Goal: Task Accomplishment & Management: Manage account settings

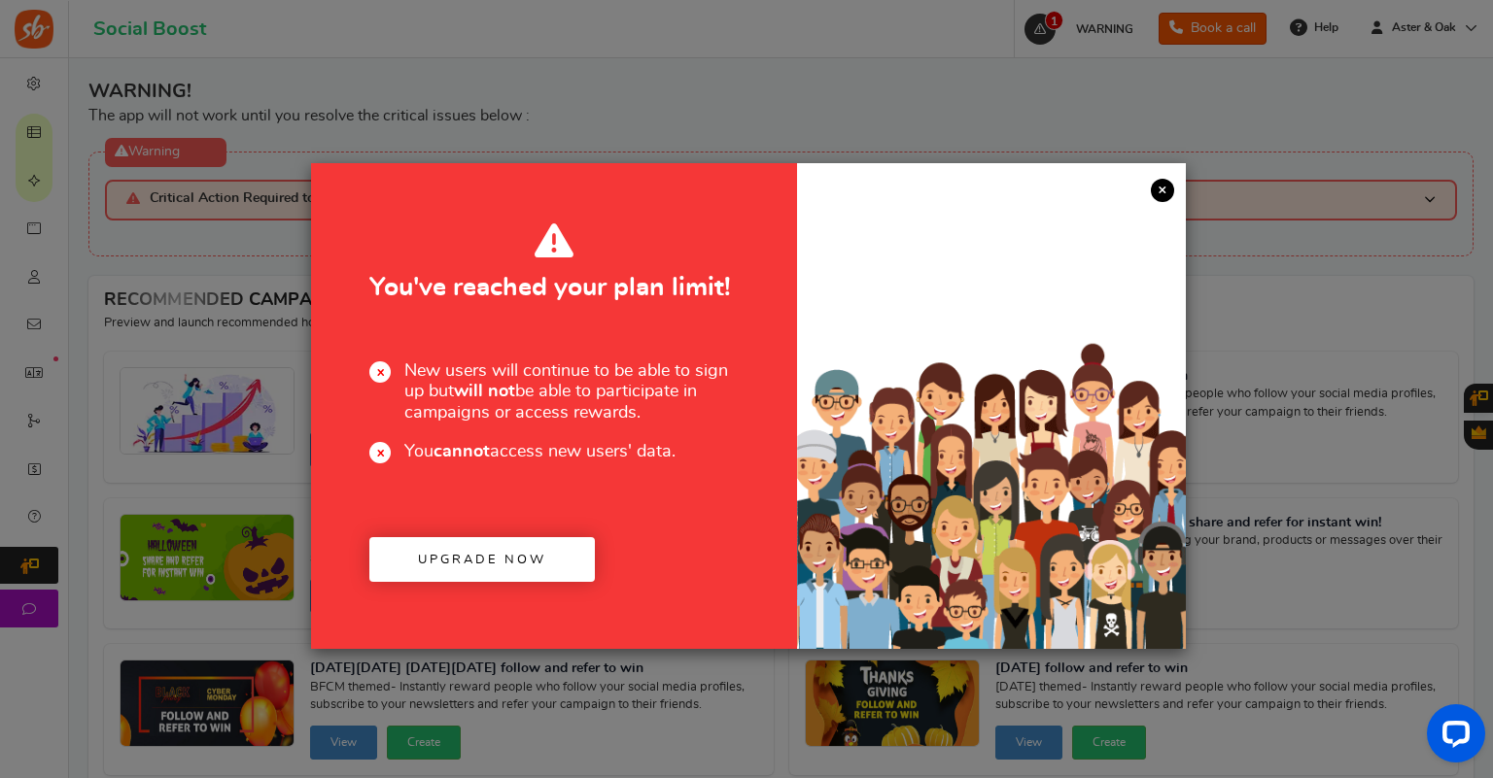
click at [1163, 193] on link "×" at bounding box center [1162, 190] width 23 height 23
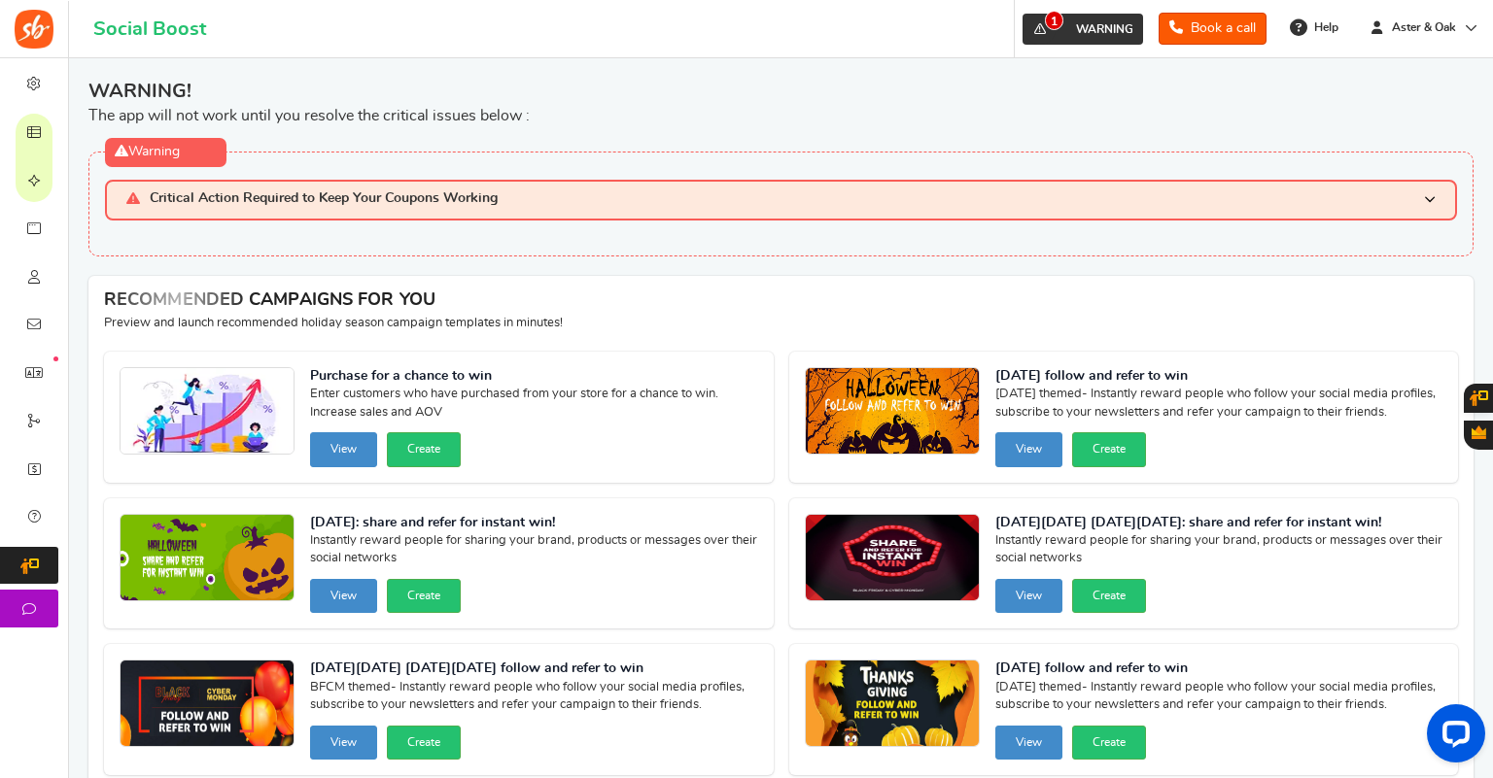
click at [1024, 37] on span "1" at bounding box center [1039, 29] width 31 height 31
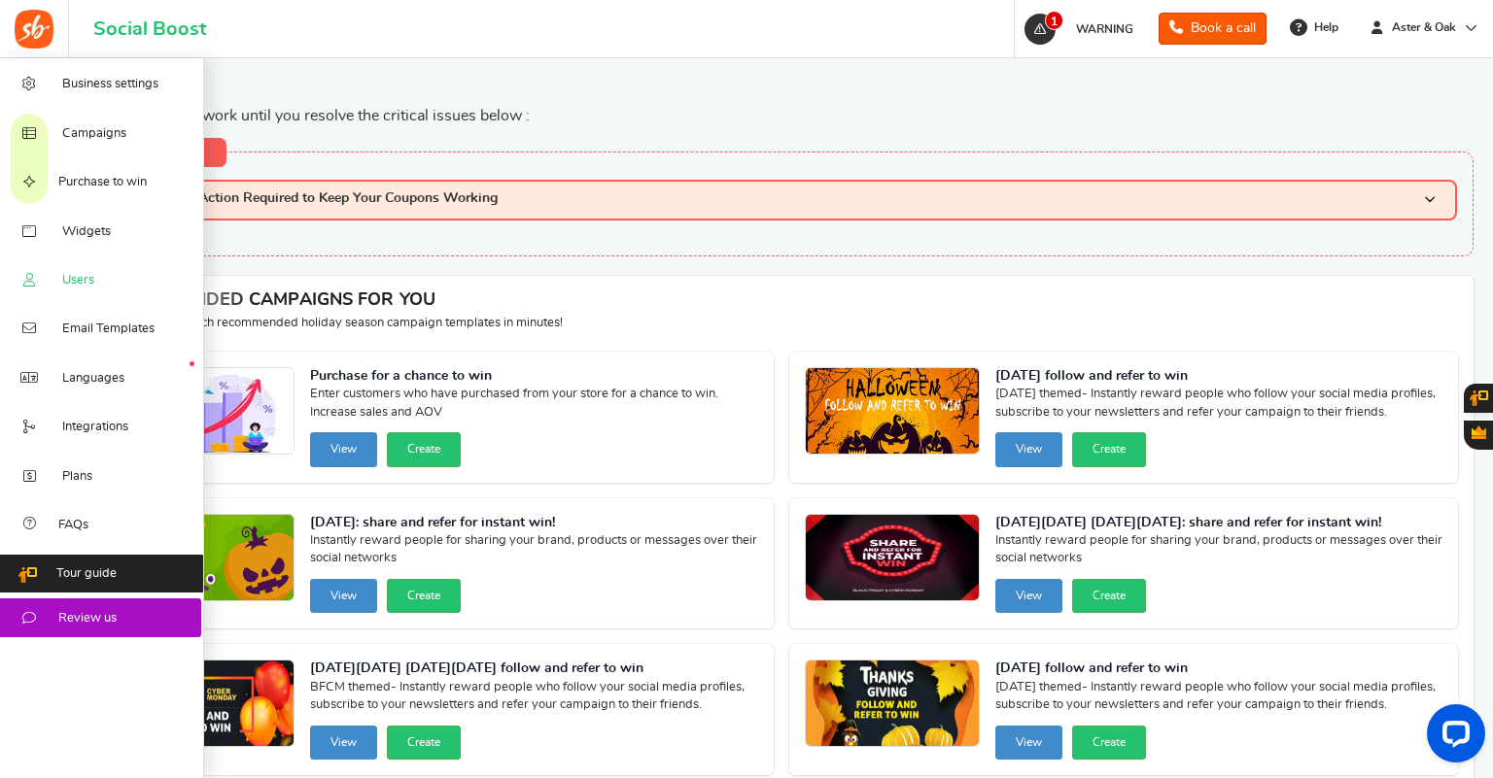
click at [85, 274] on link "Users" at bounding box center [102, 280] width 204 height 49
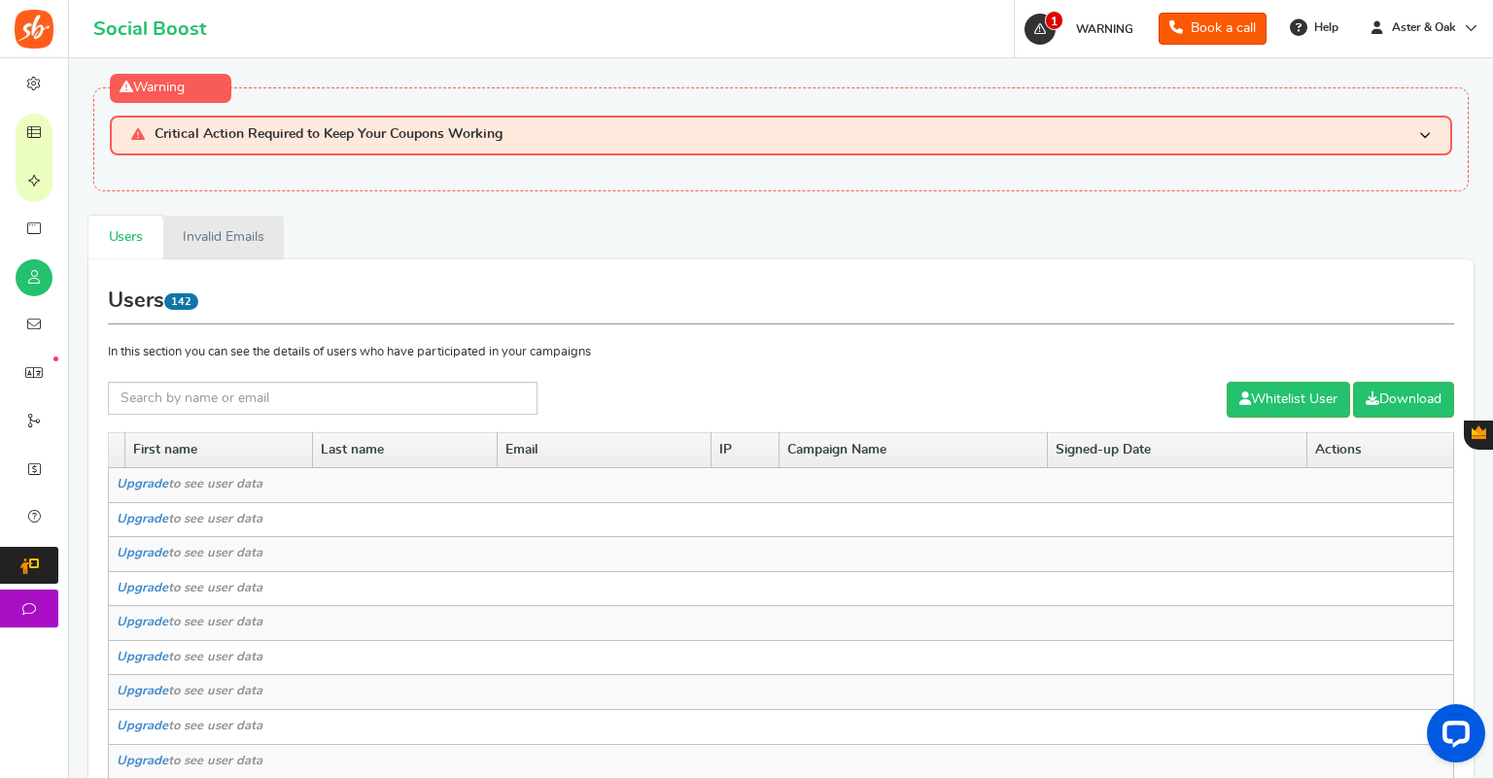
click at [232, 232] on link "Invalid Emails" at bounding box center [223, 238] width 121 height 44
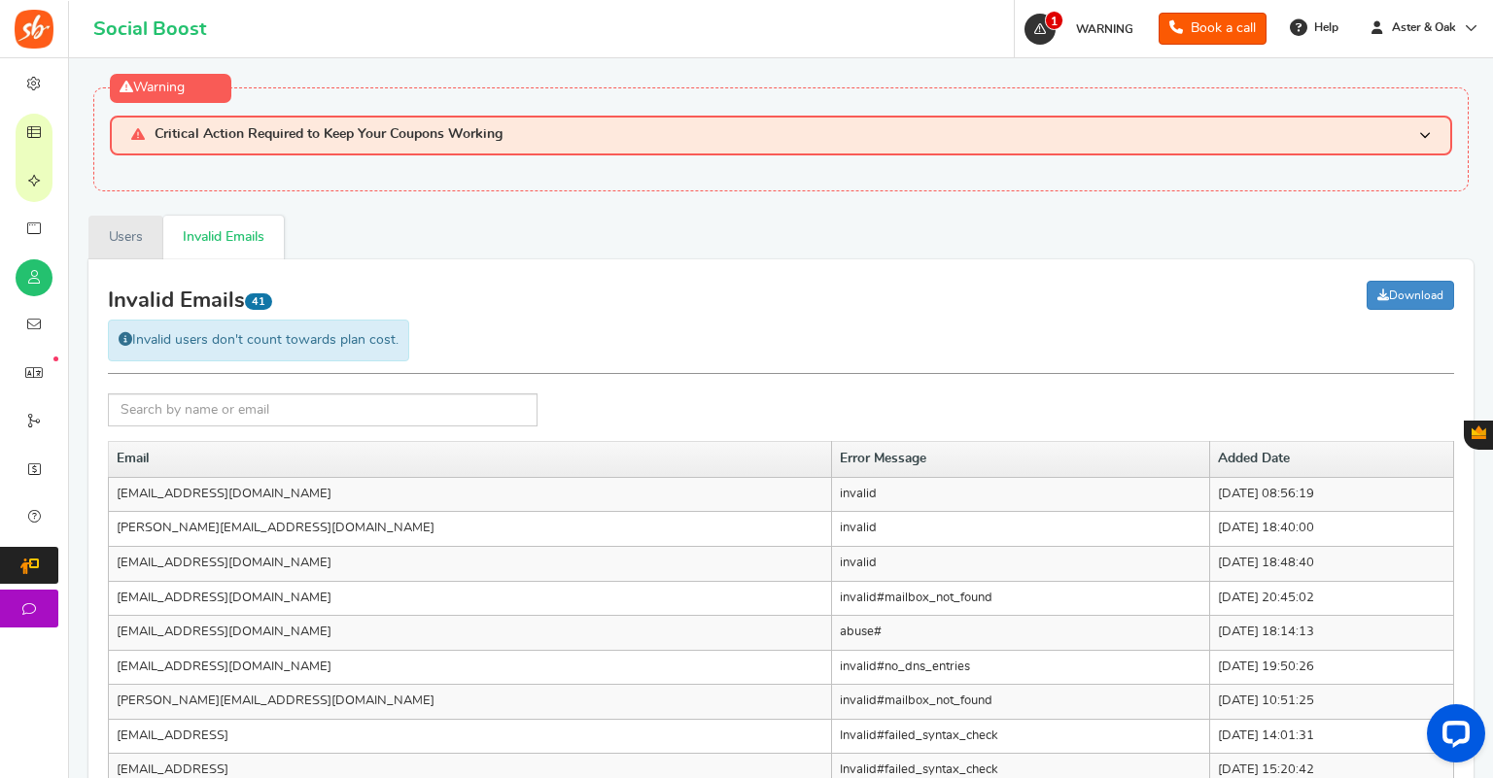
click at [155, 249] on link "Users" at bounding box center [125, 238] width 75 height 44
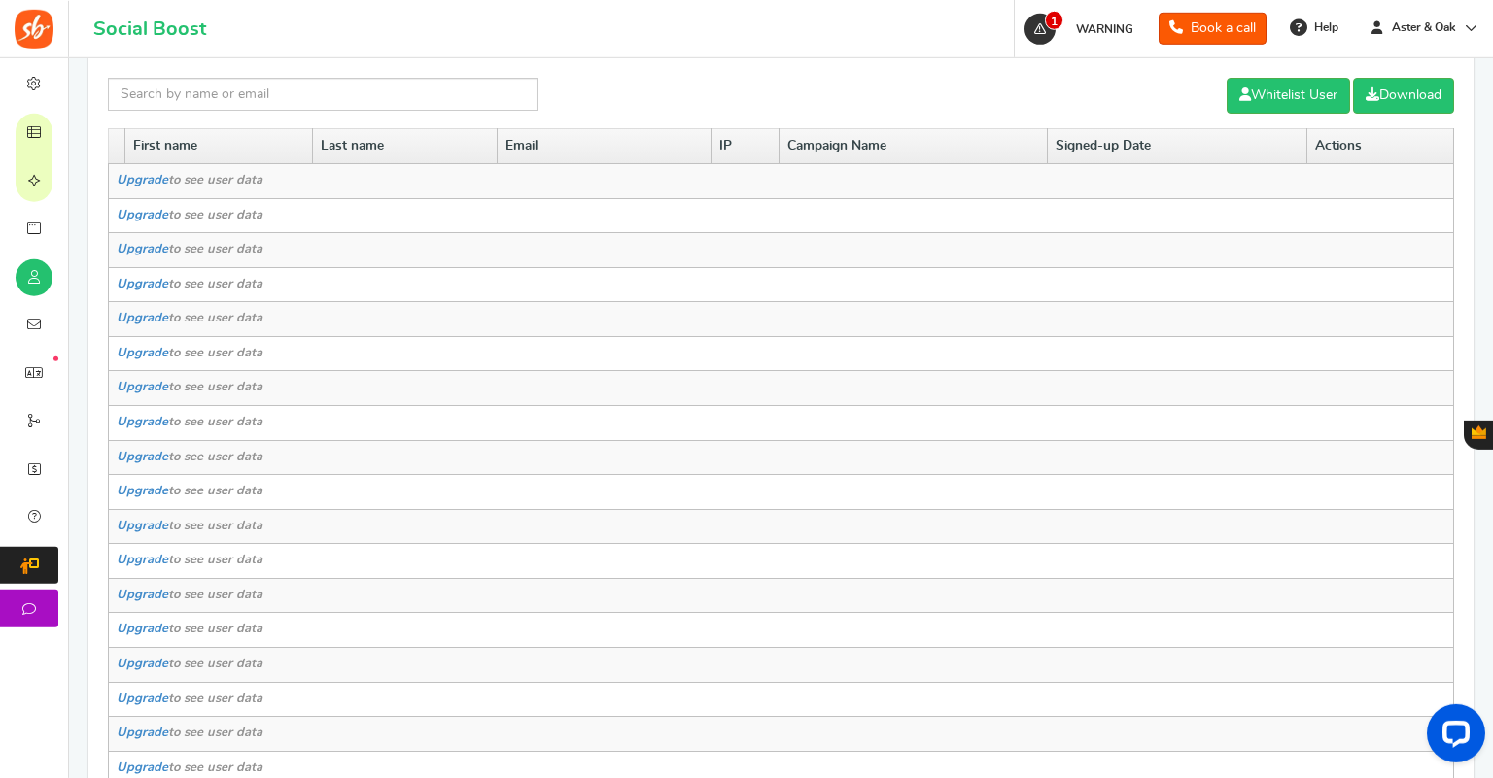
scroll to position [553, 0]
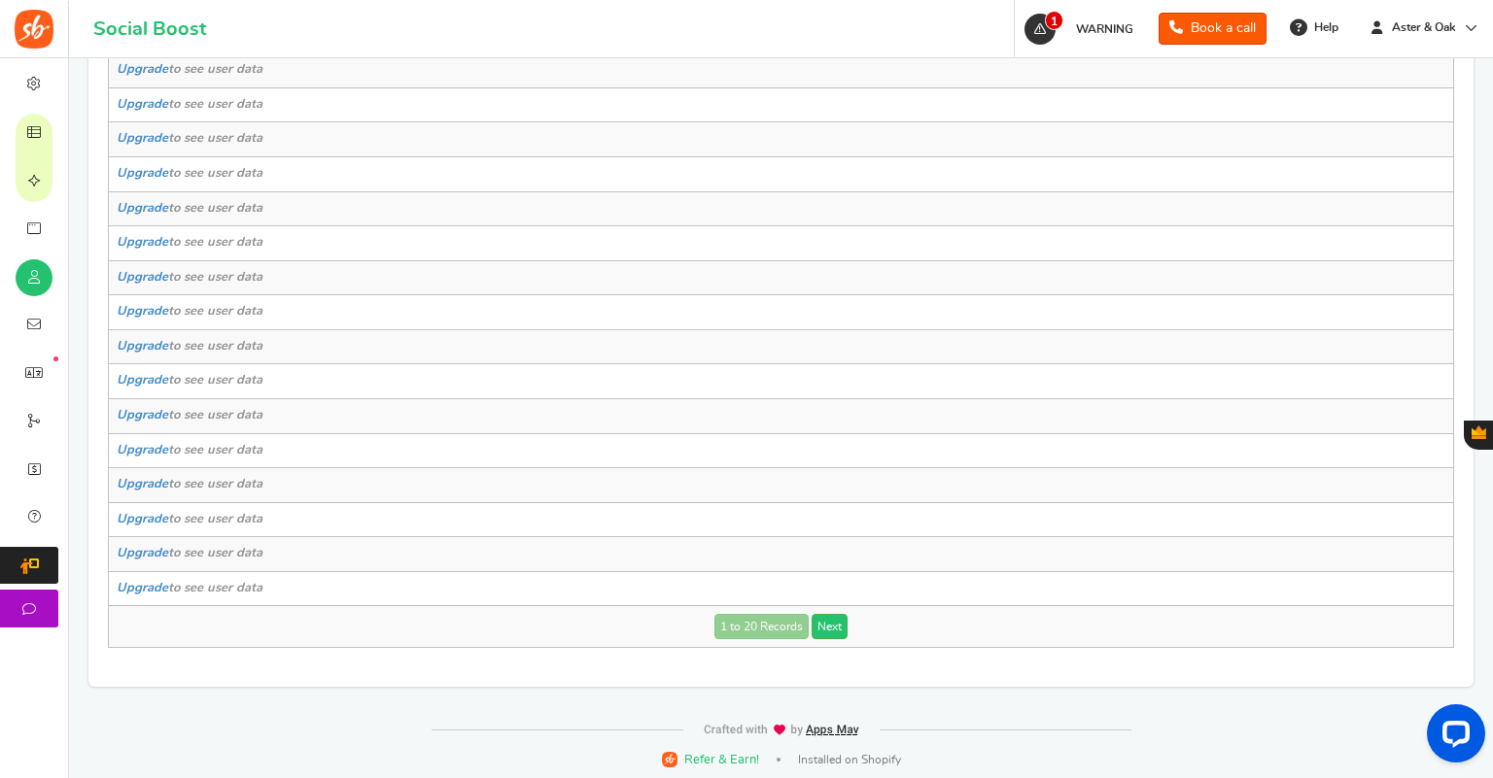
click at [856, 623] on td "1 to 20 Records Next Loading..." at bounding box center [781, 627] width 1345 height 42
click at [845, 627] on link "Next" at bounding box center [829, 626] width 36 height 25
click at [863, 614] on link "Next" at bounding box center [863, 626] width 36 height 25
click at [872, 618] on link "Next" at bounding box center [863, 626] width 36 height 25
click at [866, 623] on link "Next" at bounding box center [863, 626] width 36 height 25
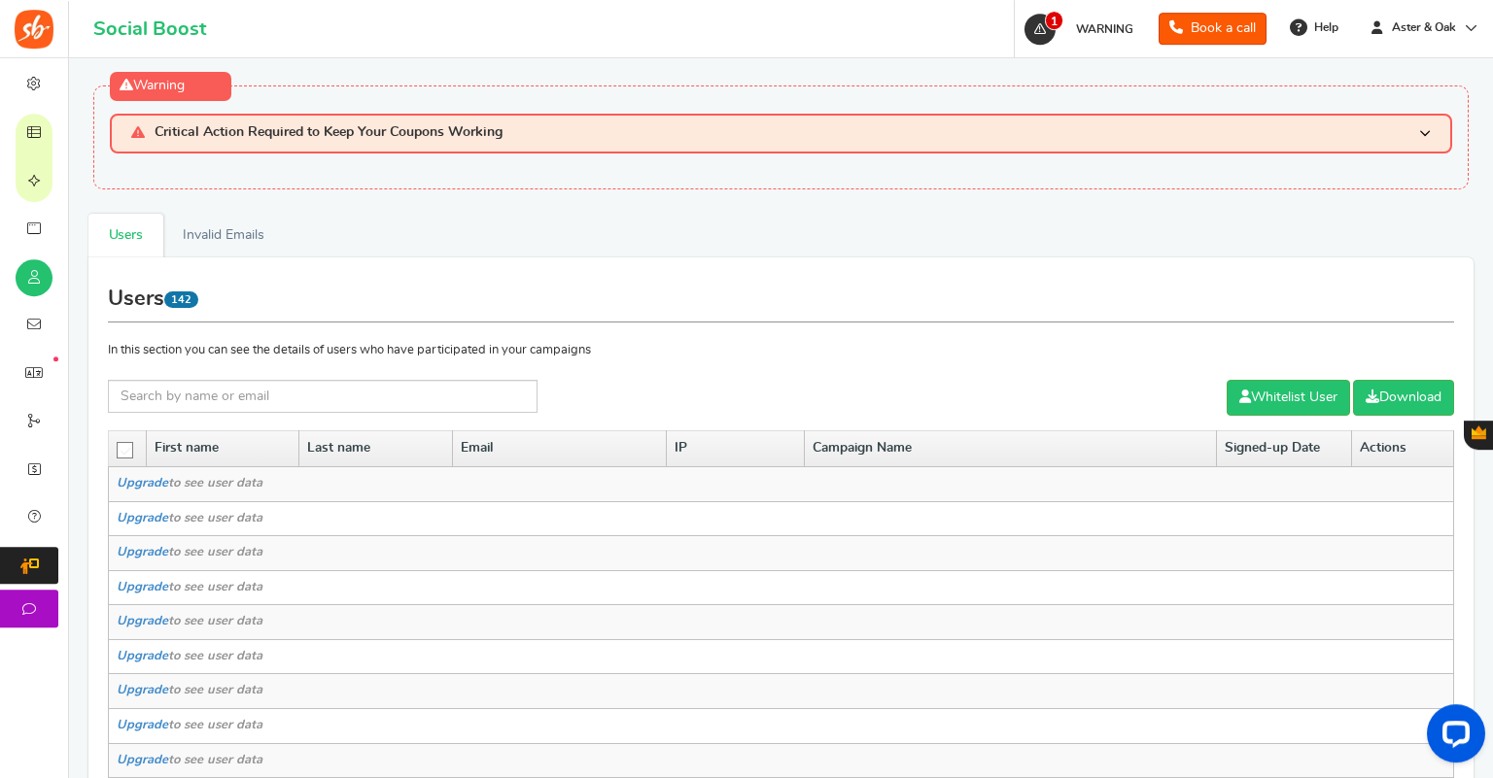
scroll to position [0, 0]
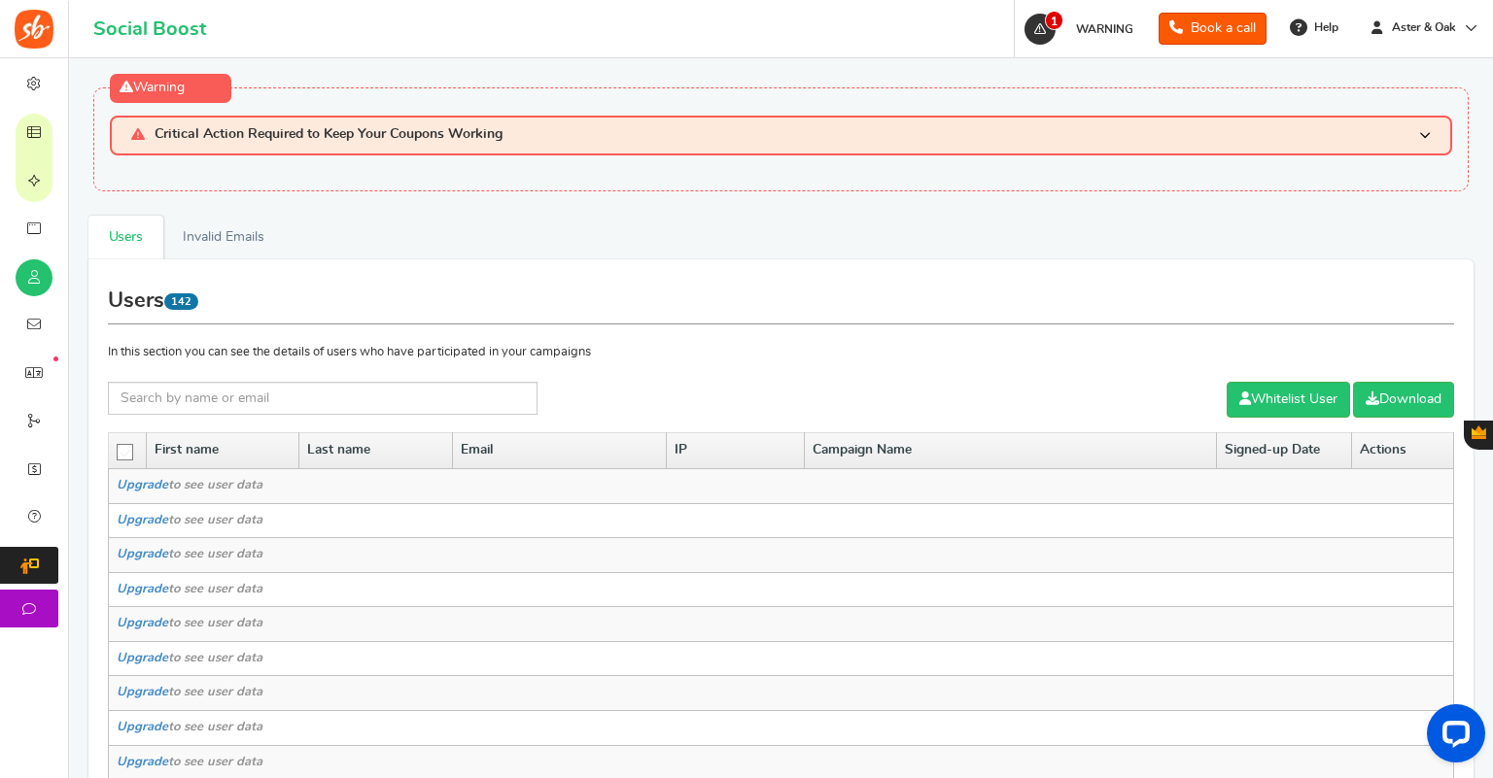
click at [130, 447] on icon at bounding box center [126, 453] width 17 height 17
click at [119, 447] on input "checkbox" at bounding box center [119, 451] width 0 height 13
click at [1094, 402] on link "Delete Selected Users" at bounding box center [1138, 400] width 169 height 36
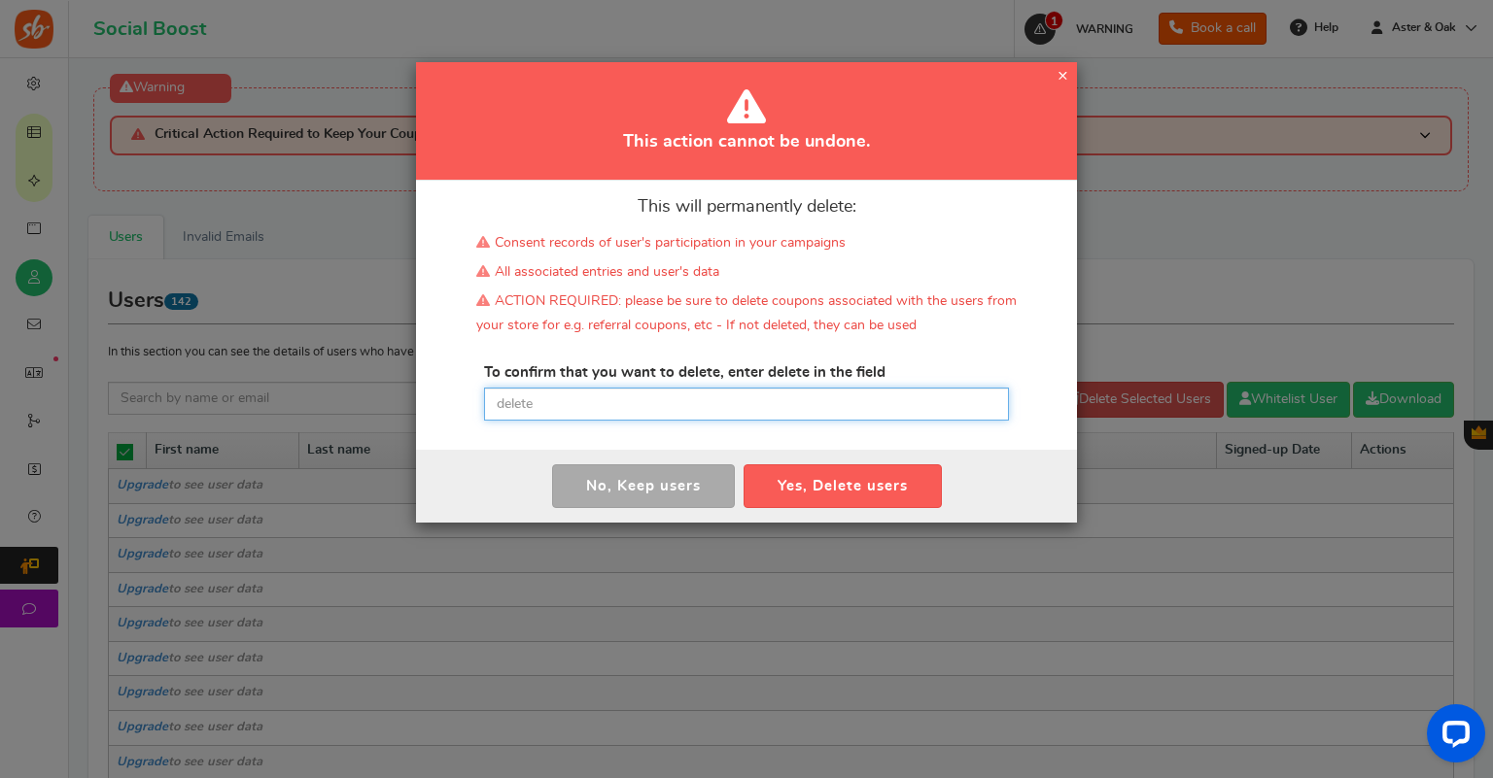
click at [589, 412] on input "text" at bounding box center [746, 404] width 525 height 33
type input "delete"
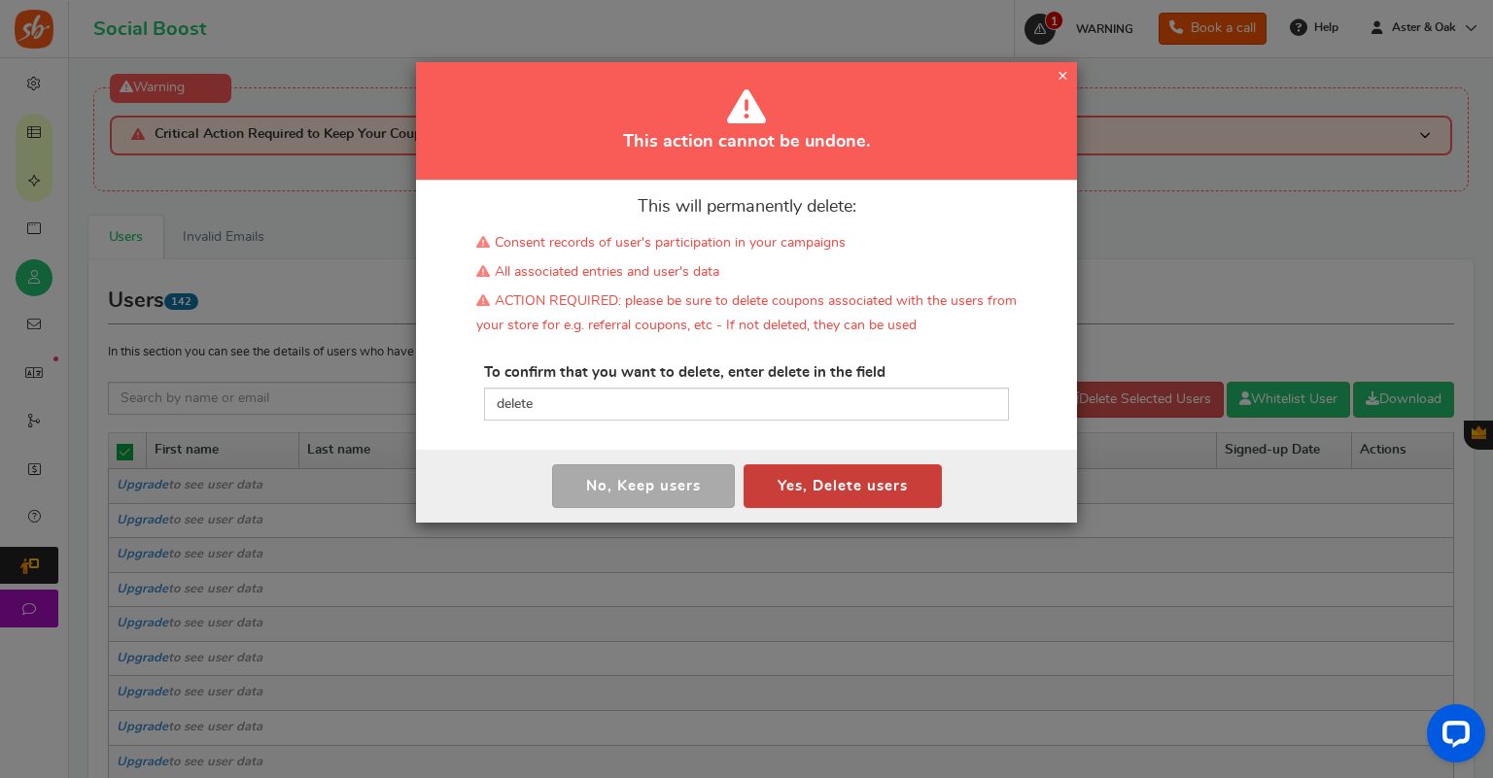
click at [915, 494] on button "Yes, Delete users" at bounding box center [842, 487] width 198 height 44
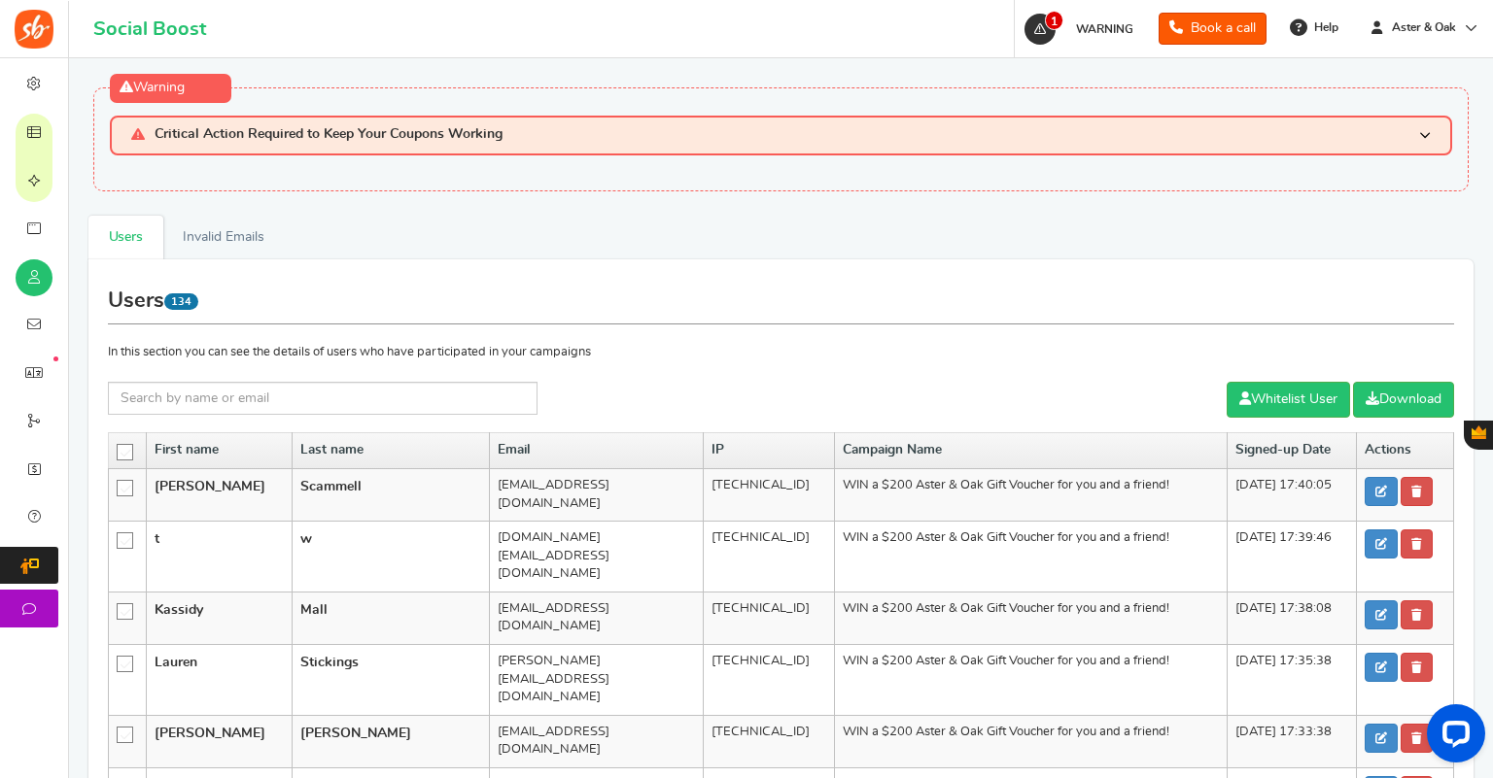
click at [121, 448] on icon at bounding box center [126, 453] width 17 height 17
click at [119, 448] on input "checkbox" at bounding box center [119, 451] width 0 height 13
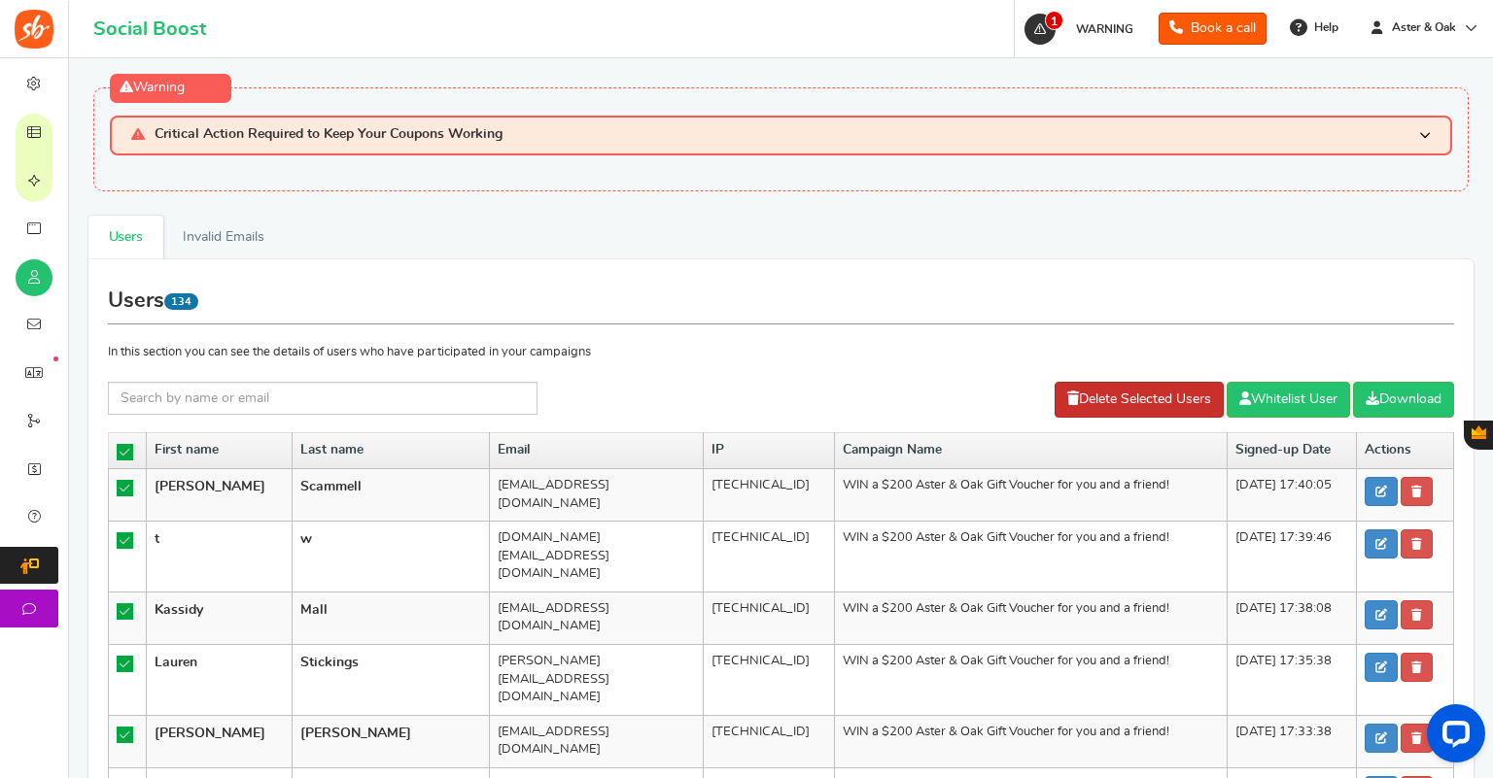
click at [1137, 399] on link "Delete Selected Users" at bounding box center [1138, 400] width 169 height 36
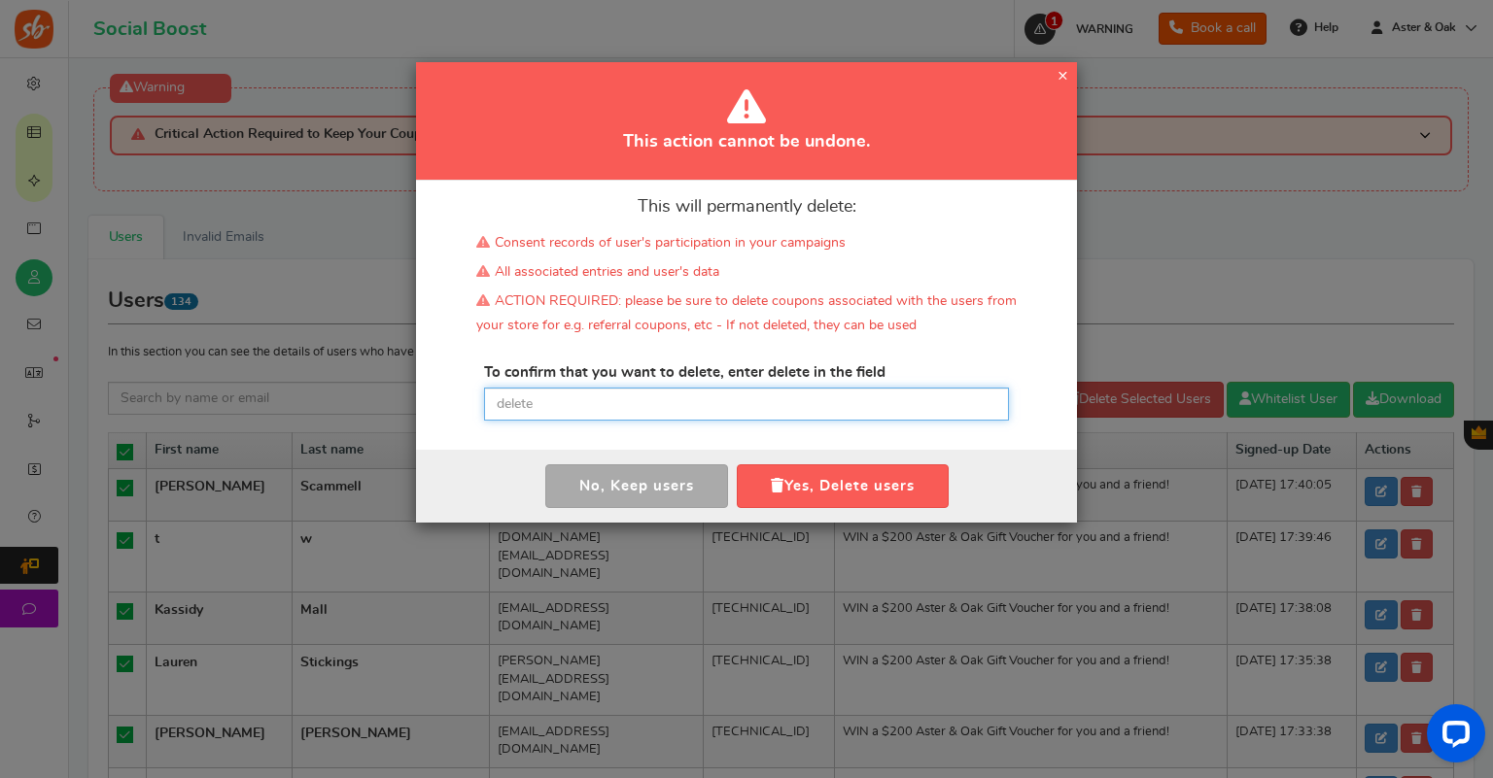
click at [529, 404] on input "text" at bounding box center [746, 404] width 525 height 33
type input "delete"
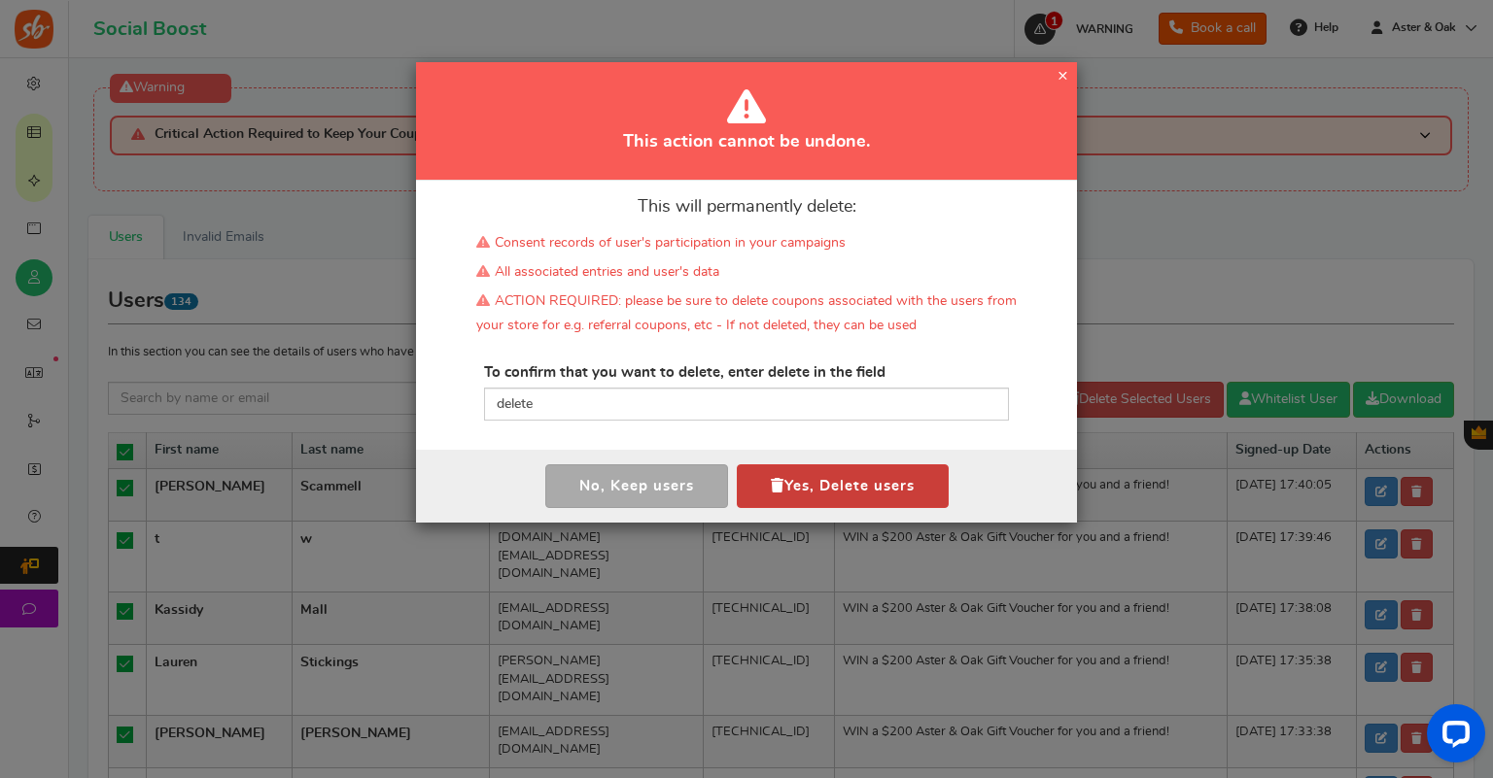
click at [884, 481] on button "Yes, Delete users" at bounding box center [843, 487] width 212 height 44
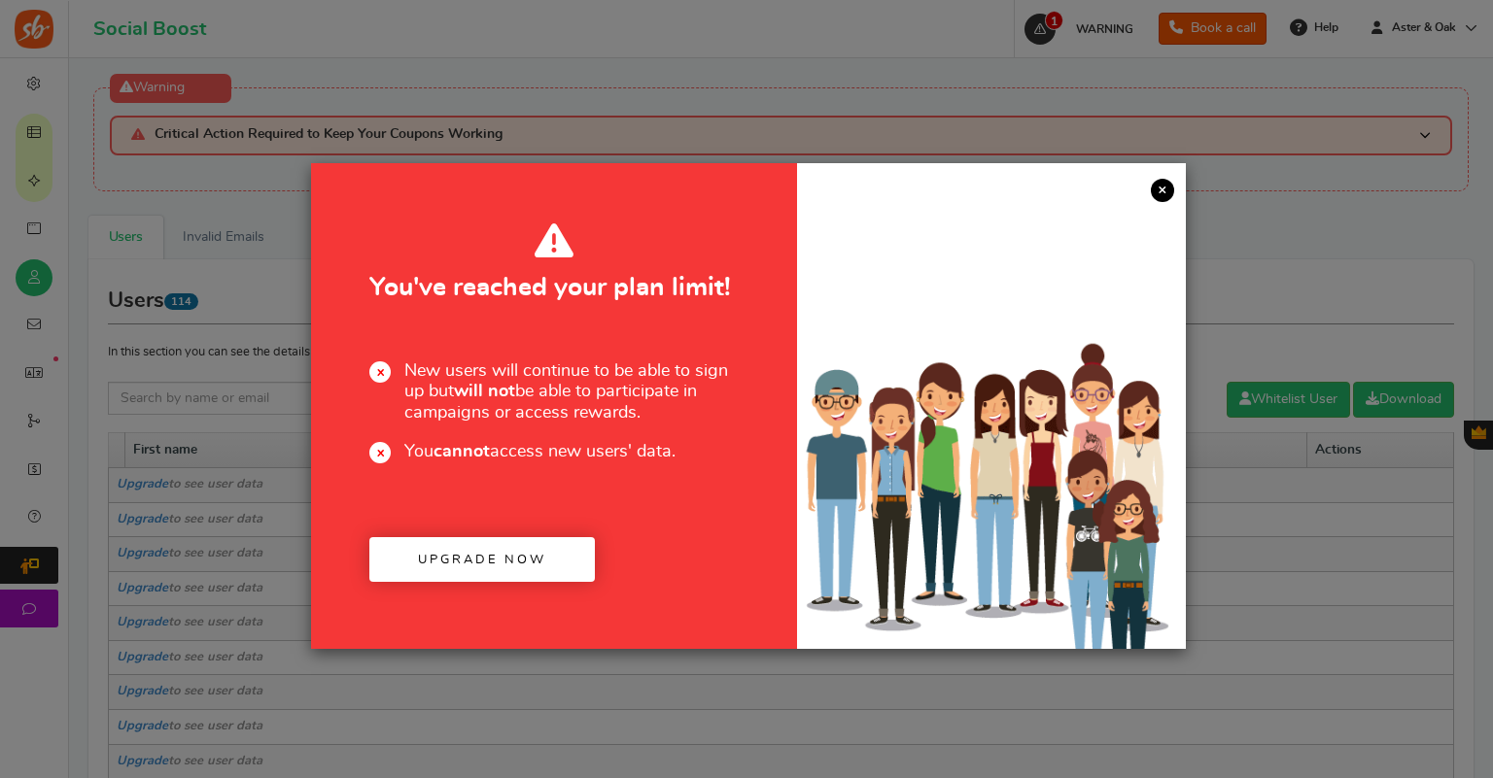
click at [1157, 184] on link "×" at bounding box center [1162, 190] width 23 height 23
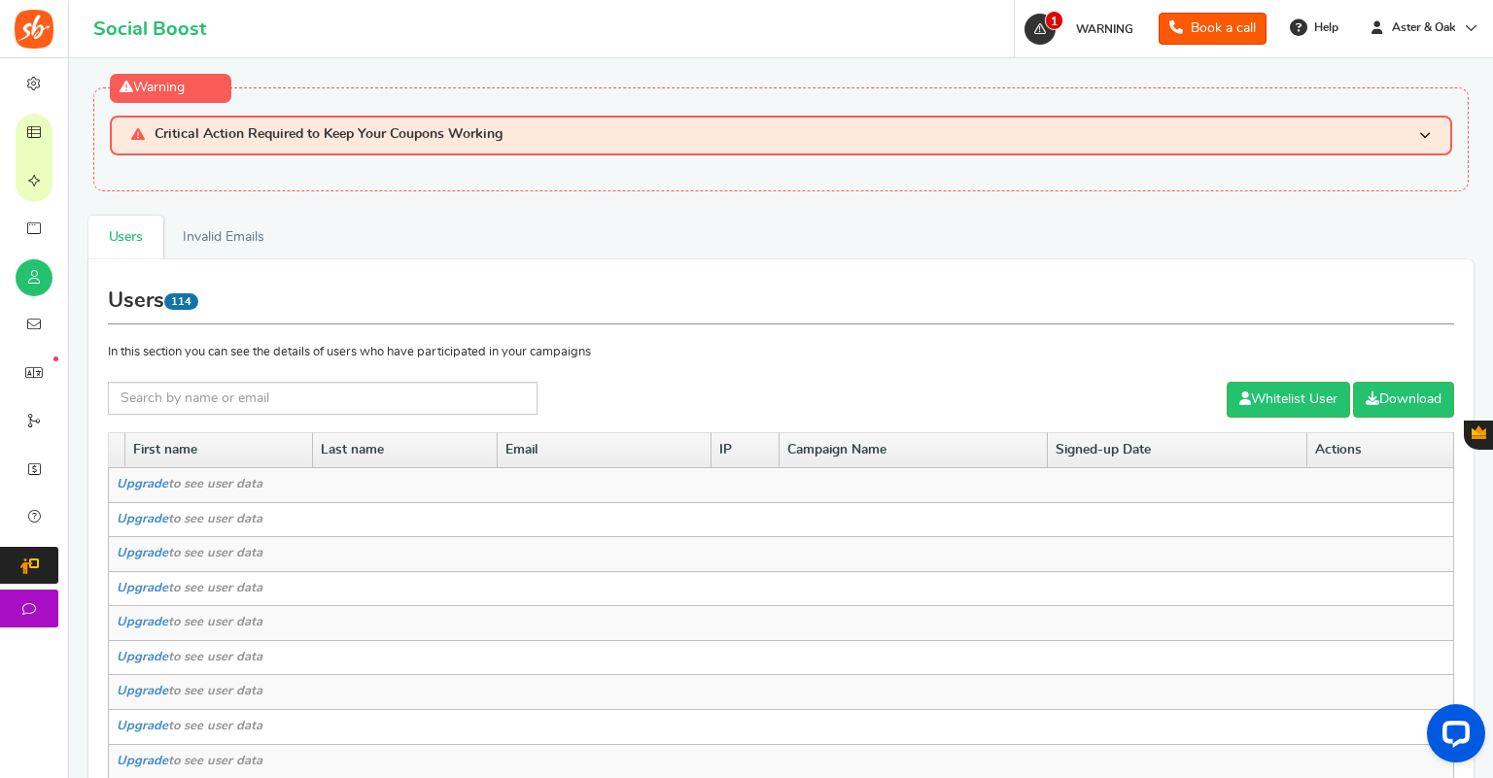
scroll to position [553, 0]
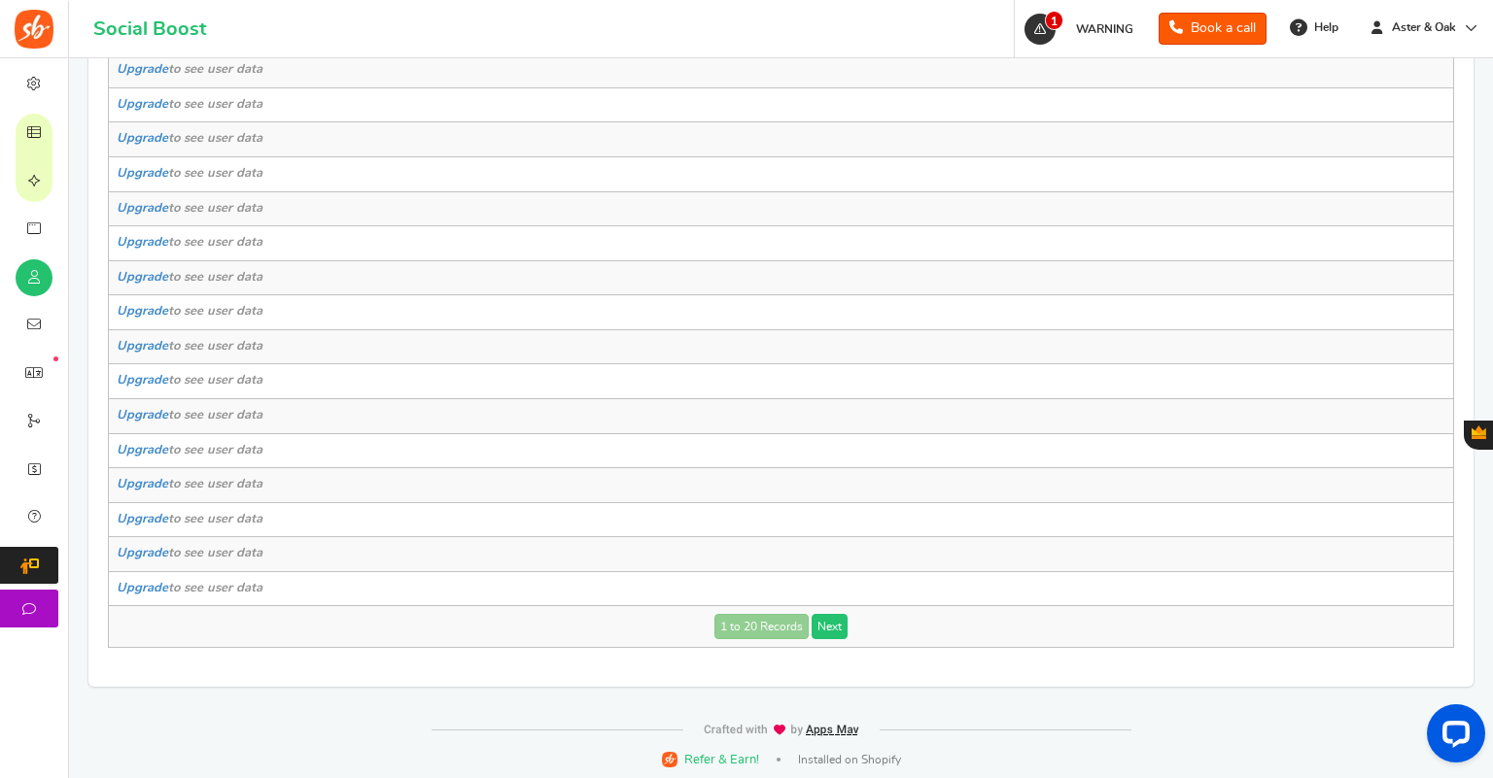
click at [832, 616] on link "Next" at bounding box center [829, 626] width 36 height 25
click at [851, 615] on link "Next" at bounding box center [863, 626] width 36 height 25
click at [861, 624] on link "Next" at bounding box center [863, 626] width 36 height 25
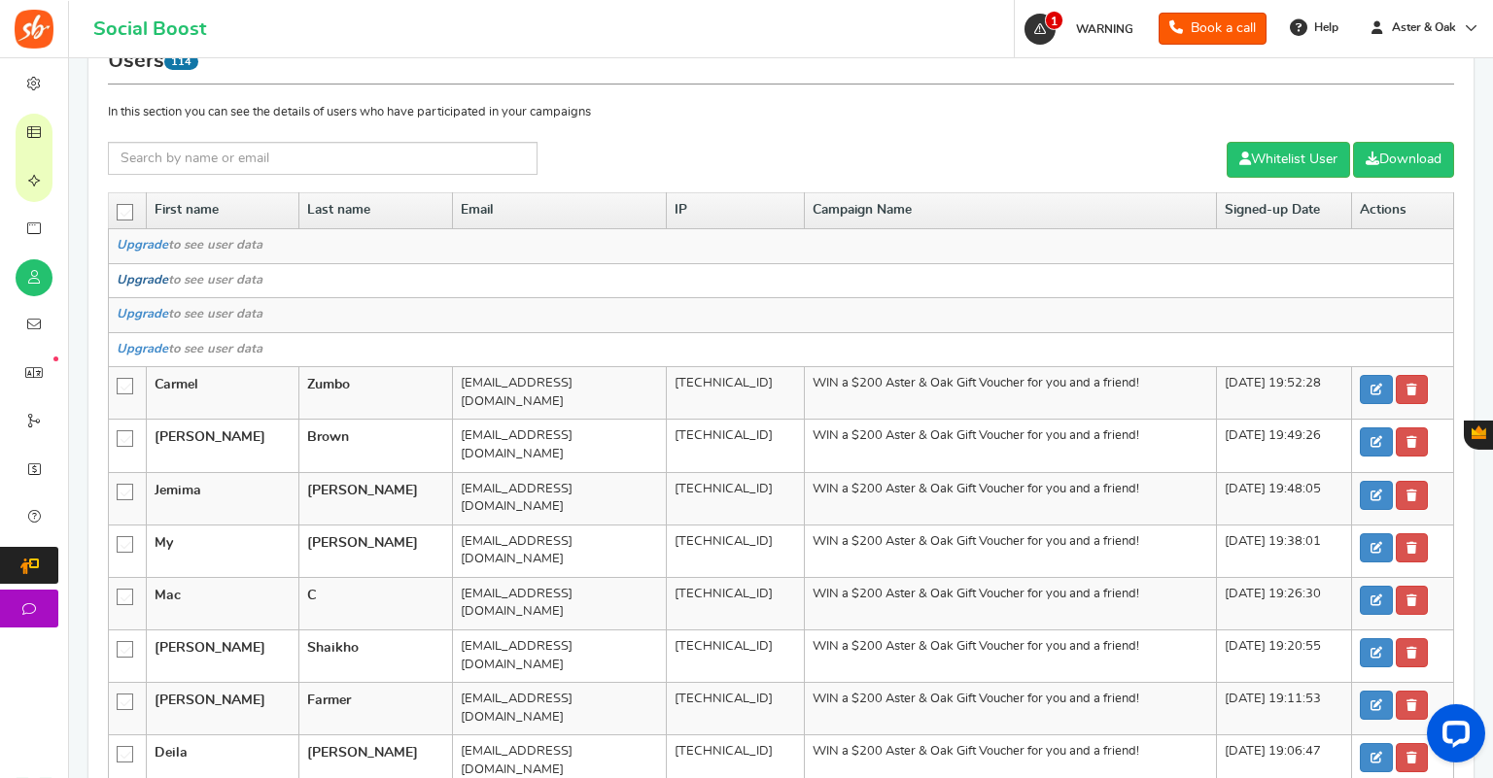
scroll to position [240, 0]
click at [123, 211] on icon at bounding box center [126, 213] width 17 height 17
click at [119, 211] on input "checkbox" at bounding box center [119, 211] width 0 height 13
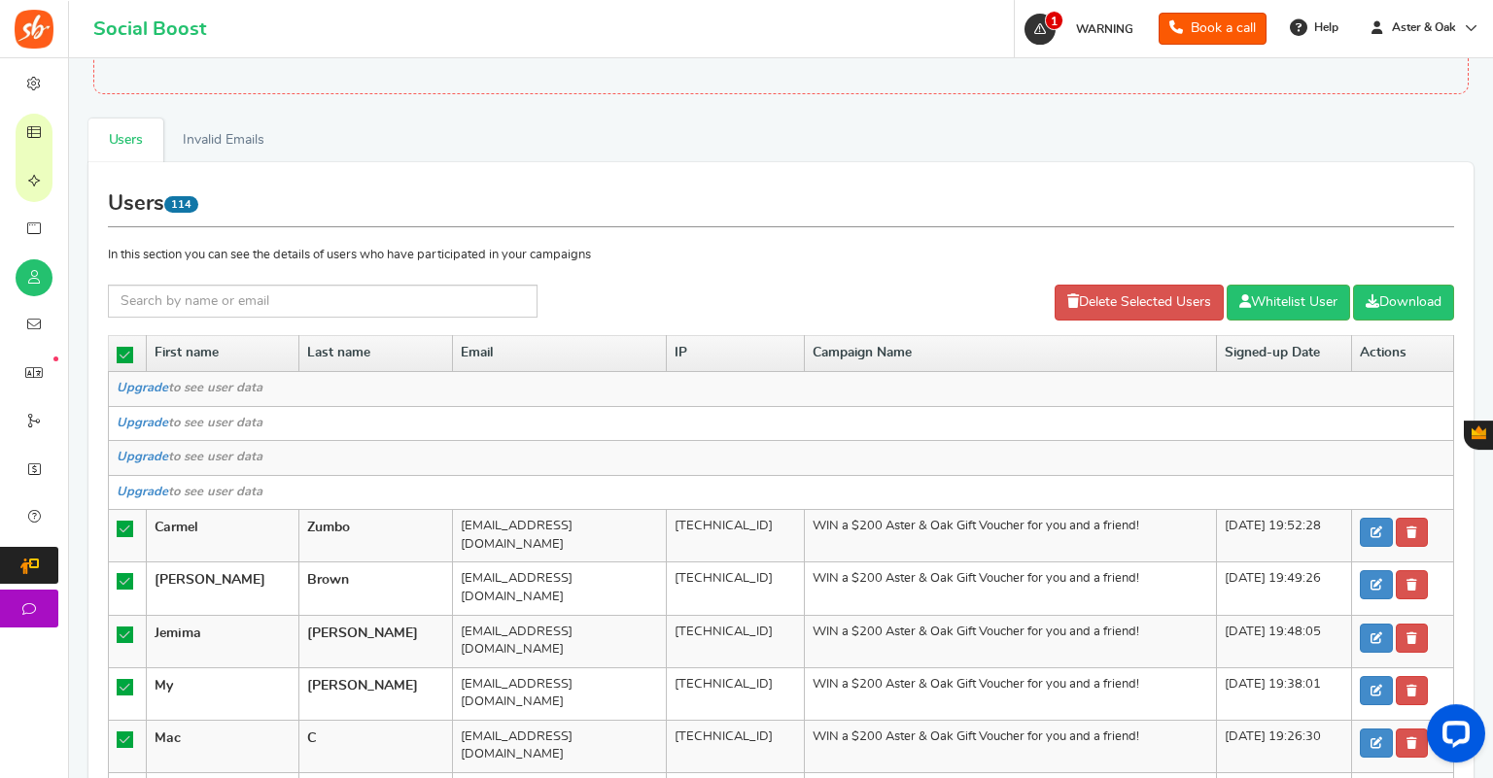
scroll to position [96, 0]
click at [1150, 299] on link "Delete Selected Users" at bounding box center [1138, 304] width 169 height 36
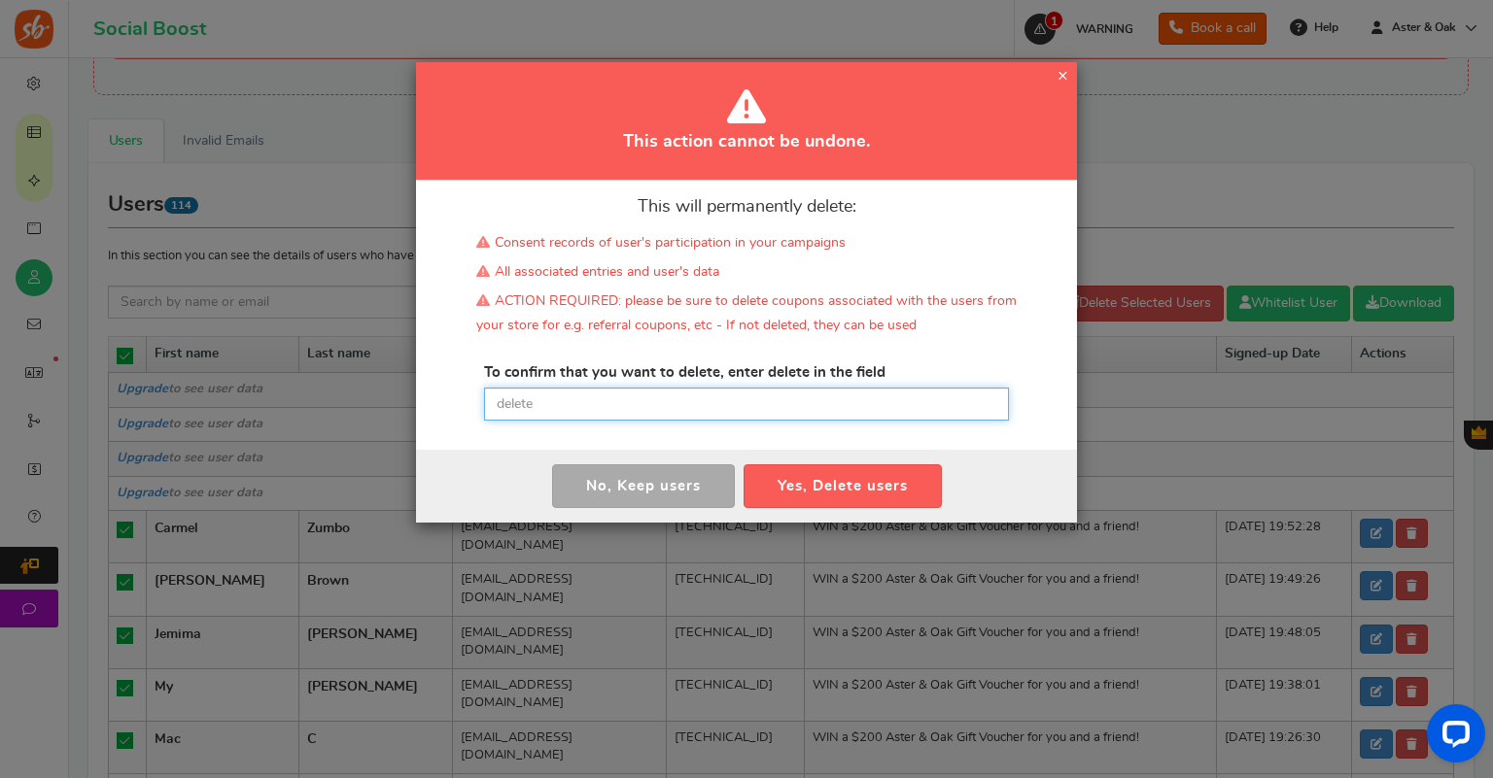
click at [608, 397] on input "text" at bounding box center [746, 404] width 525 height 33
type input "delete"
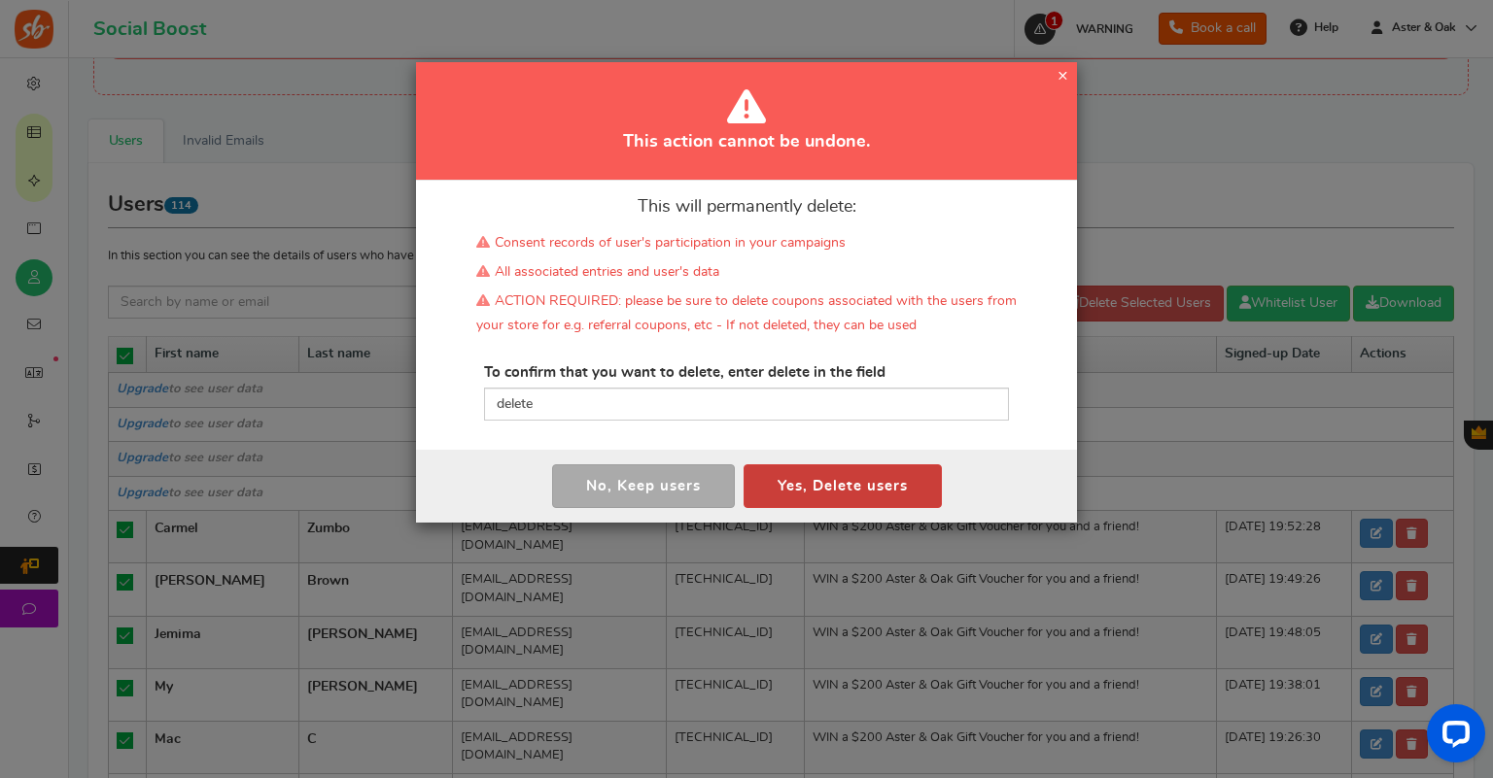
click at [868, 479] on button "Yes, Delete users" at bounding box center [842, 487] width 198 height 44
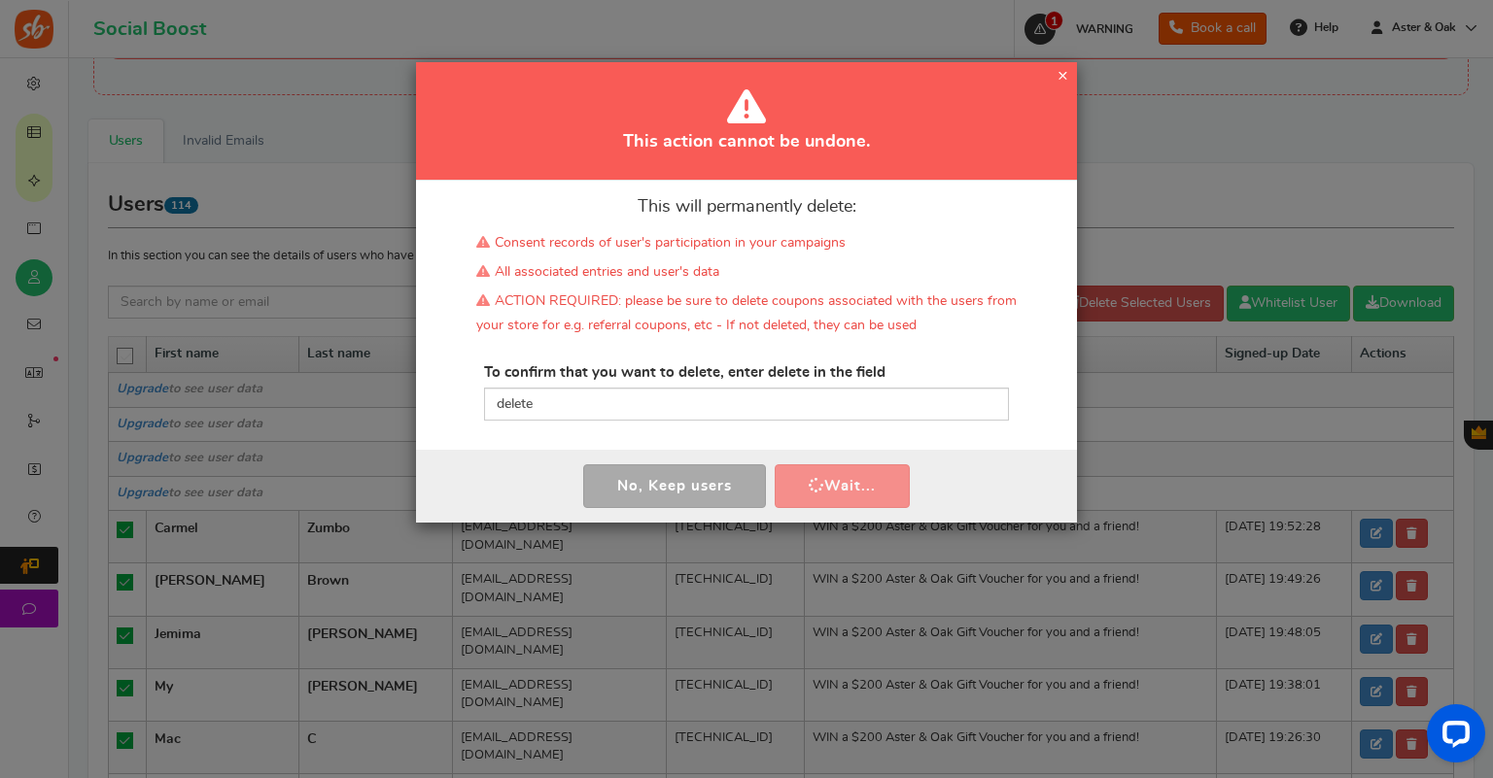
scroll to position [84, 0]
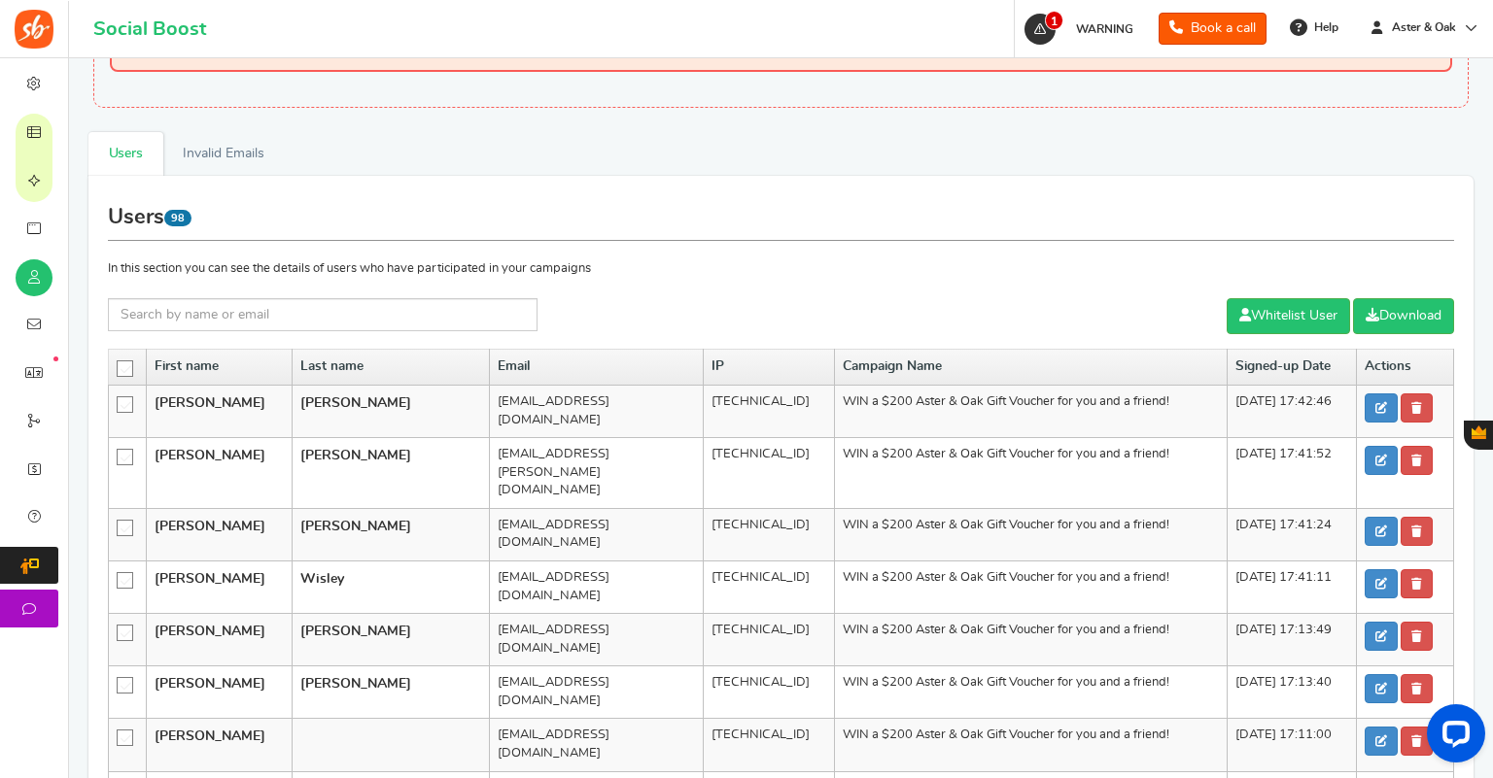
click at [124, 361] on span at bounding box center [125, 369] width 17 height 17
click at [119, 362] on input "checkbox" at bounding box center [119, 368] width 0 height 13
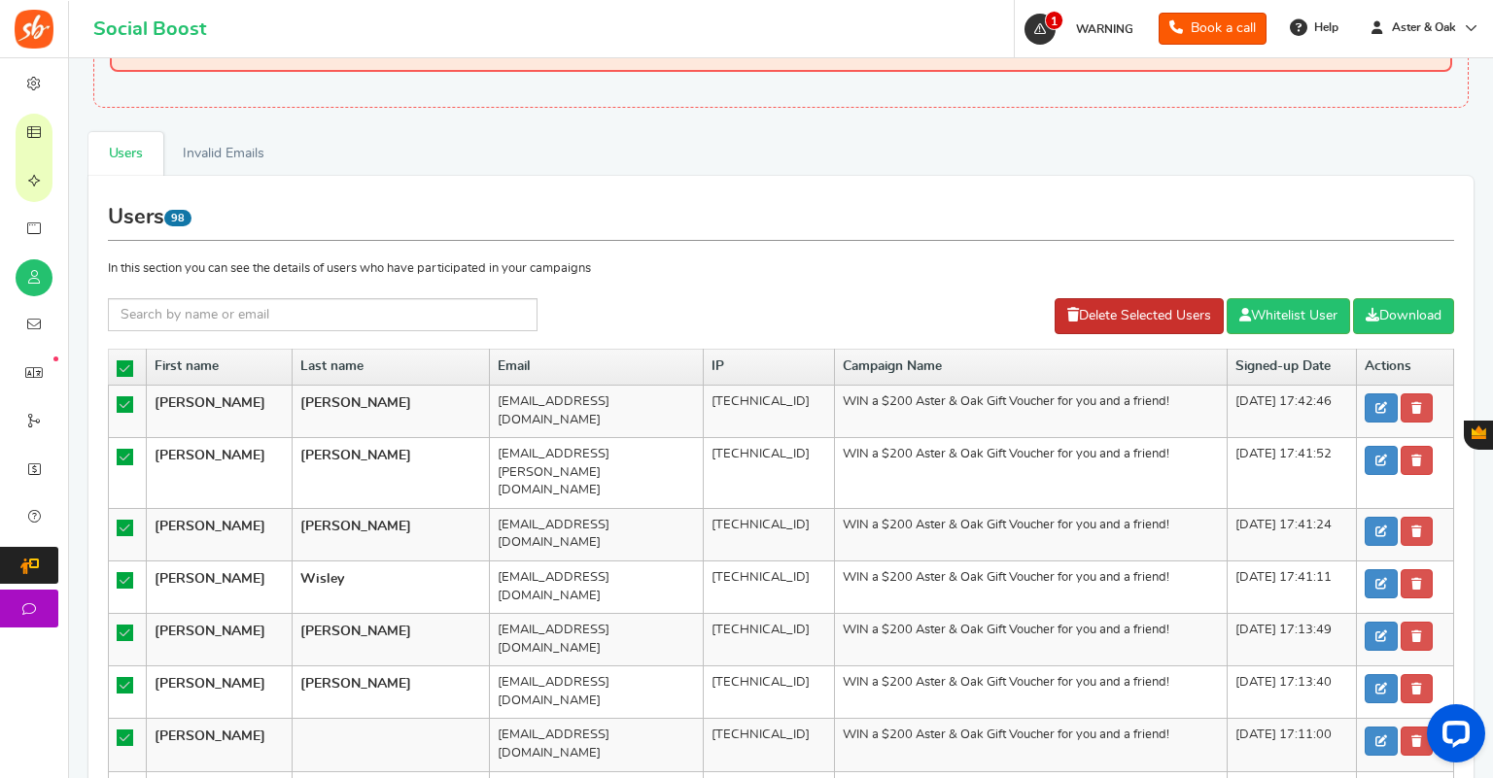
click at [1117, 301] on link "Delete Selected Users" at bounding box center [1138, 316] width 169 height 36
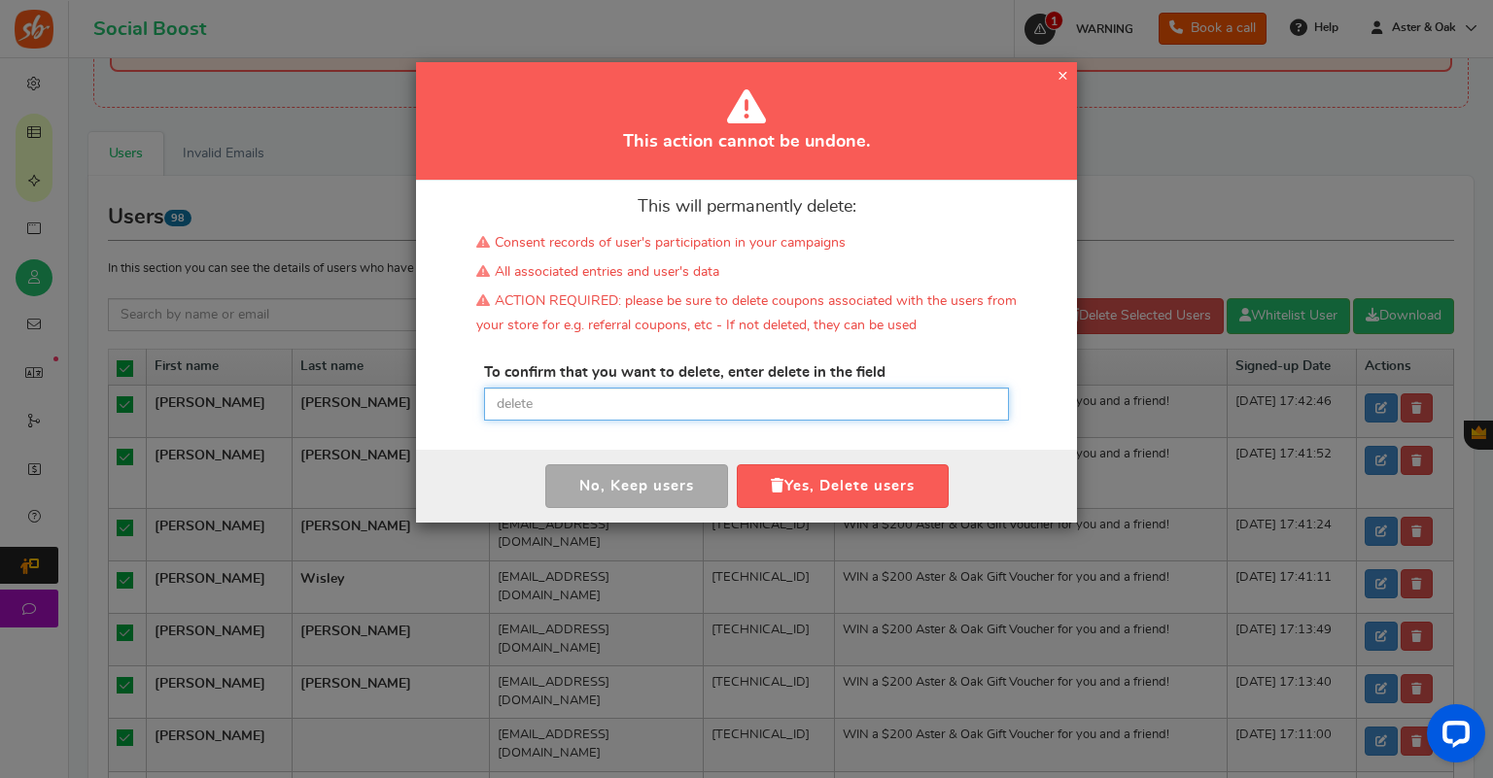
click at [663, 402] on input "text" at bounding box center [746, 404] width 525 height 33
type input "delete"
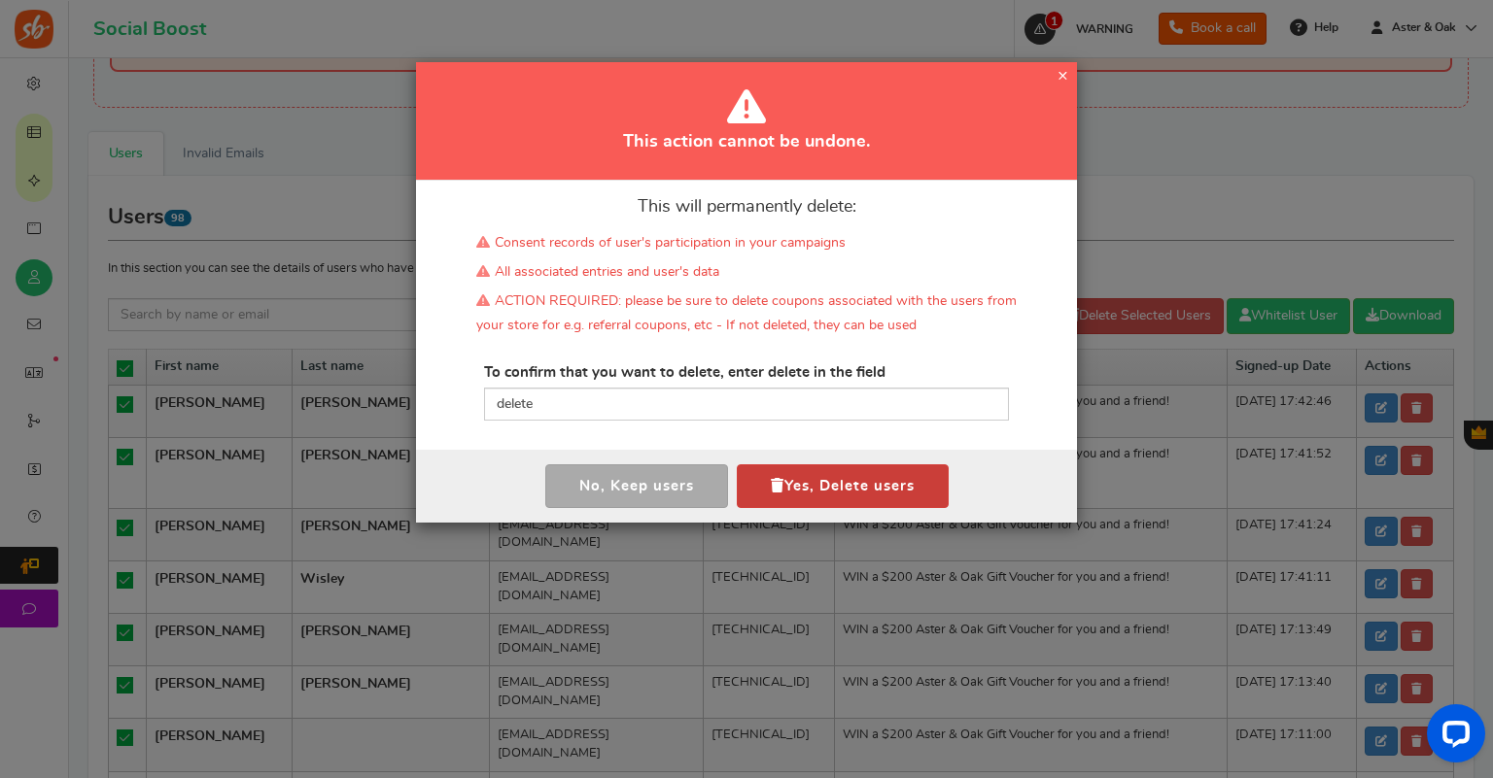
click at [798, 467] on button "Yes, Delete users" at bounding box center [843, 487] width 212 height 44
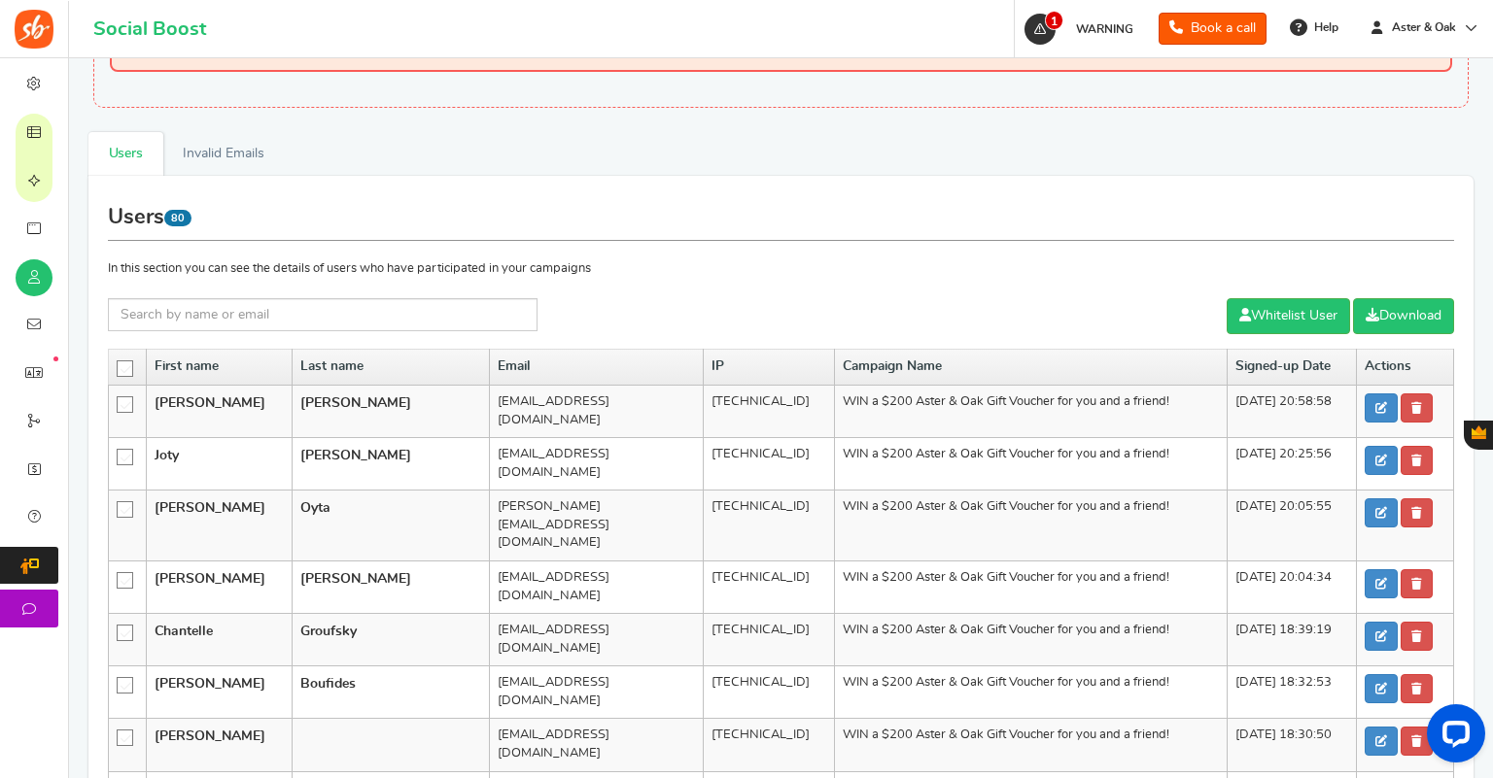
click at [124, 367] on icon at bounding box center [126, 370] width 17 height 17
click at [119, 367] on input "checkbox" at bounding box center [119, 368] width 0 height 13
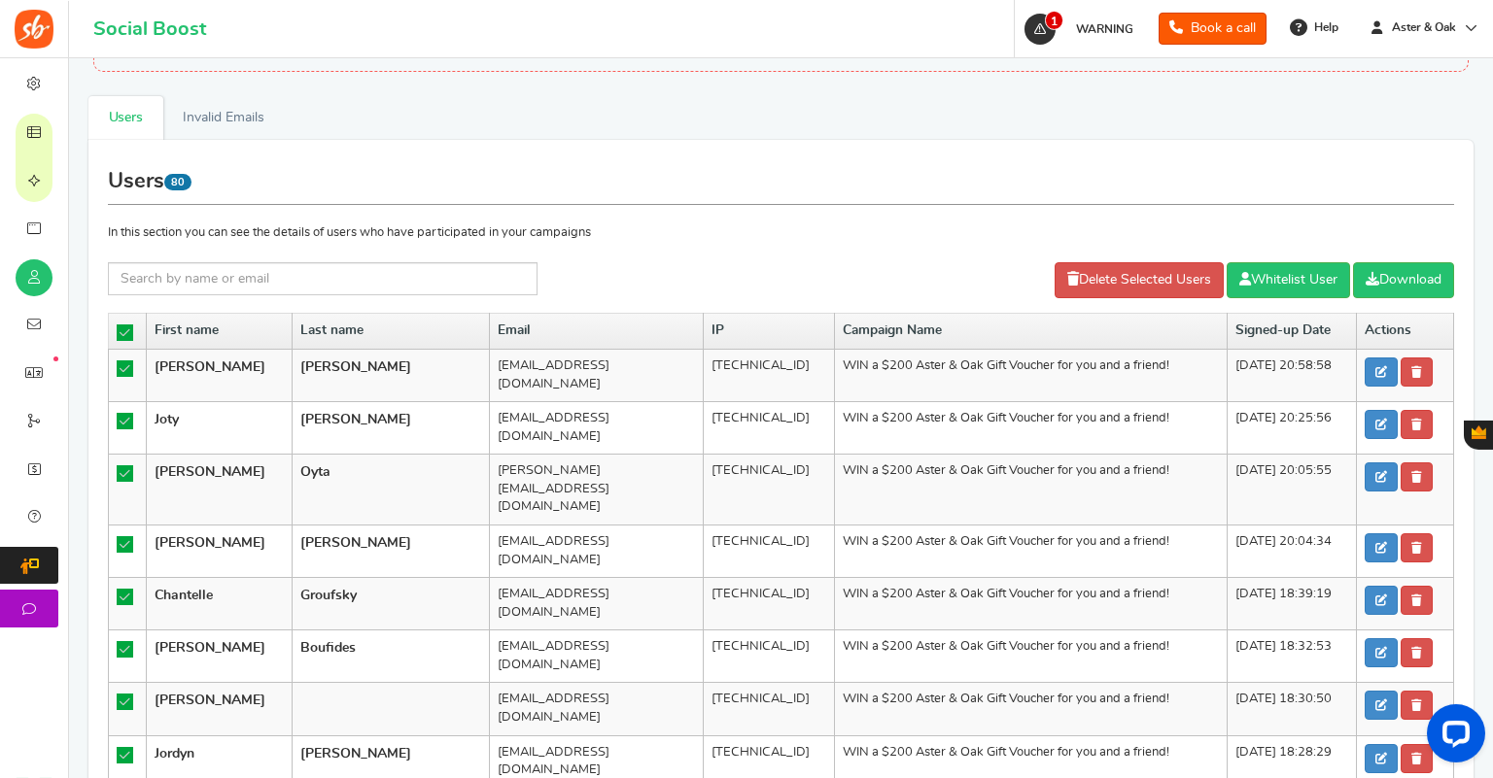
scroll to position [0, 0]
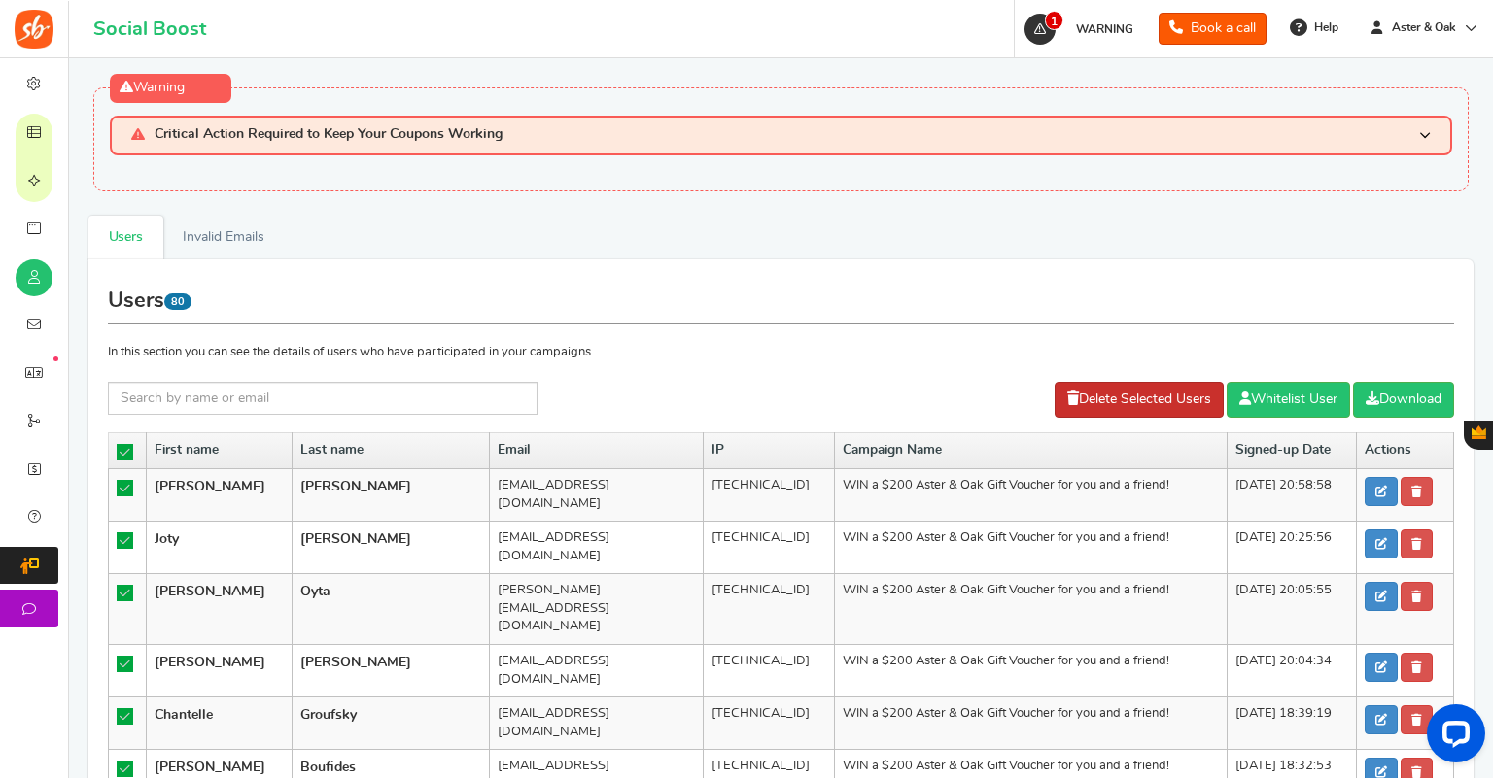
click at [1167, 396] on link "Delete Selected Users" at bounding box center [1138, 400] width 169 height 36
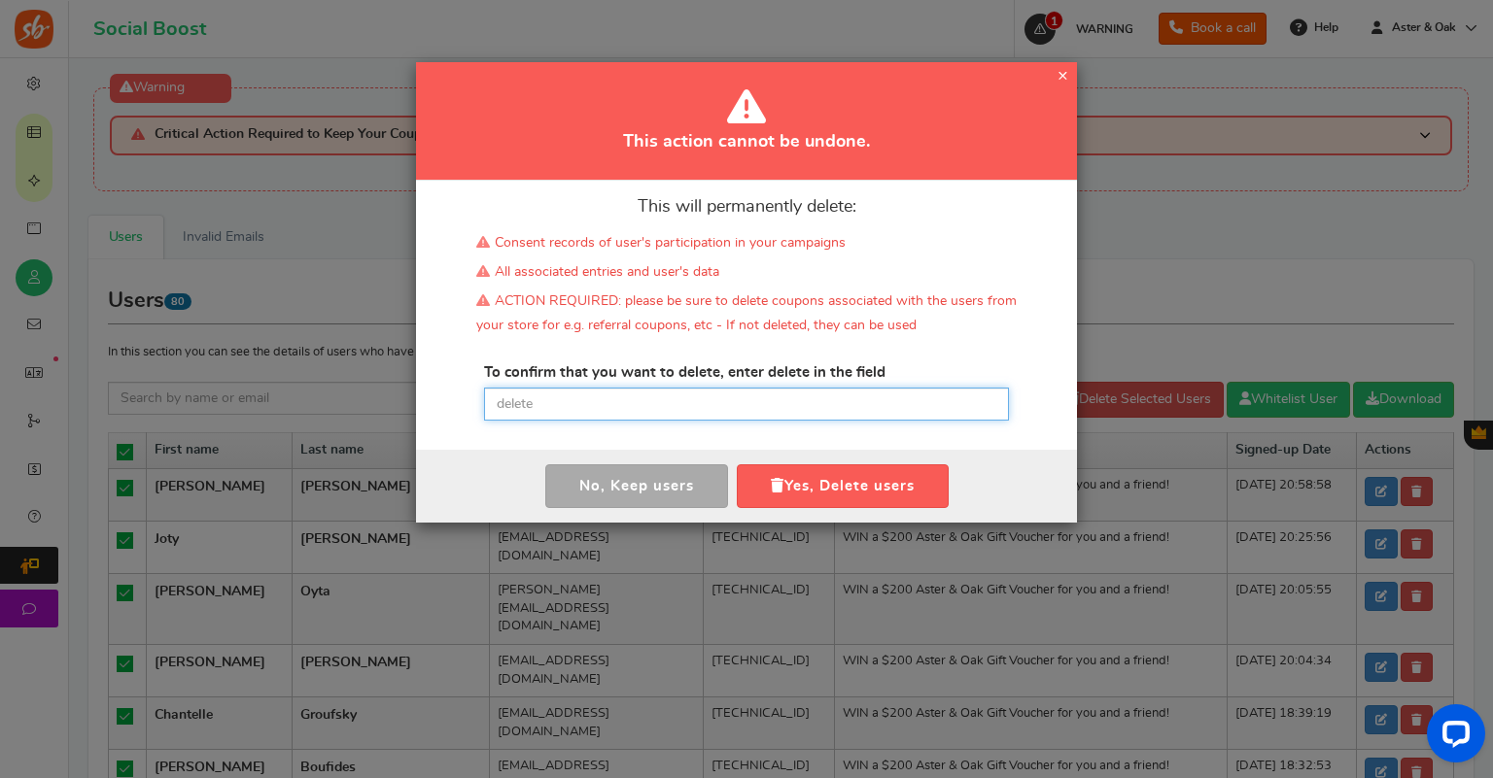
click at [603, 404] on input "text" at bounding box center [746, 404] width 525 height 33
type input "delete"
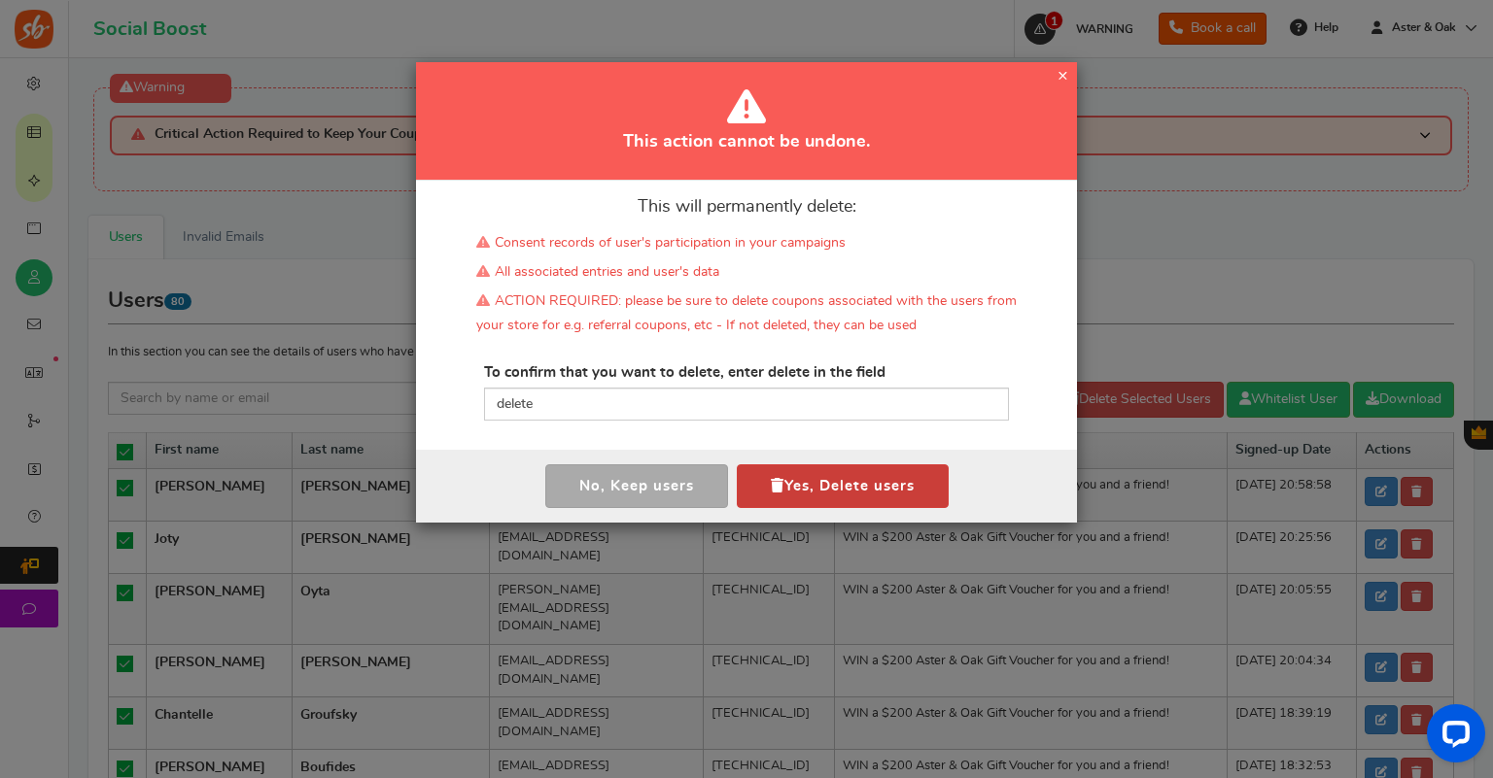
click at [886, 478] on button "Yes, Delete users" at bounding box center [843, 487] width 212 height 44
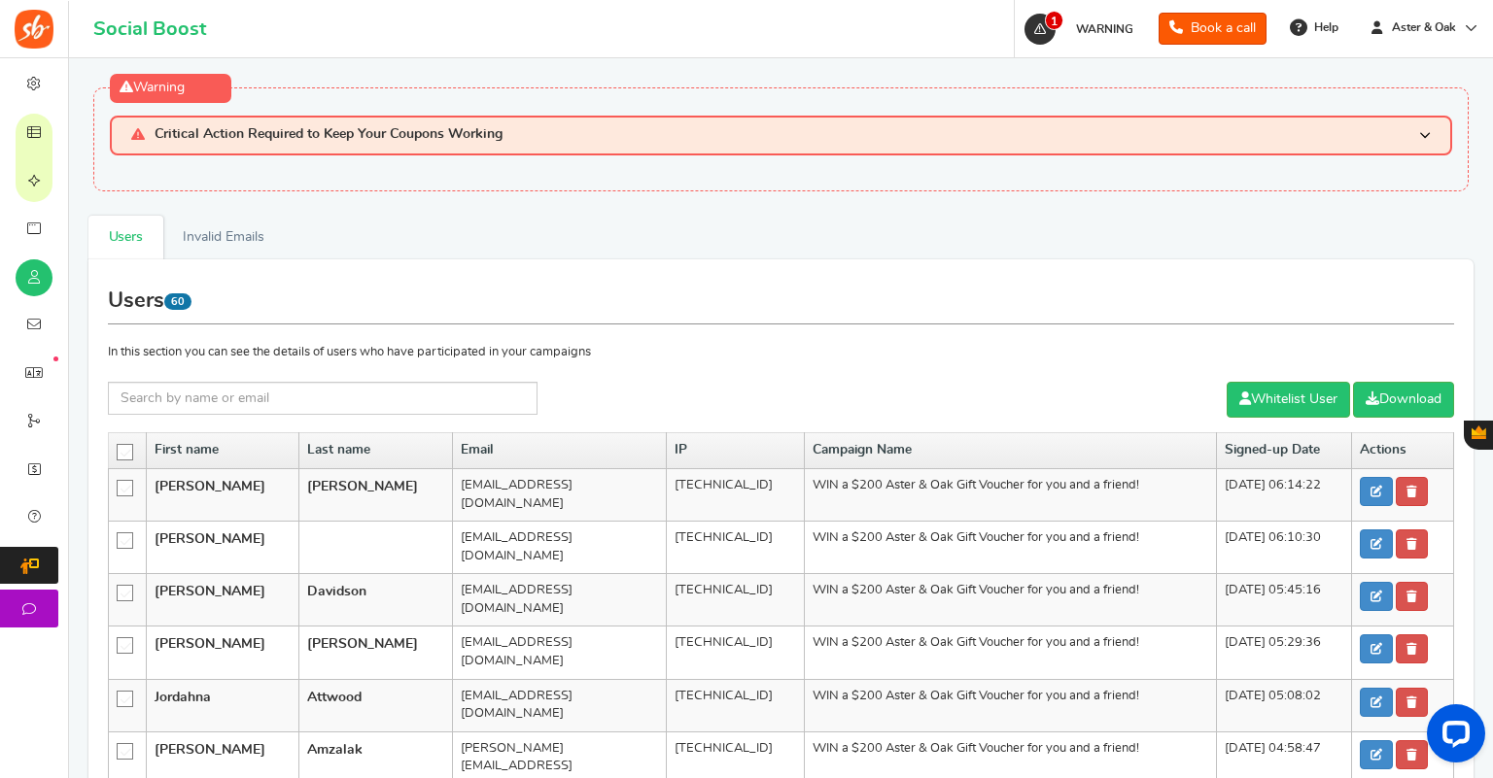
click at [129, 456] on icon at bounding box center [126, 453] width 17 height 17
click at [119, 456] on input "checkbox" at bounding box center [119, 451] width 0 height 13
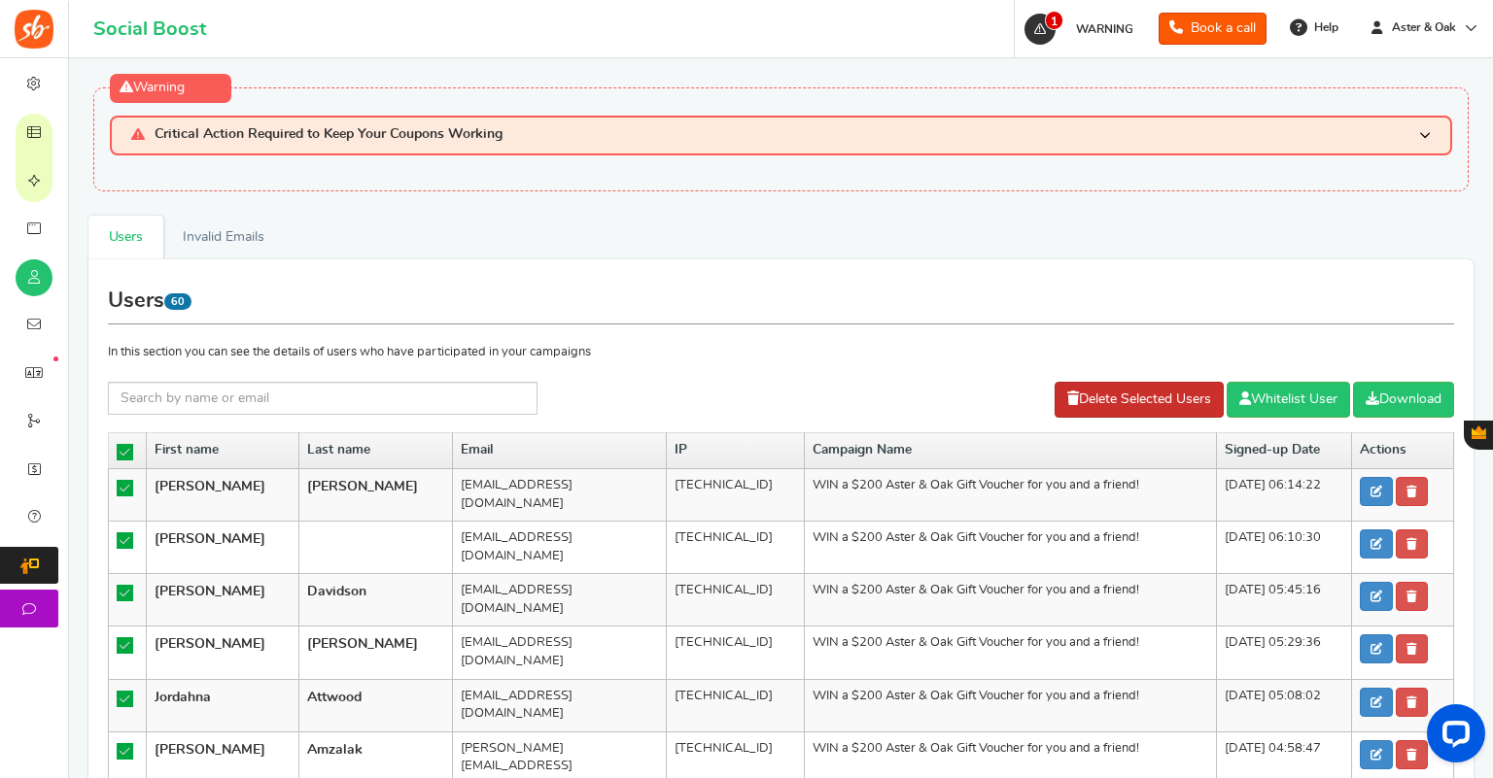
click at [1125, 397] on link "Delete Selected Users" at bounding box center [1138, 400] width 169 height 36
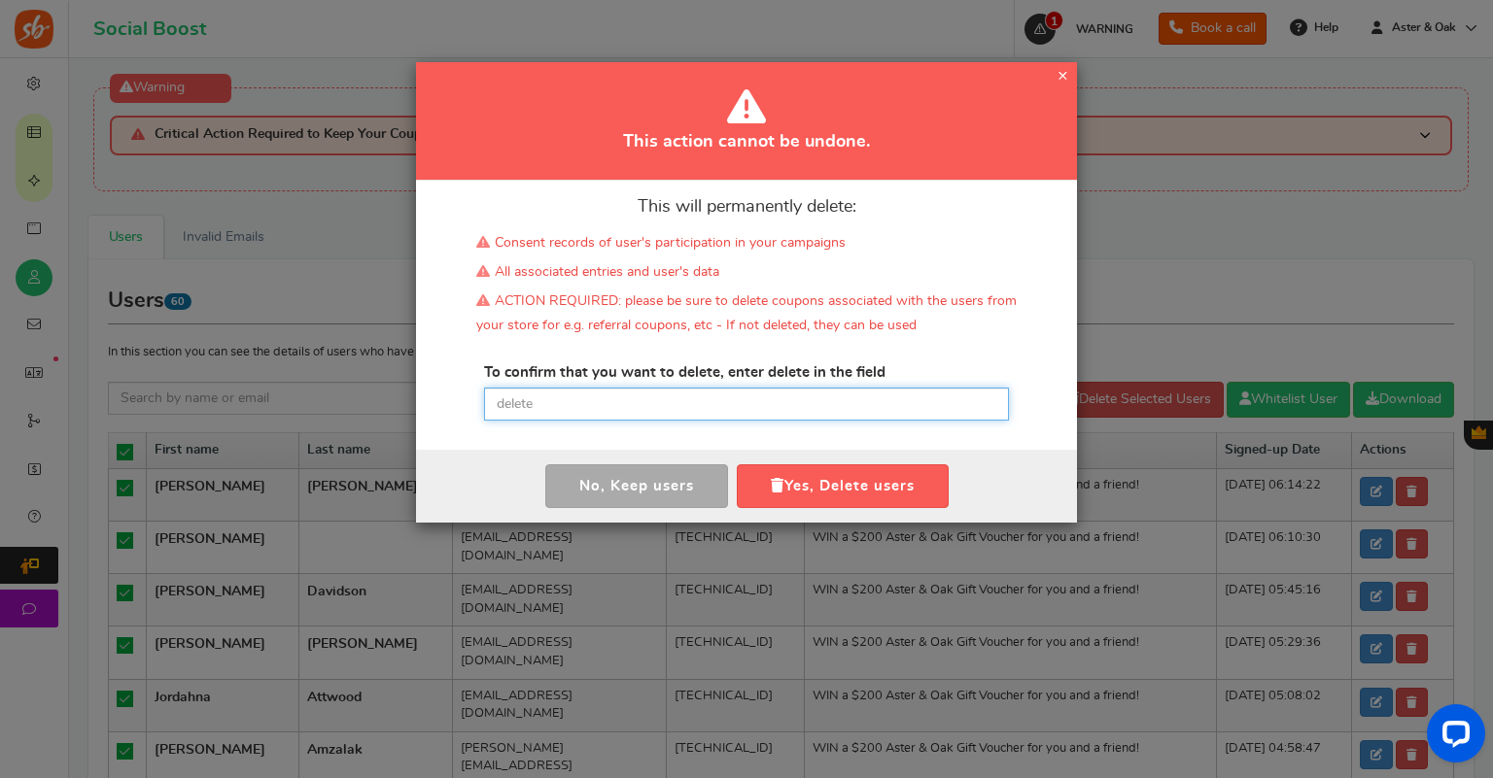
click at [533, 403] on input "text" at bounding box center [746, 404] width 525 height 33
type input "delete"
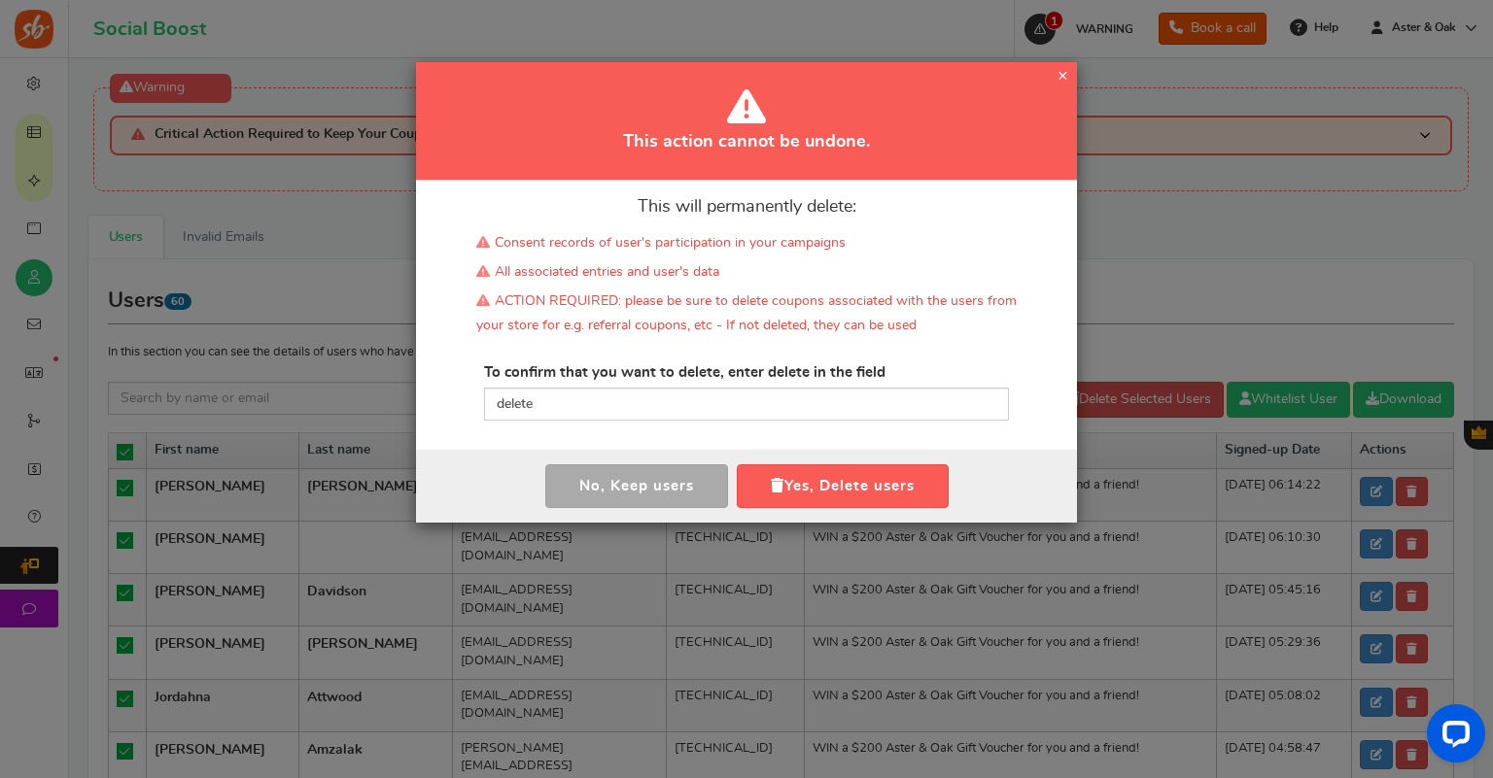
click at [877, 449] on div "This will permanently delete: Consent records of user's participation in your c…" at bounding box center [746, 315] width 661 height 269
click at [872, 479] on button "Yes, Delete users" at bounding box center [843, 487] width 212 height 44
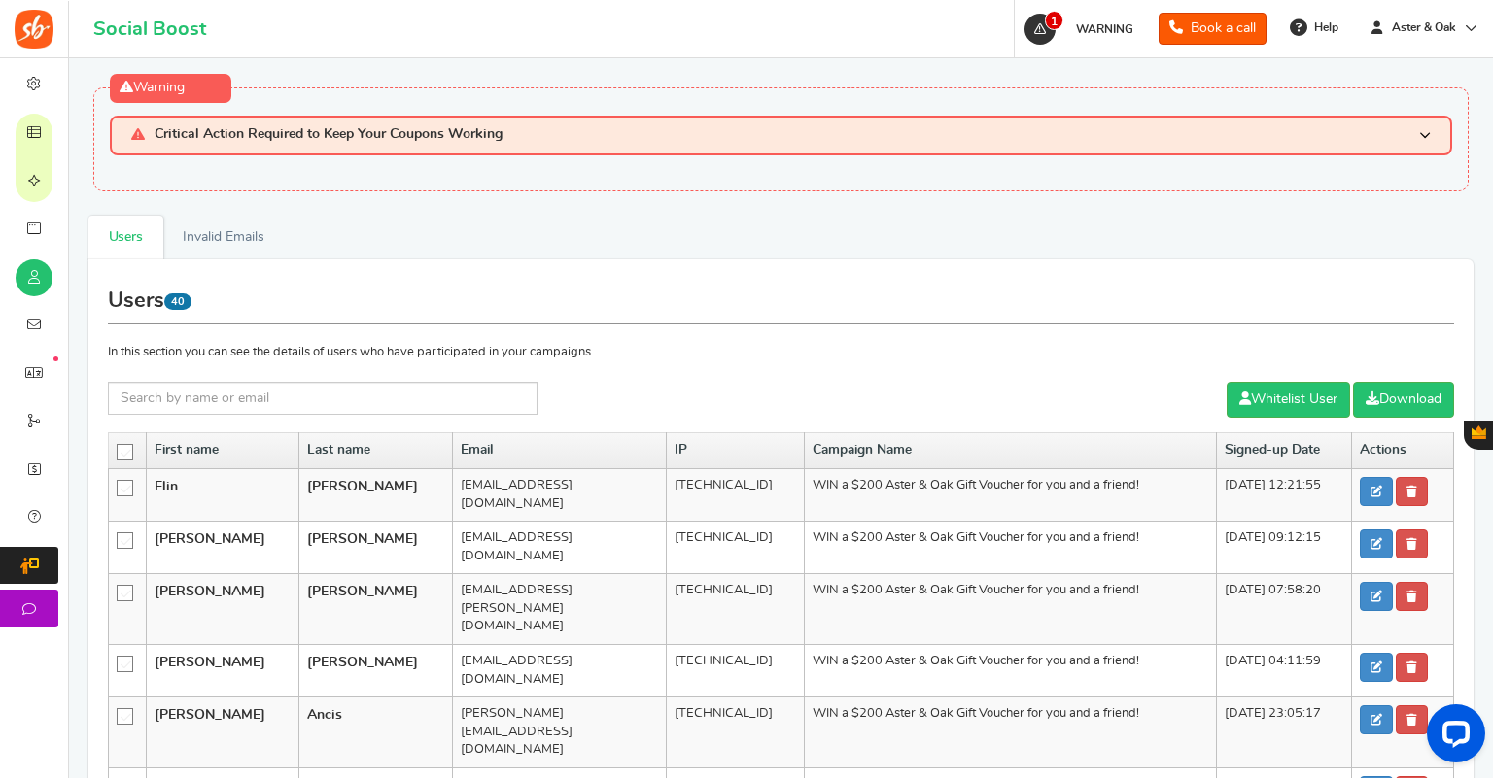
click at [120, 452] on icon at bounding box center [126, 453] width 17 height 17
click at [119, 452] on input "checkbox" at bounding box center [119, 451] width 0 height 13
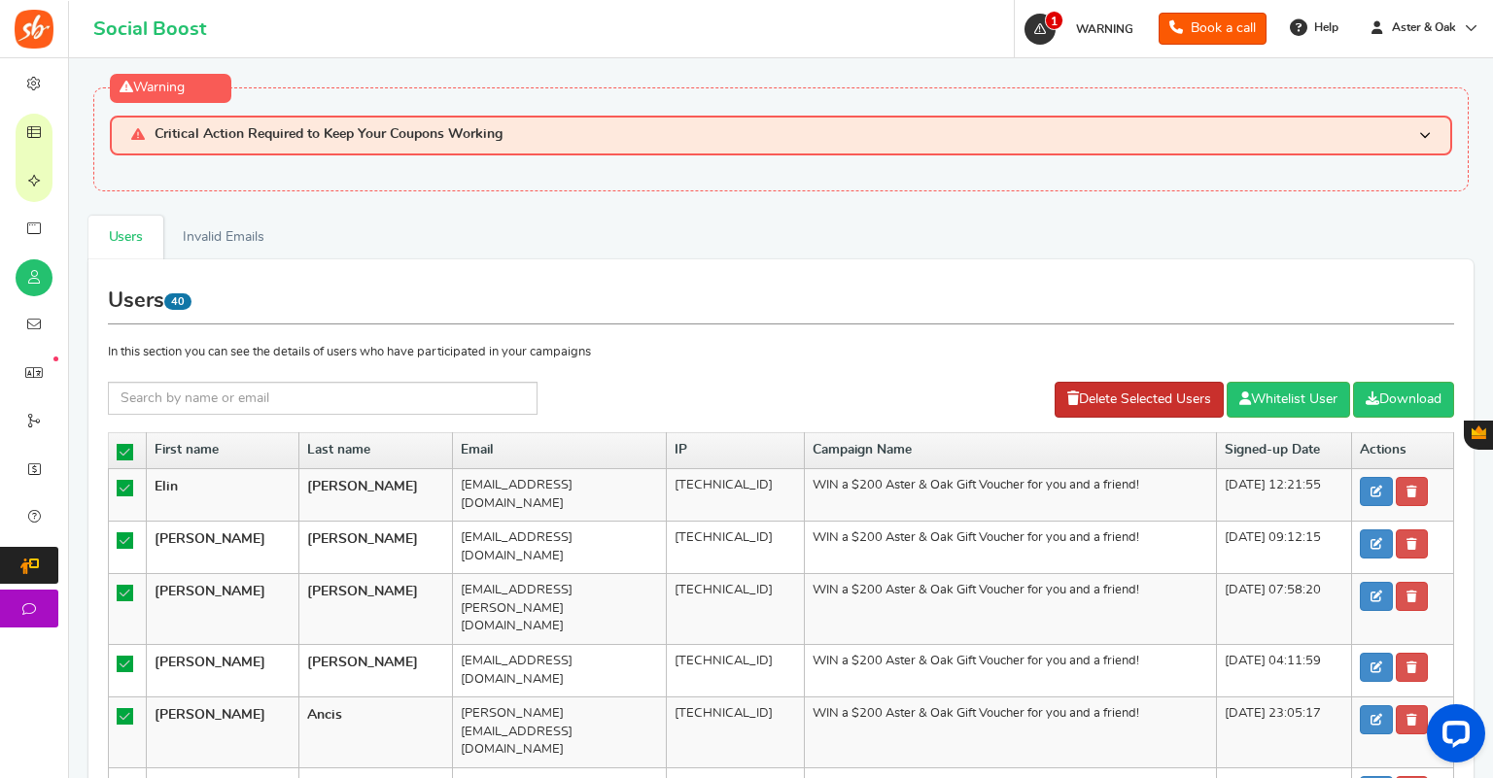
click at [1137, 412] on link "Delete Selected Users" at bounding box center [1138, 400] width 169 height 36
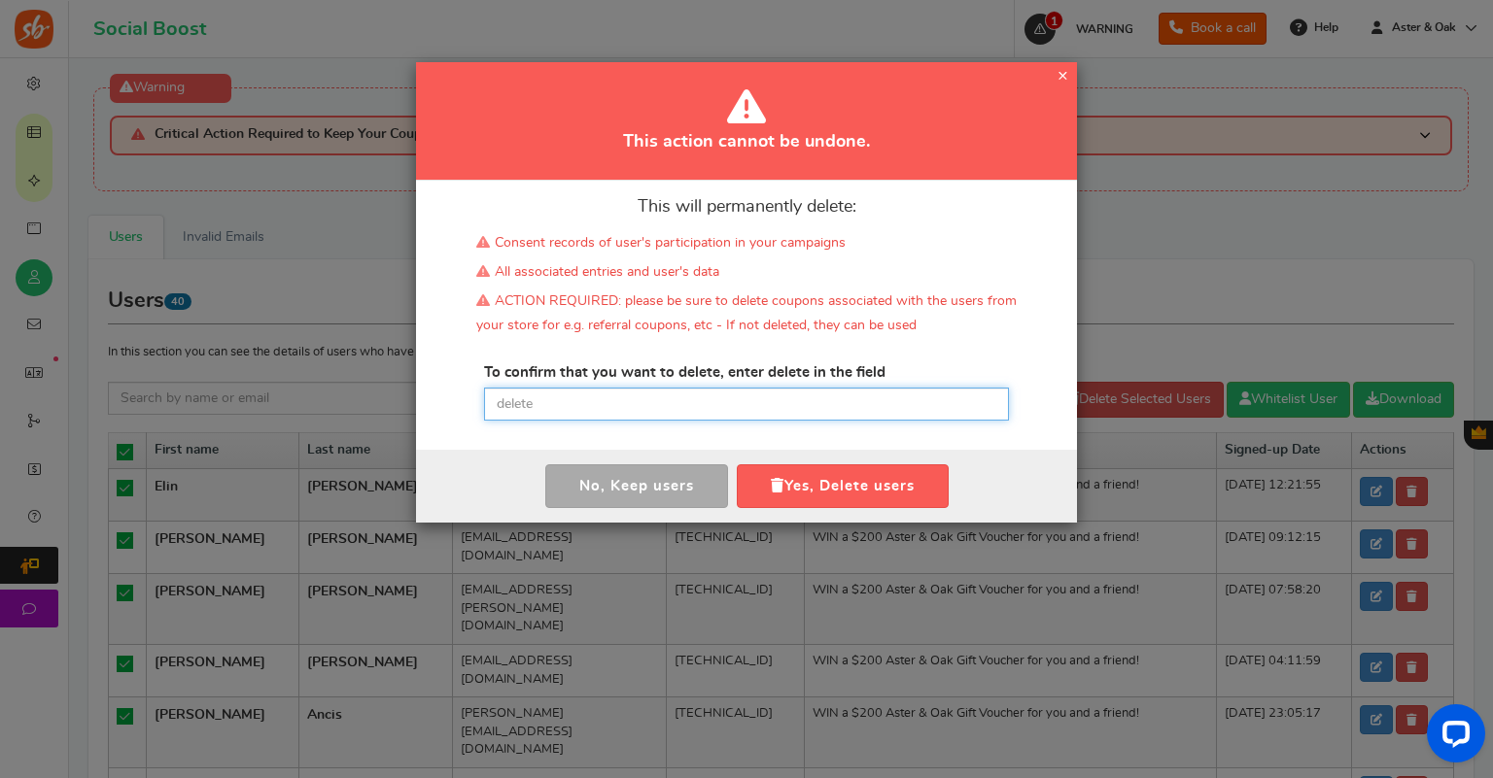
click at [581, 395] on input "text" at bounding box center [746, 404] width 525 height 33
type input "delete"
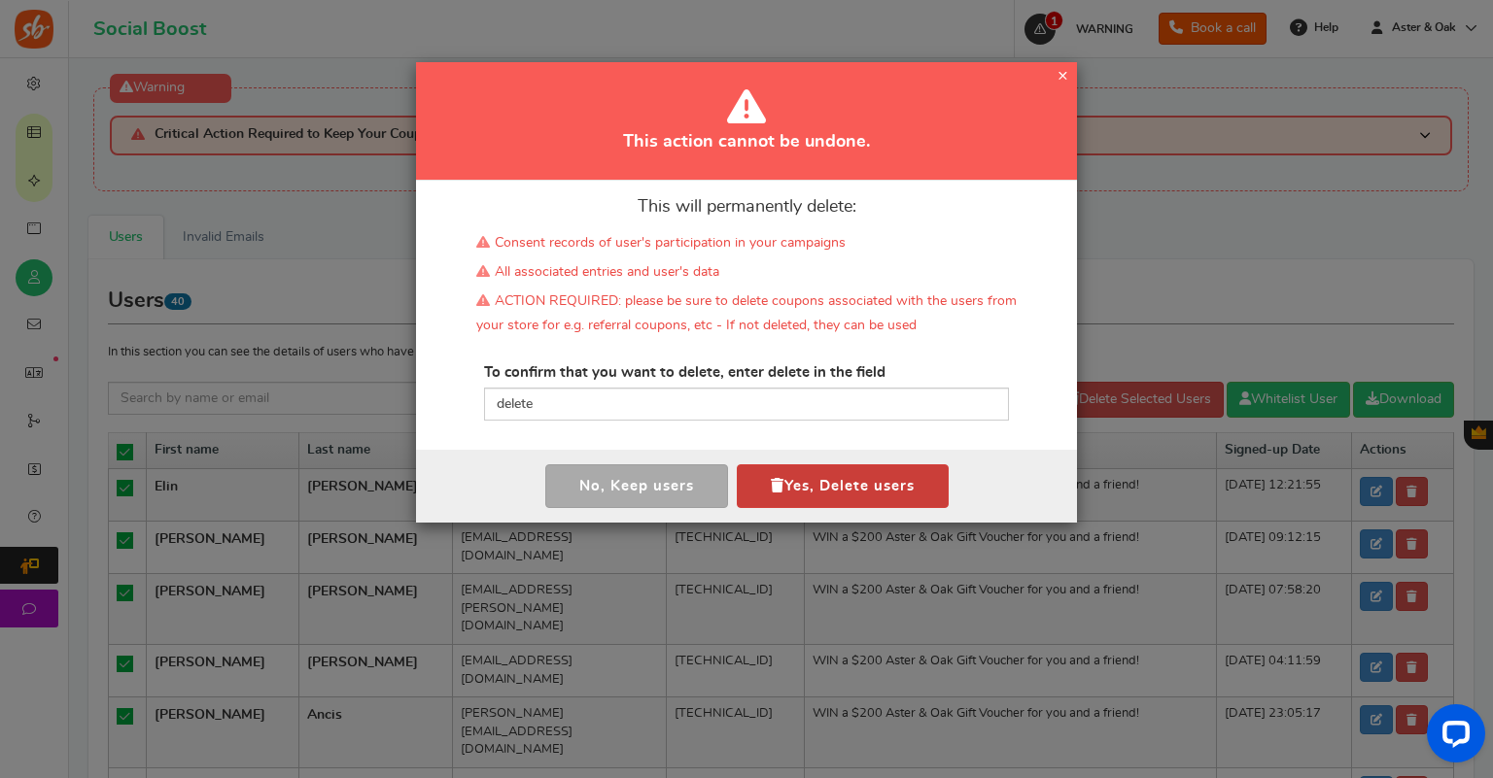
click at [838, 476] on button "Yes, Delete users" at bounding box center [843, 487] width 212 height 44
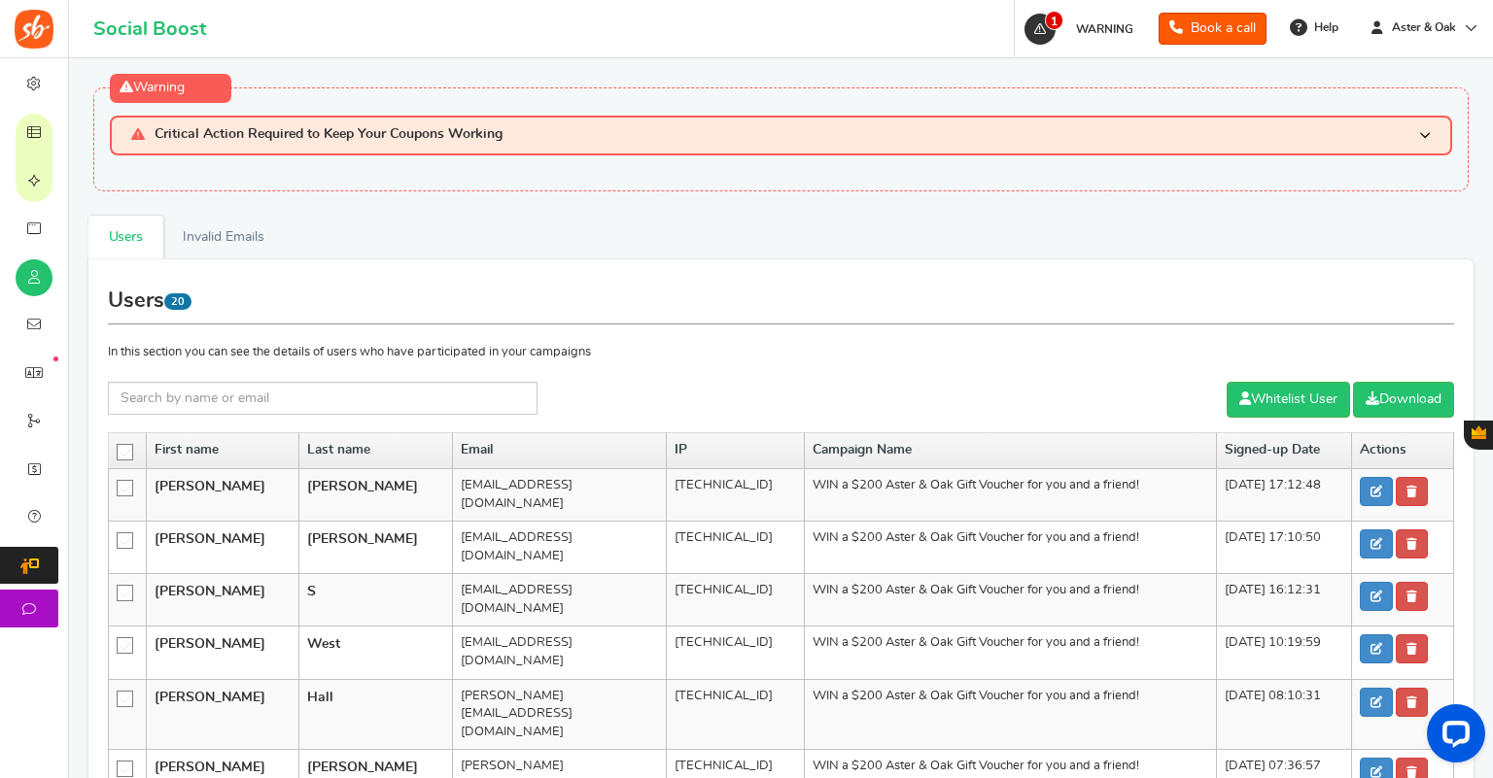
click at [116, 449] on th at bounding box center [128, 450] width 38 height 37
click at [119, 449] on icon at bounding box center [126, 453] width 17 height 17
click at [119, 449] on input "checkbox" at bounding box center [119, 451] width 0 height 13
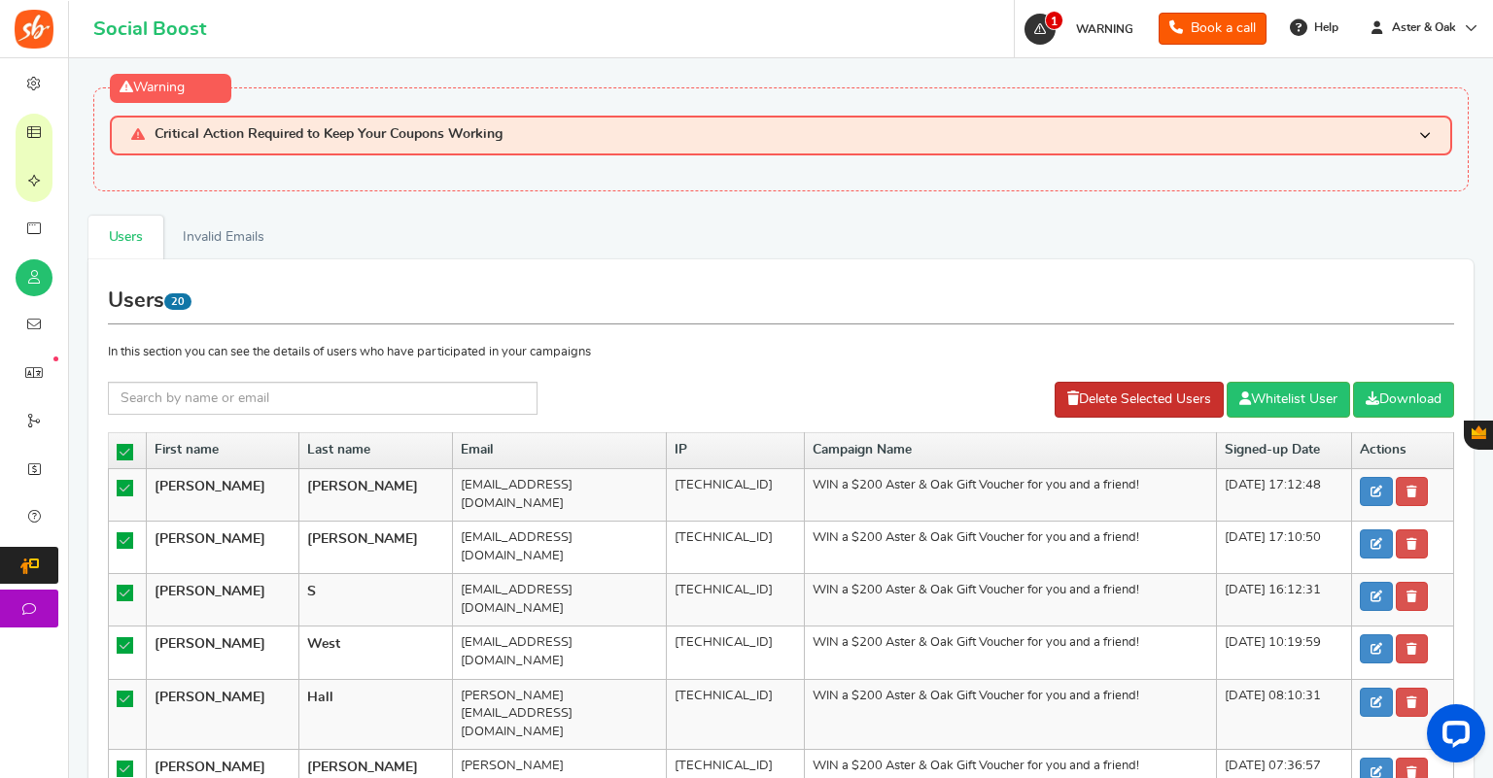
click at [1141, 400] on link "Delete Selected Users" at bounding box center [1138, 400] width 169 height 36
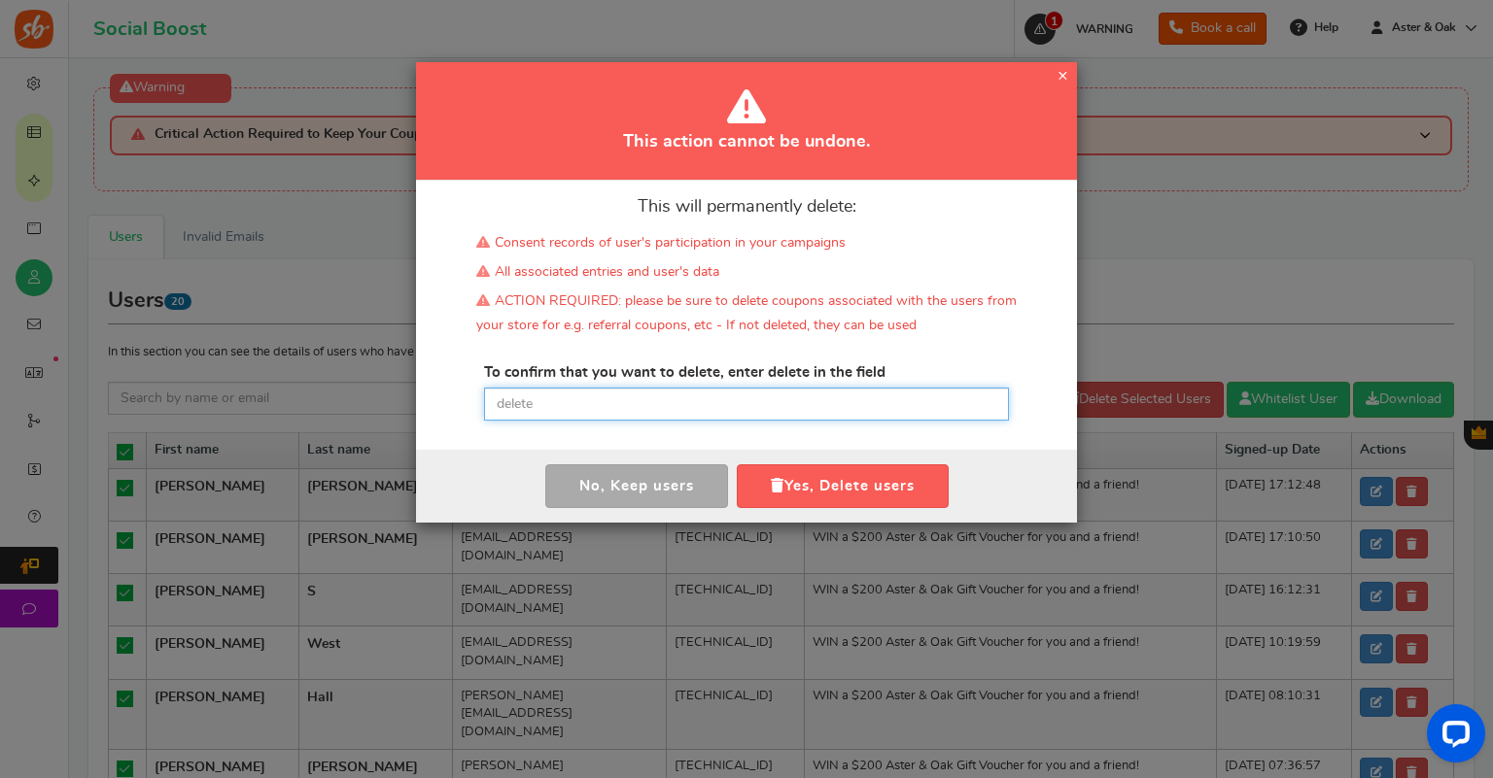
click at [546, 404] on input "text" at bounding box center [746, 404] width 525 height 33
type input "delete"
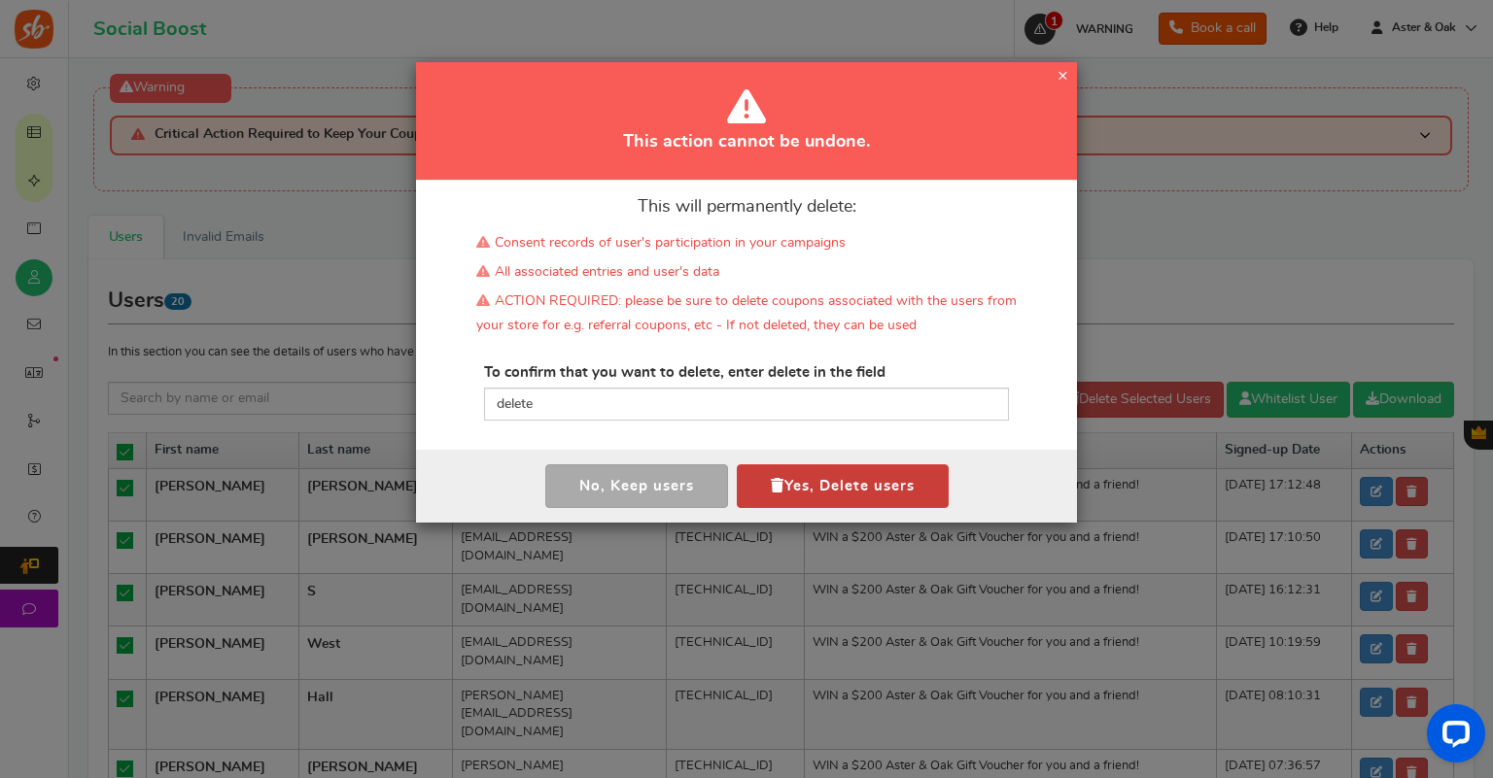
click at [910, 492] on button "Yes, Delete users" at bounding box center [843, 487] width 212 height 44
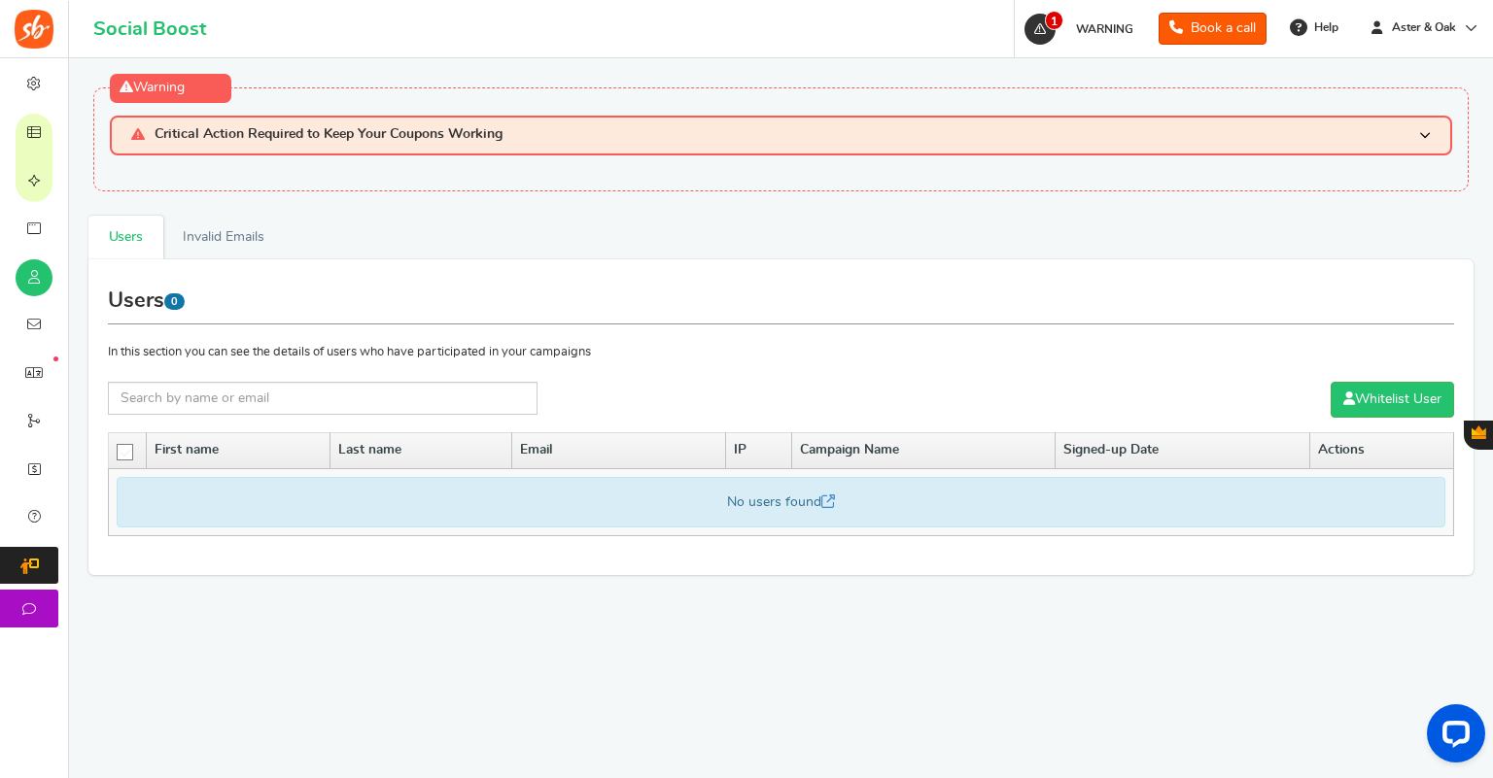
click at [274, 135] on span "Critical Action Required to Keep Your Coupons Working" at bounding box center [329, 135] width 348 height 17
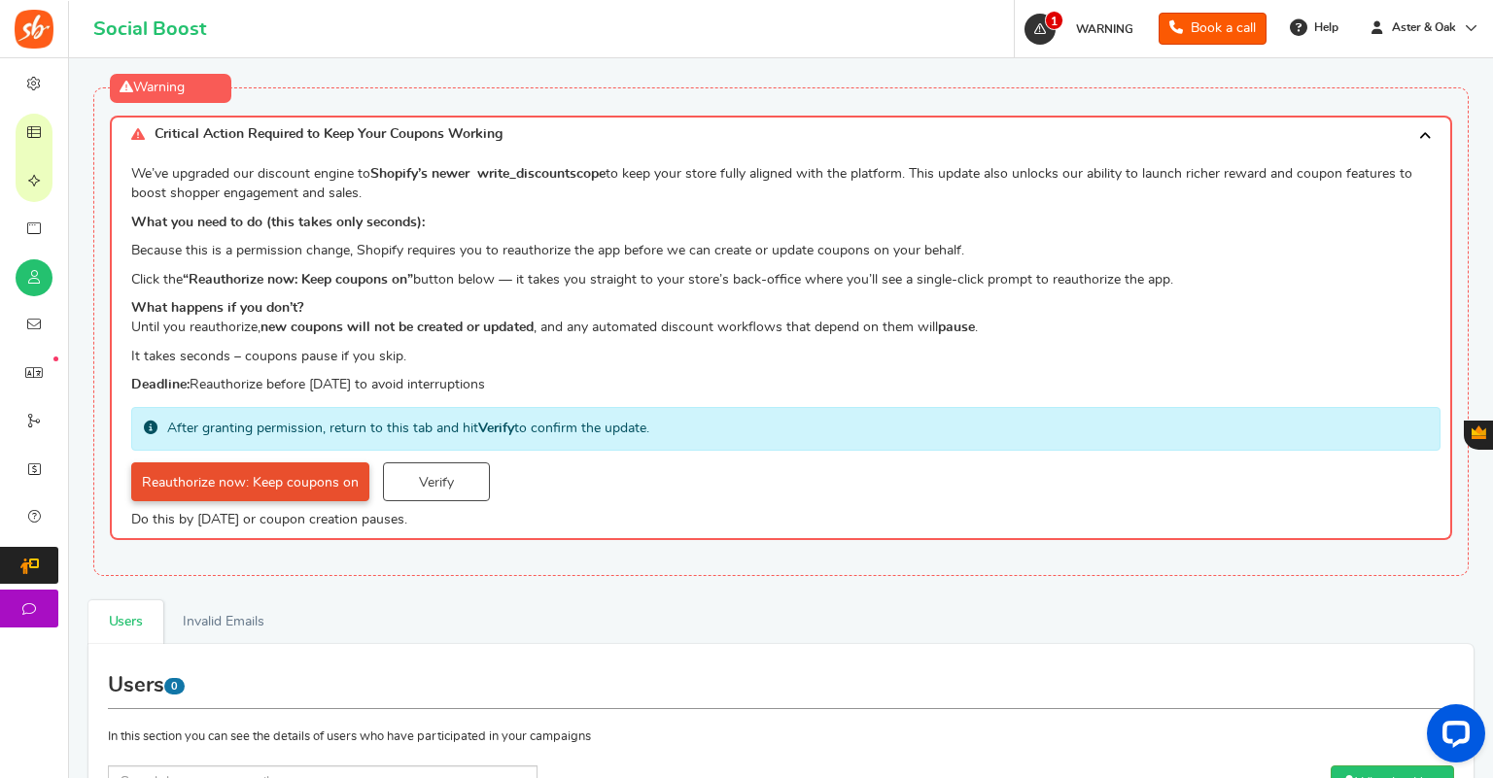
click at [345, 490] on link "Reauthorize now: Keep coupons on" at bounding box center [250, 482] width 238 height 39
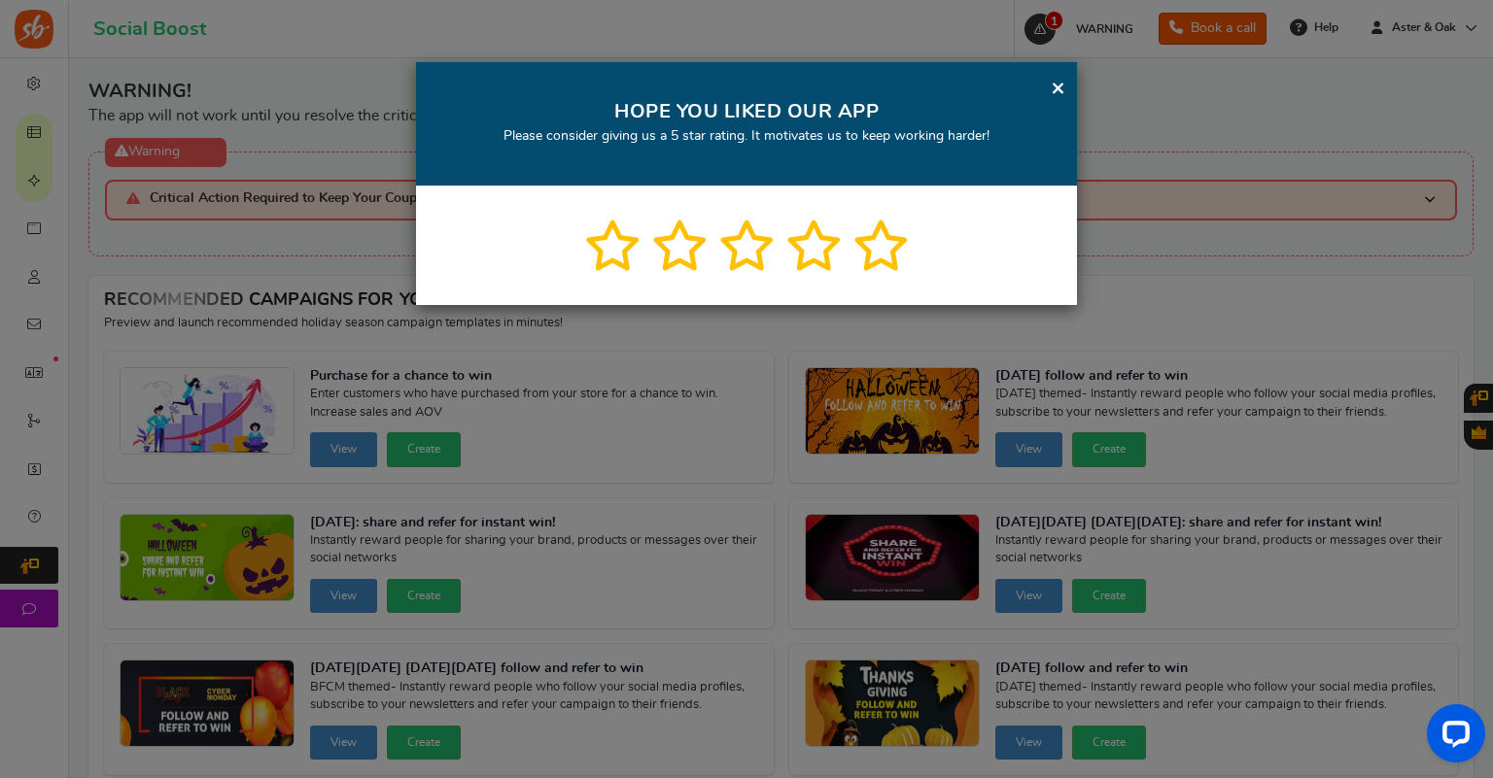
click at [1068, 86] on div "× HOPE YOU LIKED OUR APP Please consider giving us a 5 star rating. It motivate…" at bounding box center [746, 124] width 661 height 124
click at [1064, 87] on link "×" at bounding box center [1058, 88] width 15 height 24
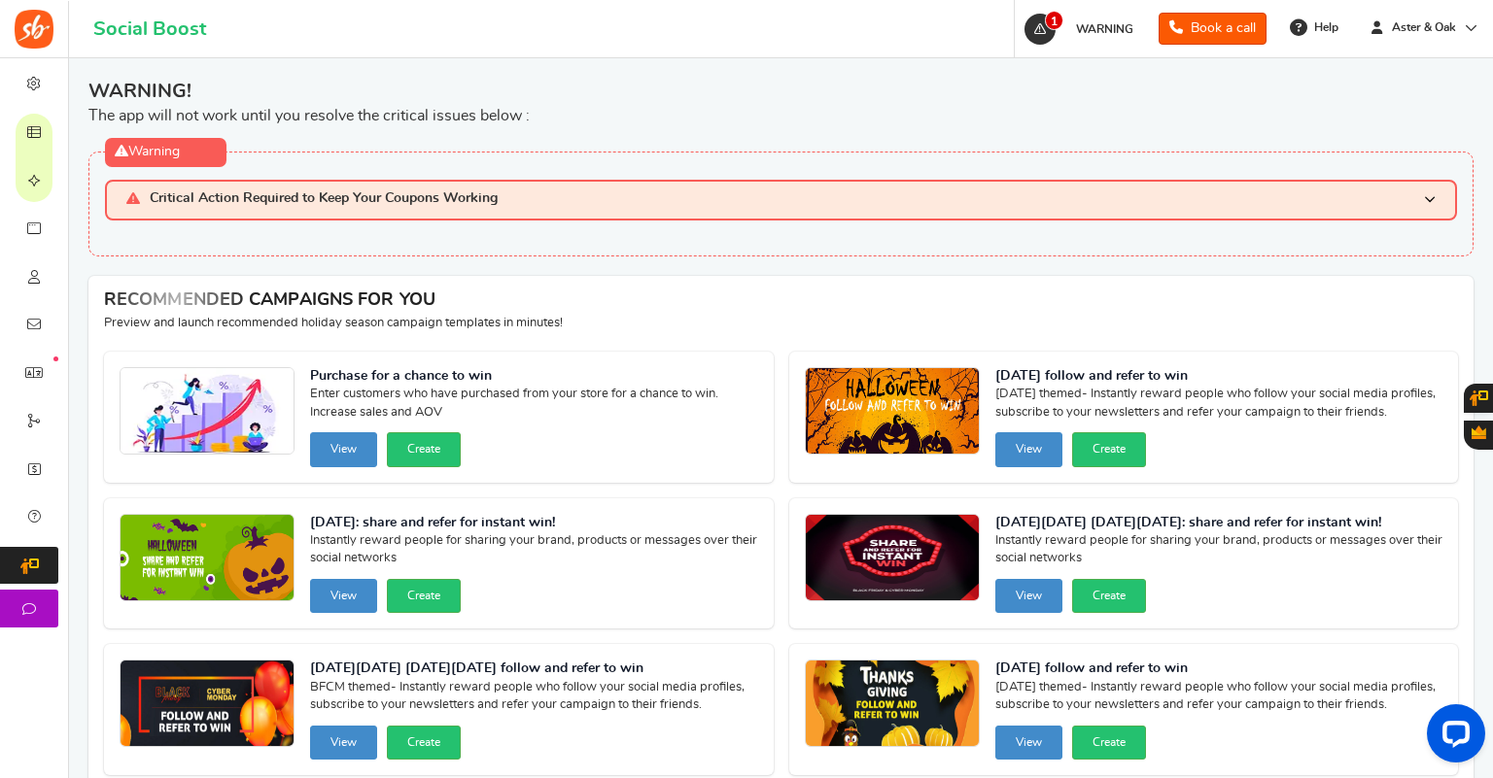
click at [616, 214] on h3 "Critical Action Required to Keep Your Coupons Working" at bounding box center [781, 200] width 1352 height 40
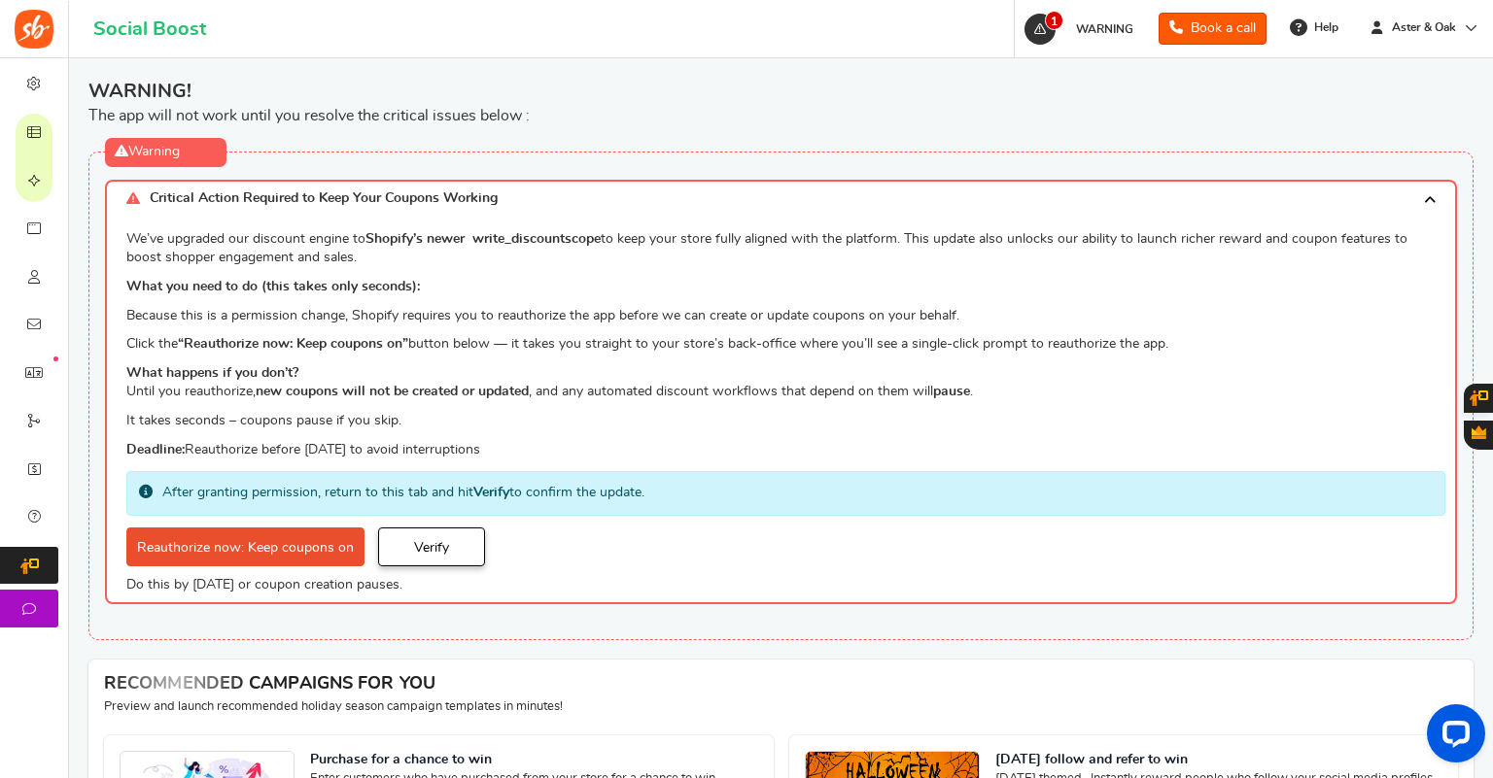
click at [427, 535] on link "Verify" at bounding box center [431, 547] width 107 height 39
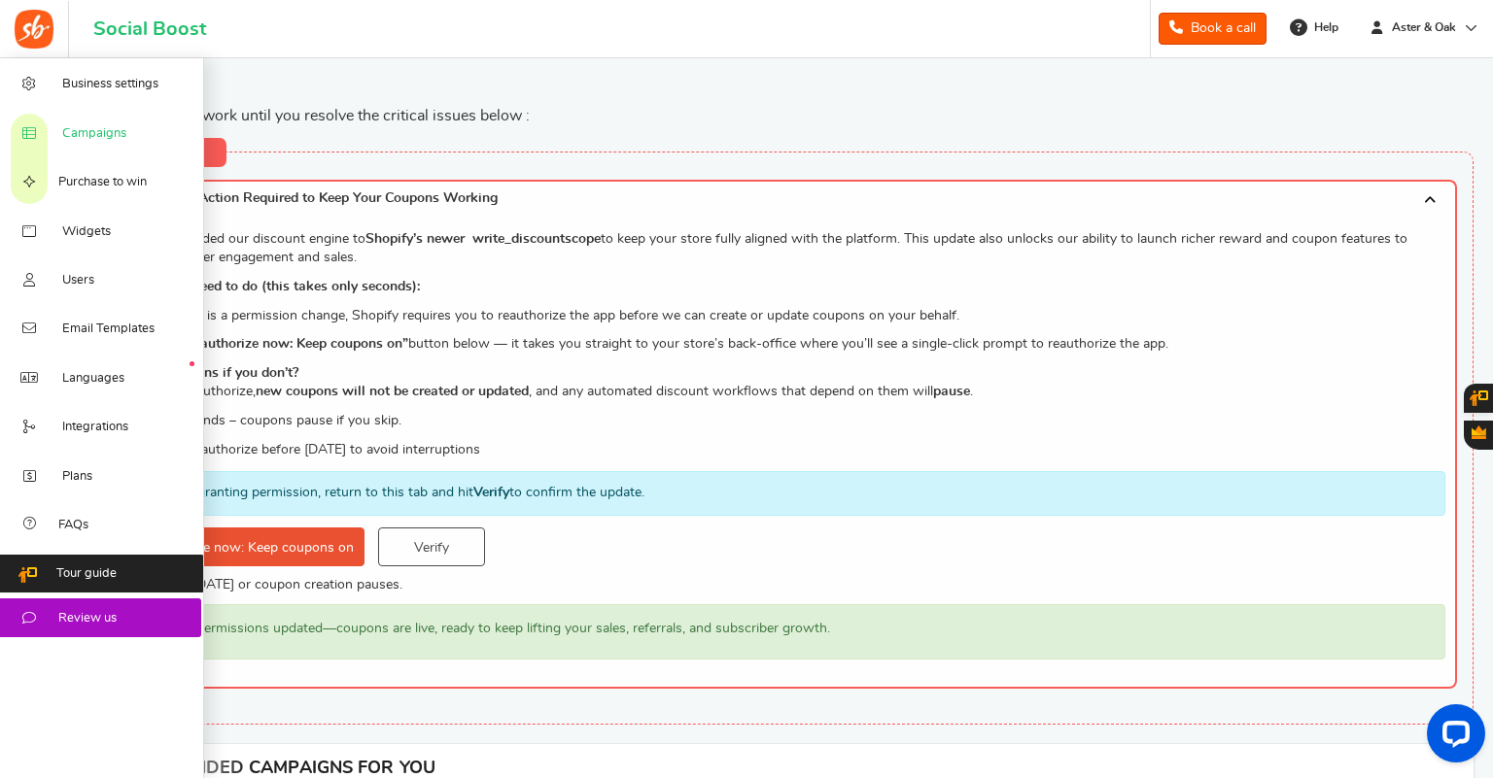
click at [114, 142] on span "Campaigns" at bounding box center [94, 133] width 64 height 17
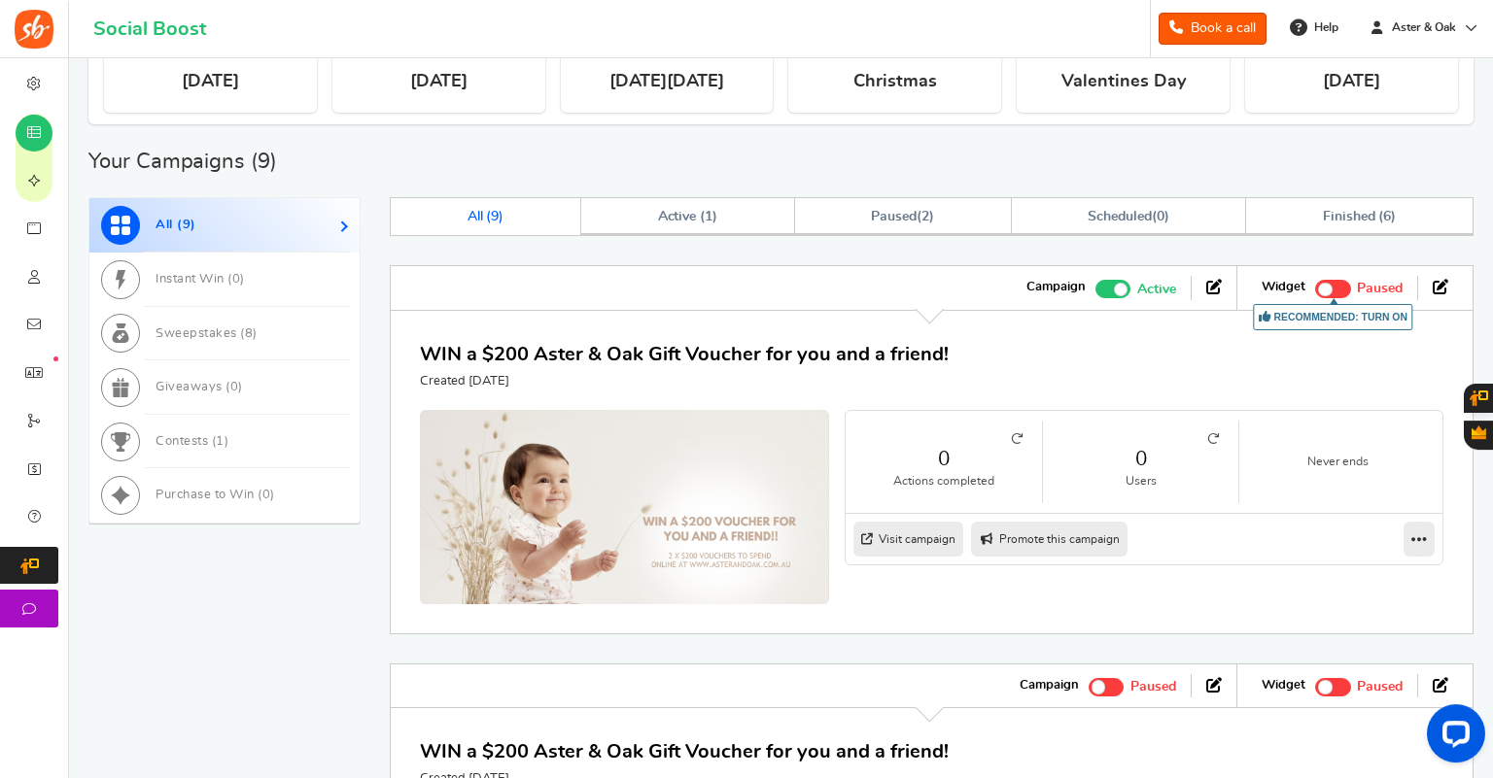
scroll to position [838, 0]
click at [1430, 535] on link at bounding box center [1418, 538] width 31 height 35
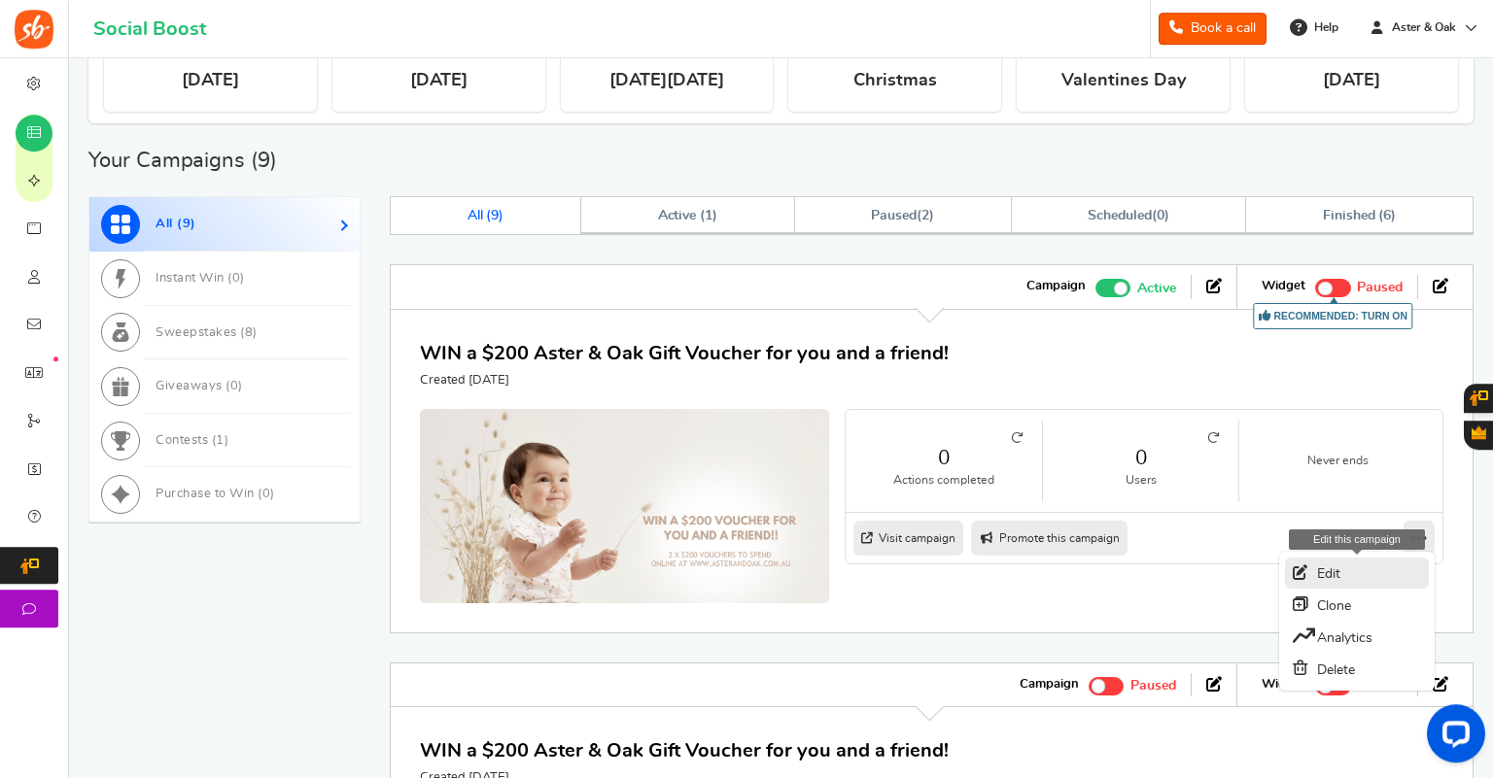
click at [1355, 571] on link "Edit" at bounding box center [1357, 573] width 144 height 31
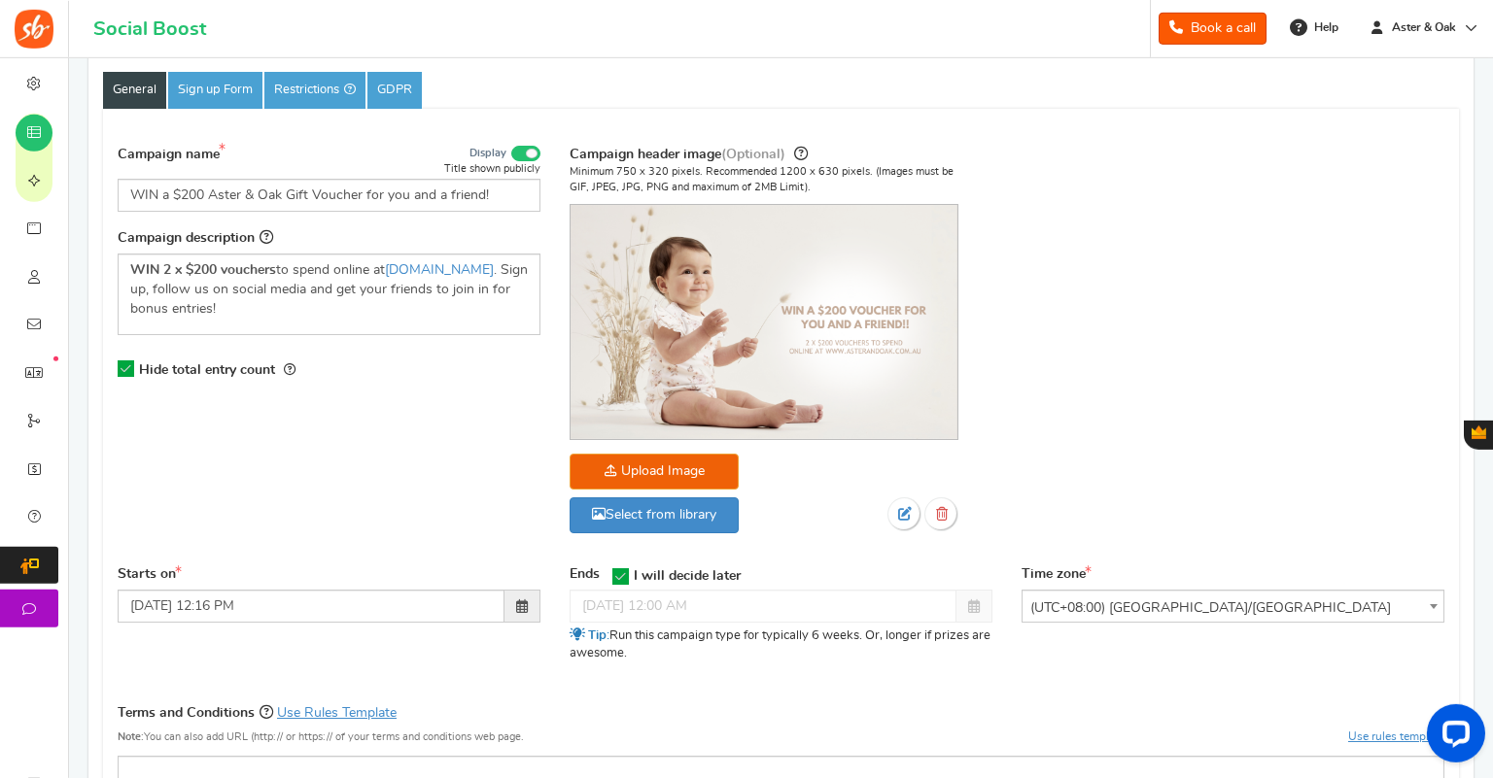
scroll to position [210, 0]
click at [129, 370] on icon at bounding box center [126, 368] width 17 height 17
click at [120, 370] on input "Hide total entry count" at bounding box center [120, 368] width 0 height 13
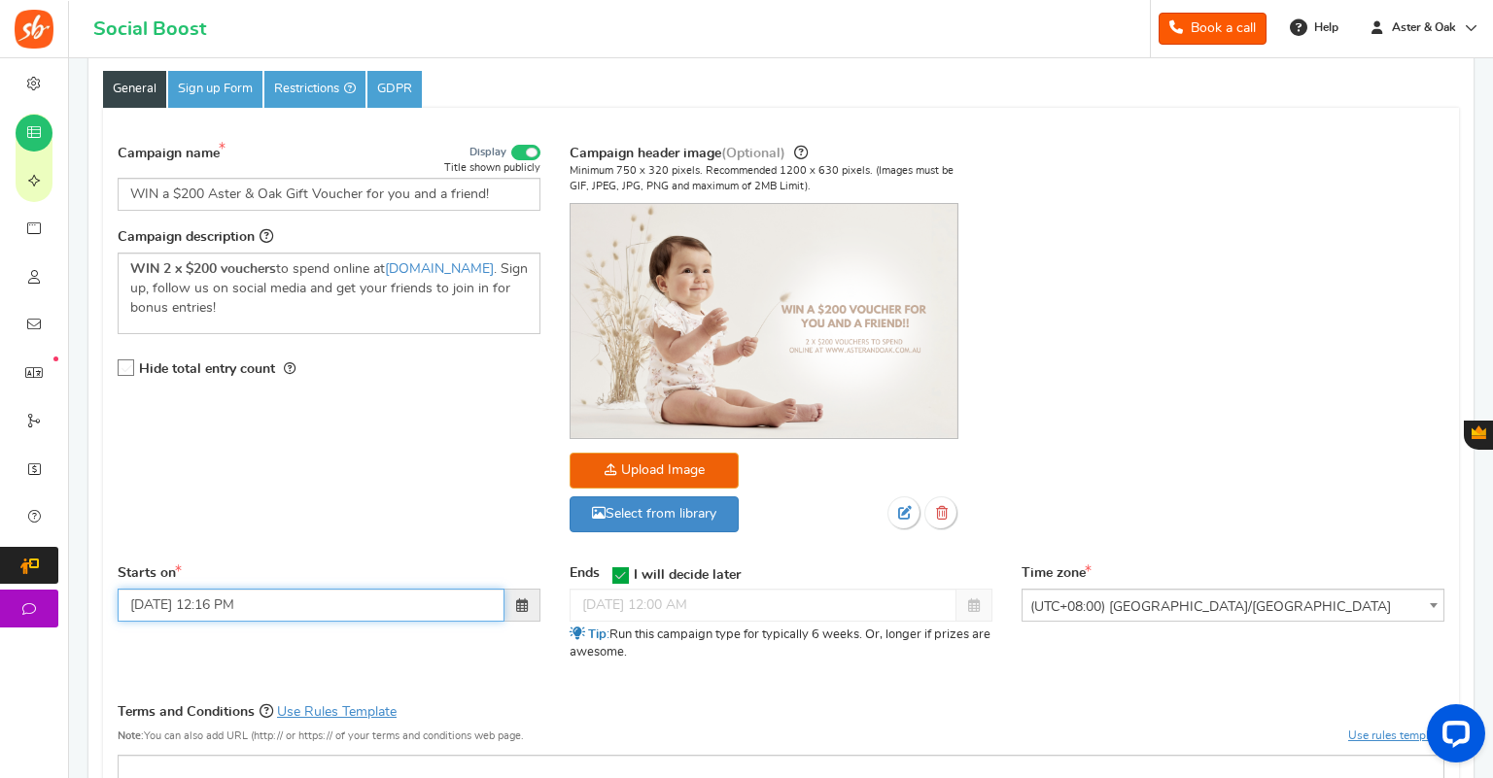
click at [207, 603] on input "03/02/2025 12:16 PM" at bounding box center [311, 605] width 387 height 33
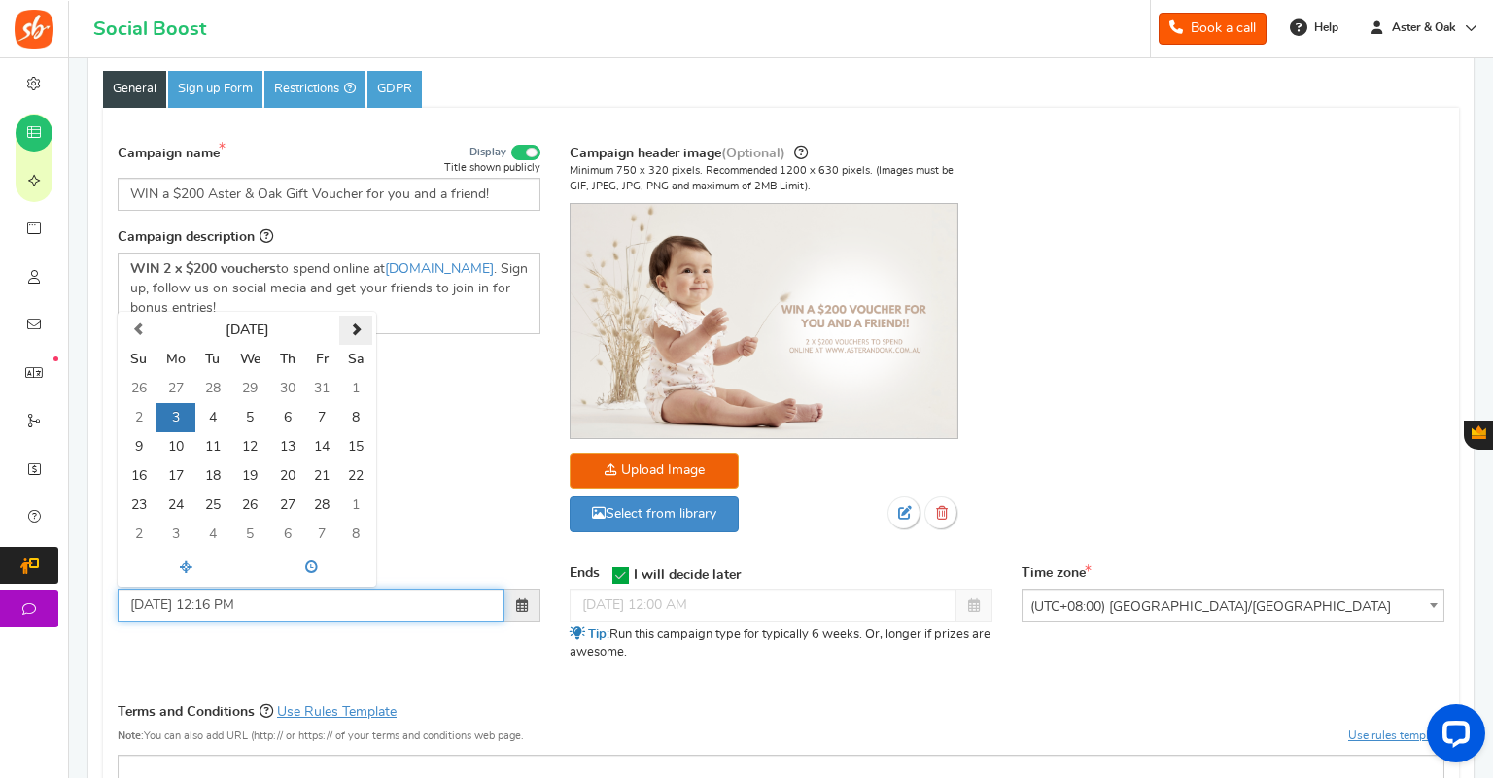
click at [357, 328] on span at bounding box center [356, 330] width 13 height 13
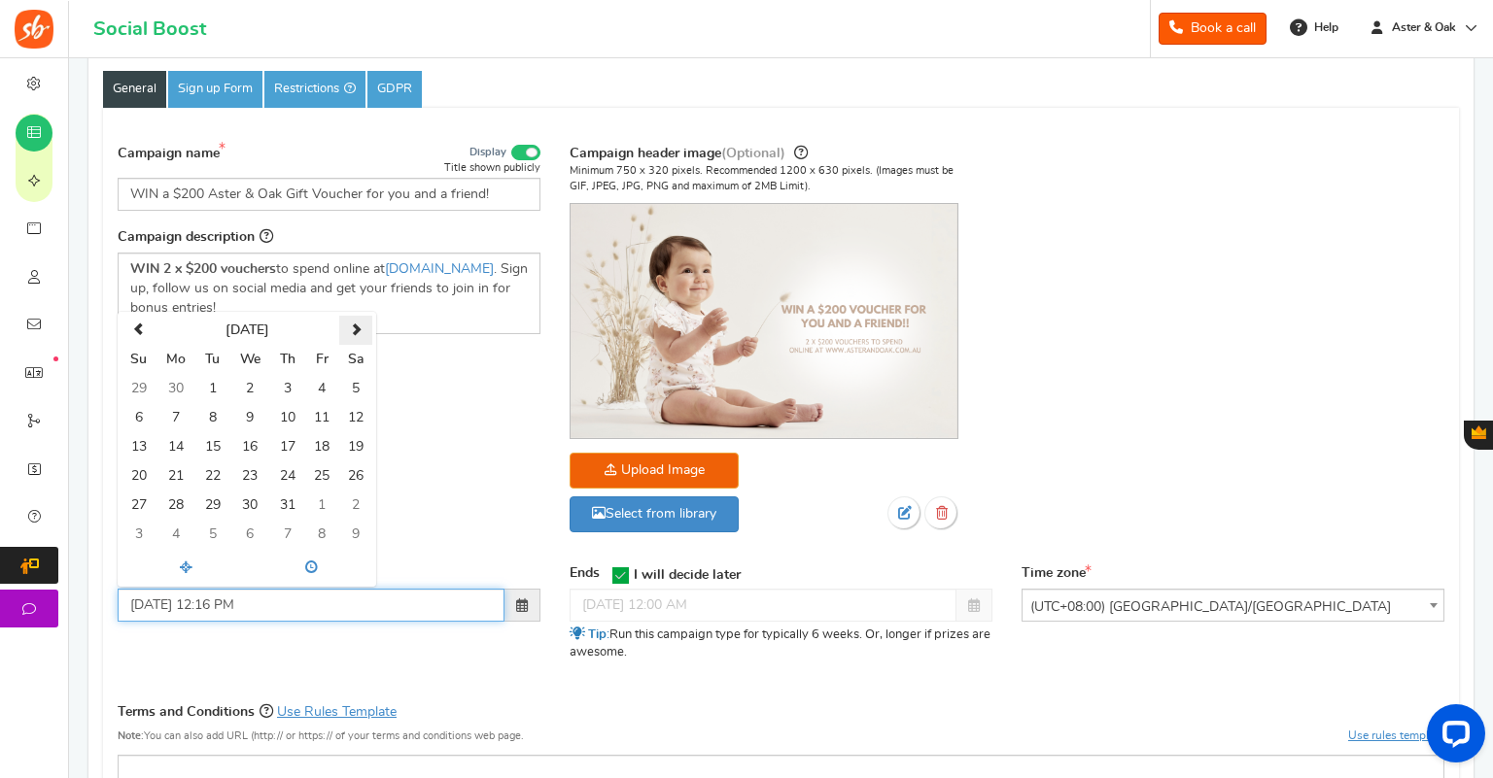
click at [356, 328] on span at bounding box center [356, 330] width 13 height 13
click at [148, 332] on th at bounding box center [138, 330] width 34 height 29
click at [208, 500] on td "30" at bounding box center [212, 505] width 34 height 29
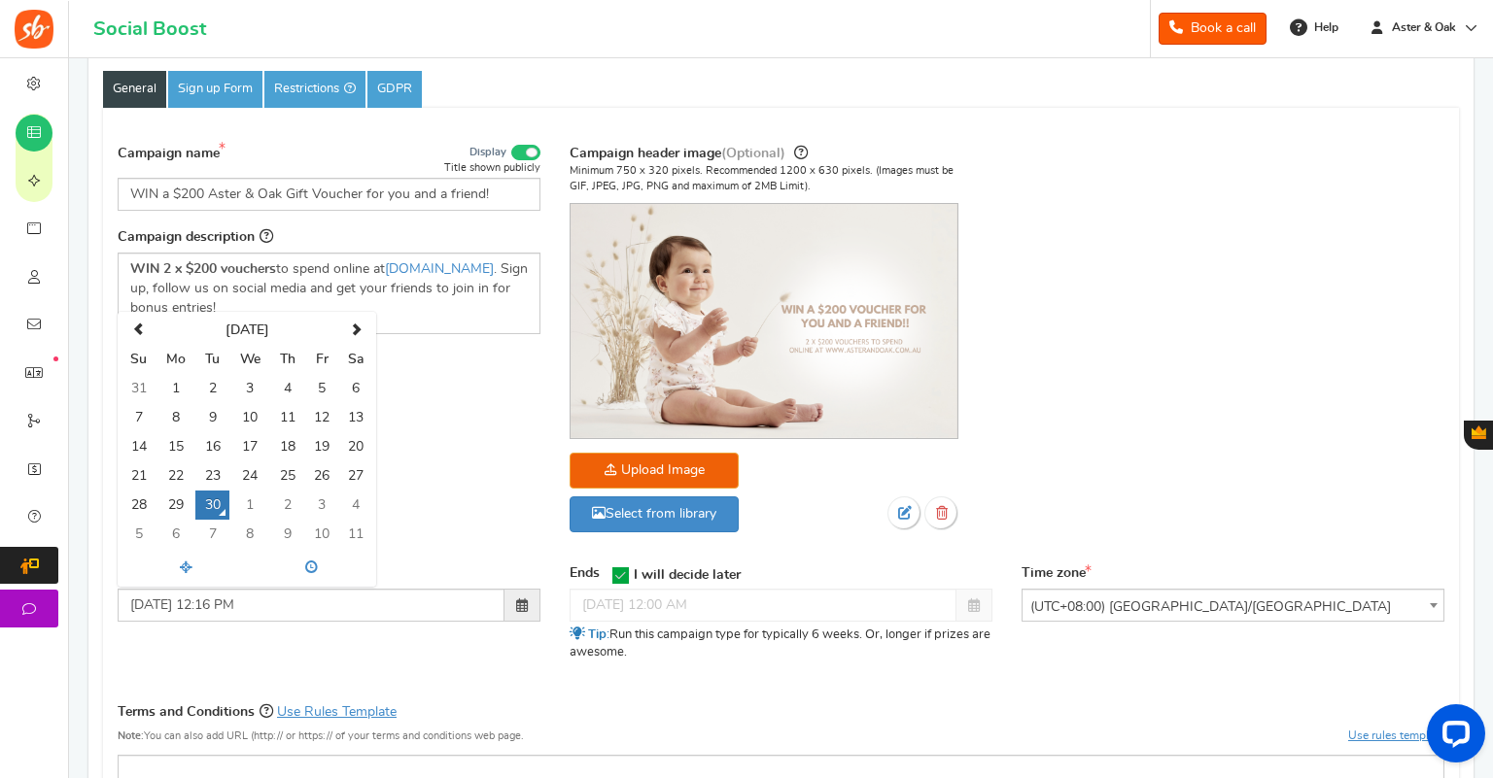
click at [390, 495] on div "Campaign name Display Title shown publicly WIN a $200 Aster & Oak Gift Voucher …" at bounding box center [781, 348] width 1356 height 433
drag, startPoint x: 287, startPoint y: 604, endPoint x: 214, endPoint y: 604, distance: 72.9
click at [214, 604] on input "30/09/2025 12:16 PM" at bounding box center [311, 605] width 387 height 33
type input "30/09/2025 11:00 AM"
click at [299, 649] on div "Starts on 30/09/2025 11:00 AM September 2025 Su Mo Tu We Th Fr Sa 31 1 2 3 4 5 …" at bounding box center [781, 625] width 1356 height 121
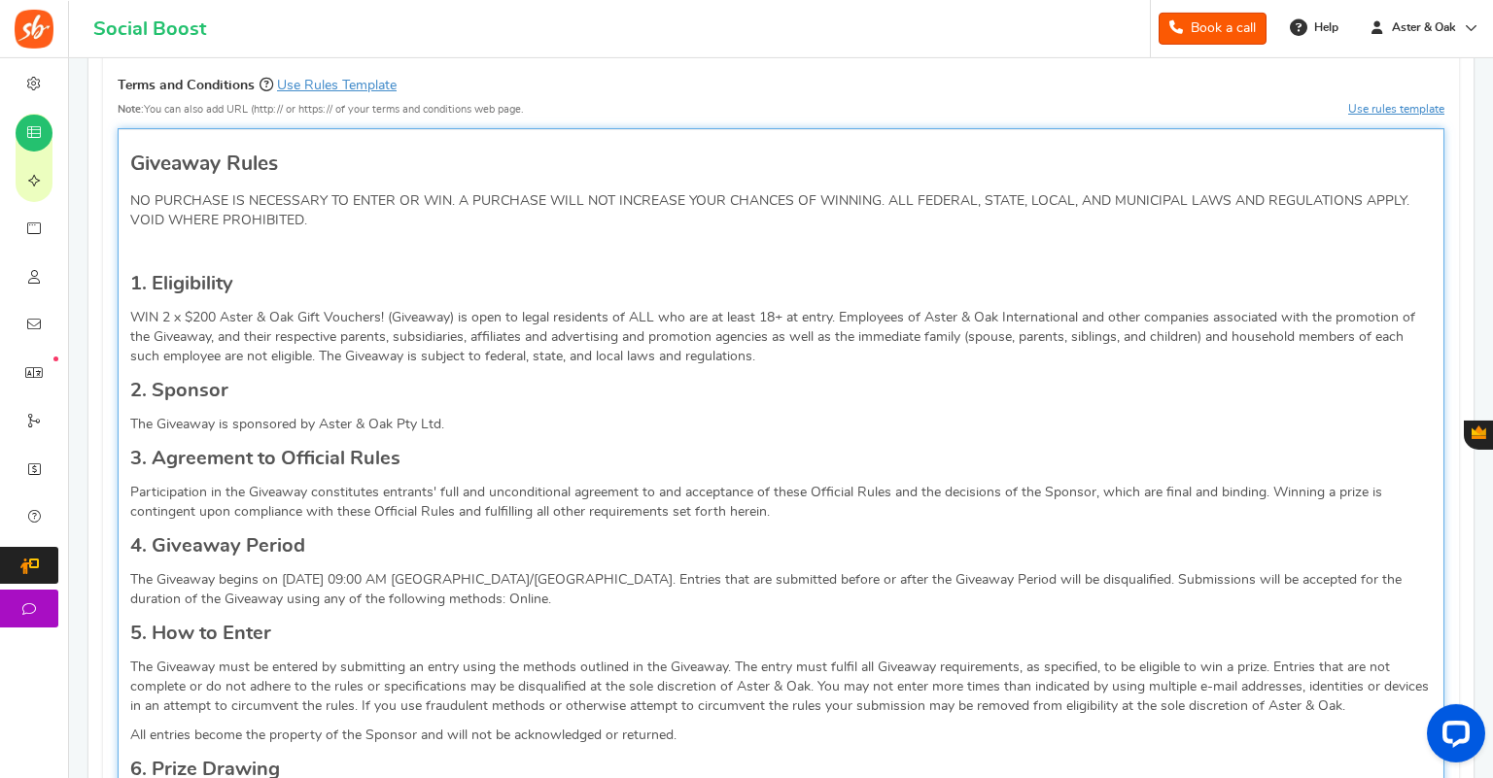
scroll to position [837, 0]
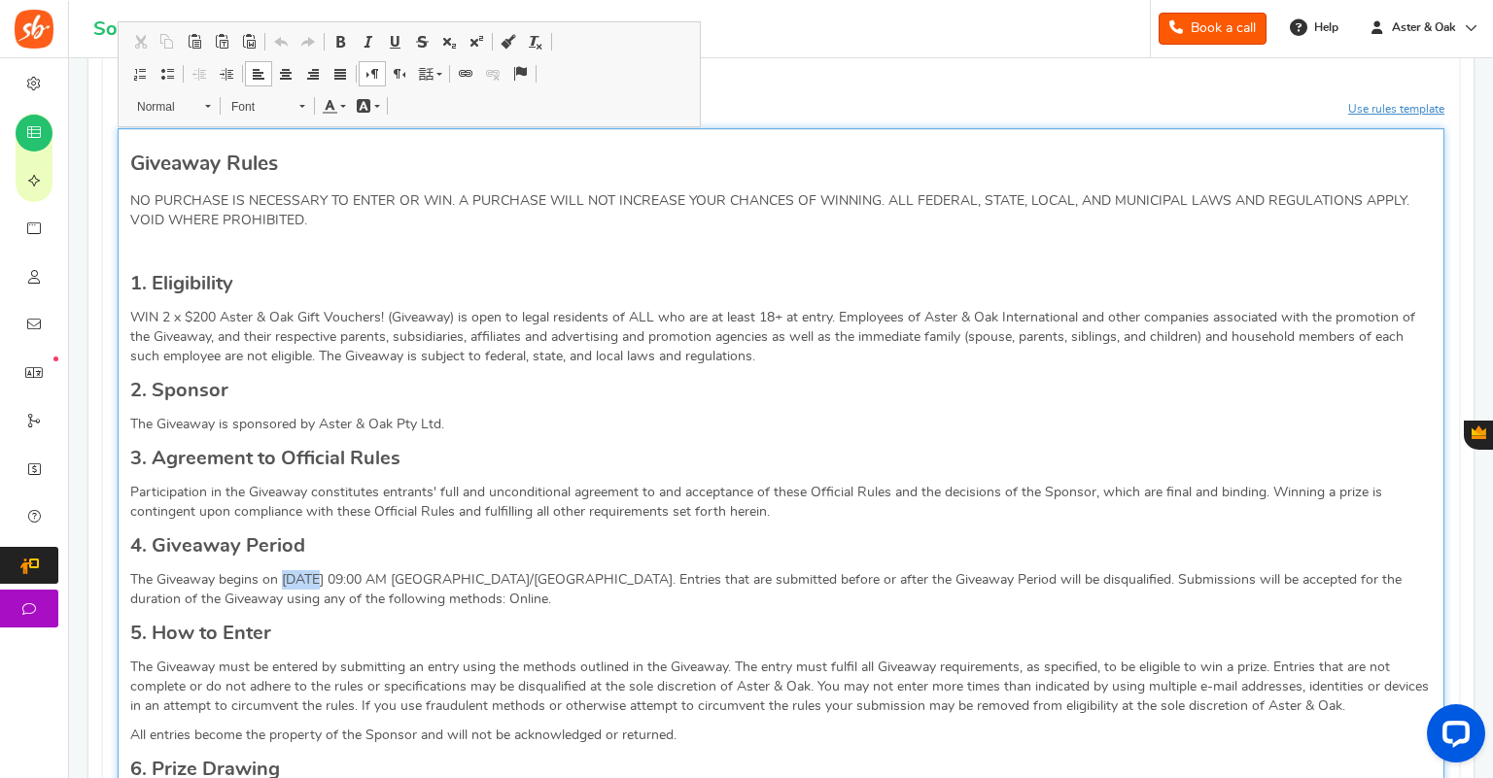
drag, startPoint x: 282, startPoint y: 575, endPoint x: 319, endPoint y: 577, distance: 37.0
click at [319, 577] on p "The Giveaway begins on 03/02/2025 at 09:00 AM Australia/Perth. Entries that are…" at bounding box center [780, 589] width 1301 height 39
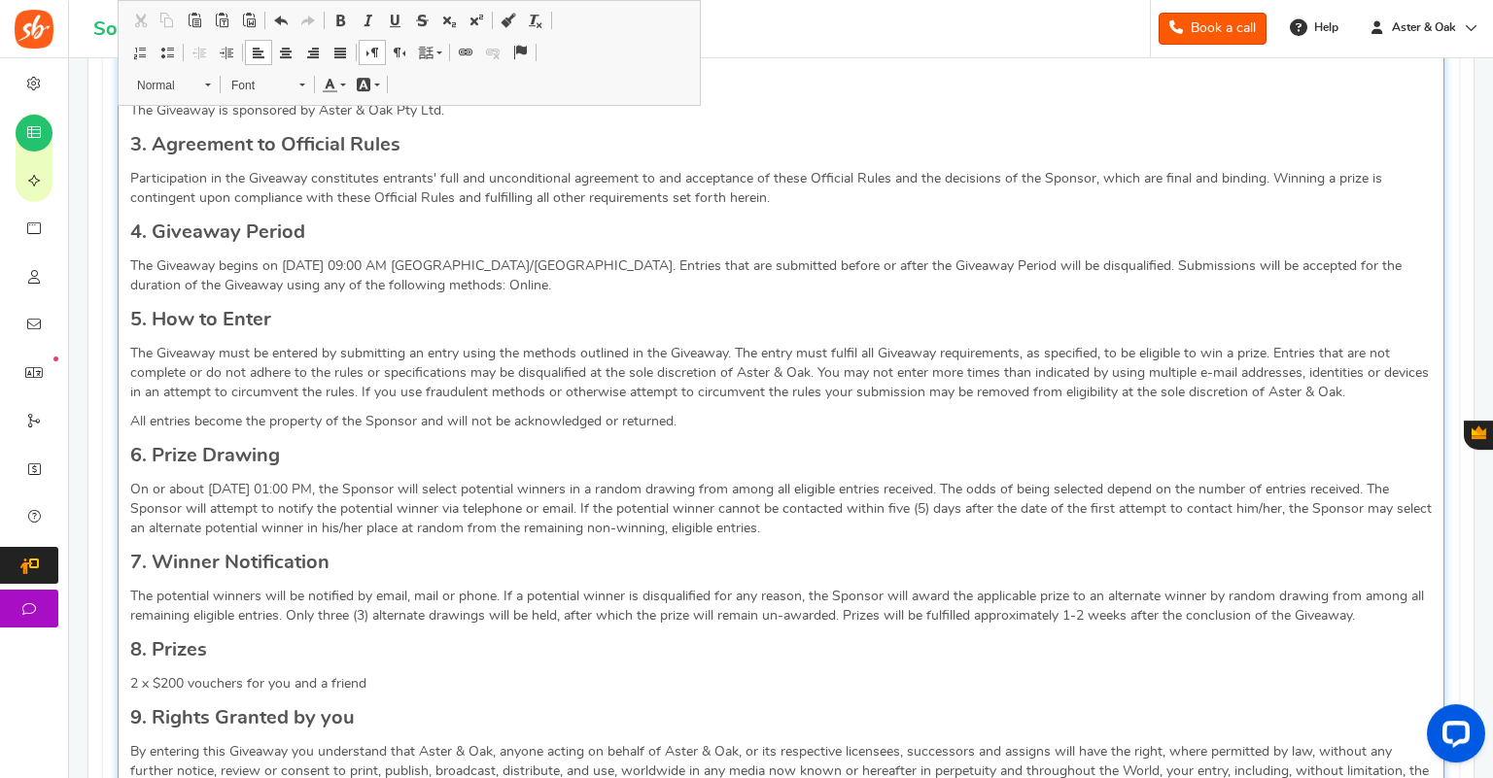
scroll to position [1151, 0]
click at [241, 486] on p "On or about 25/11/2023 01:00 PM, the Sponsor will select potential winners in a…" at bounding box center [780, 509] width 1301 height 58
click at [272, 485] on p "On or about 25/10/2023 01:00 PM, the Sponsor will select potential winners in a…" at bounding box center [780, 509] width 1301 height 58
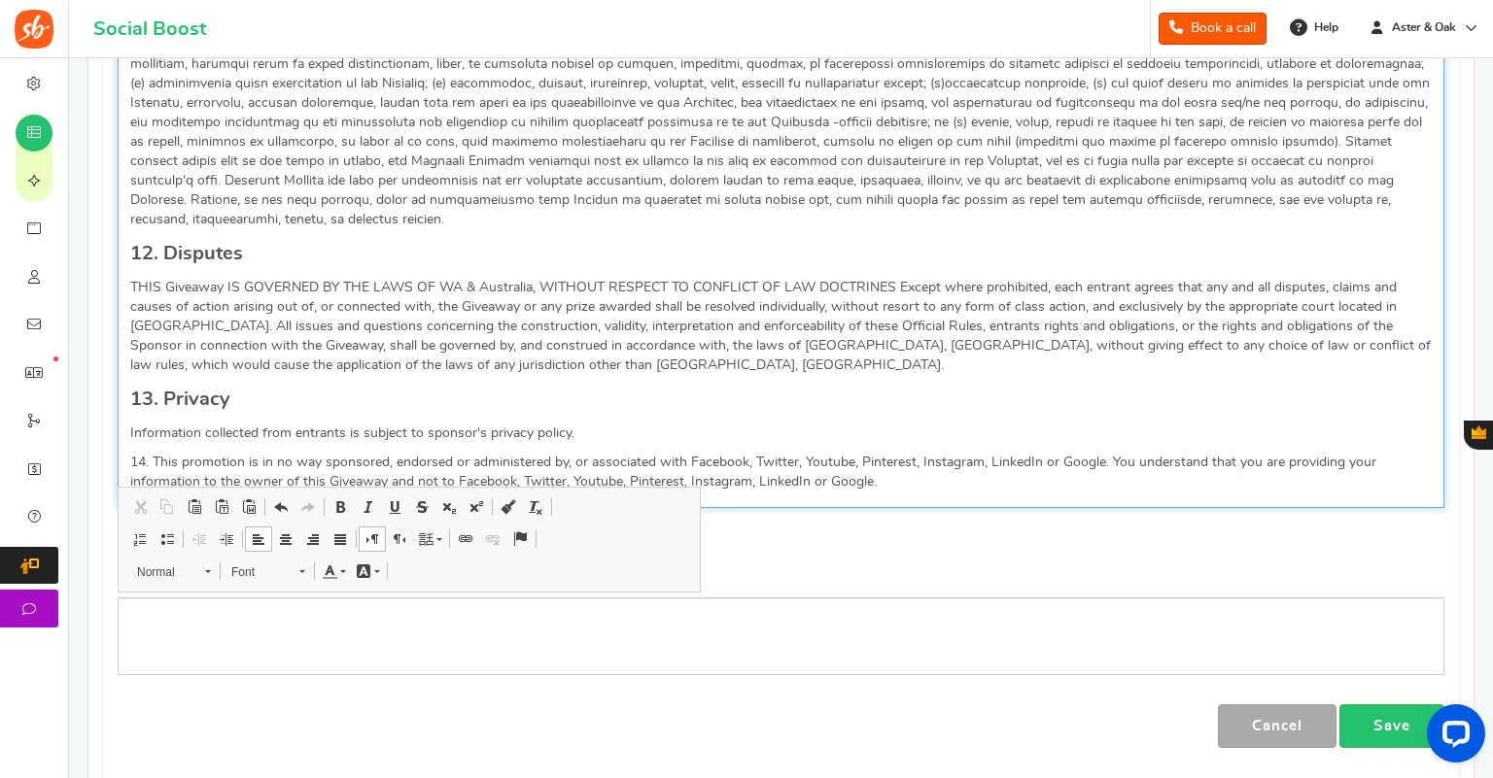
scroll to position [2419, 0]
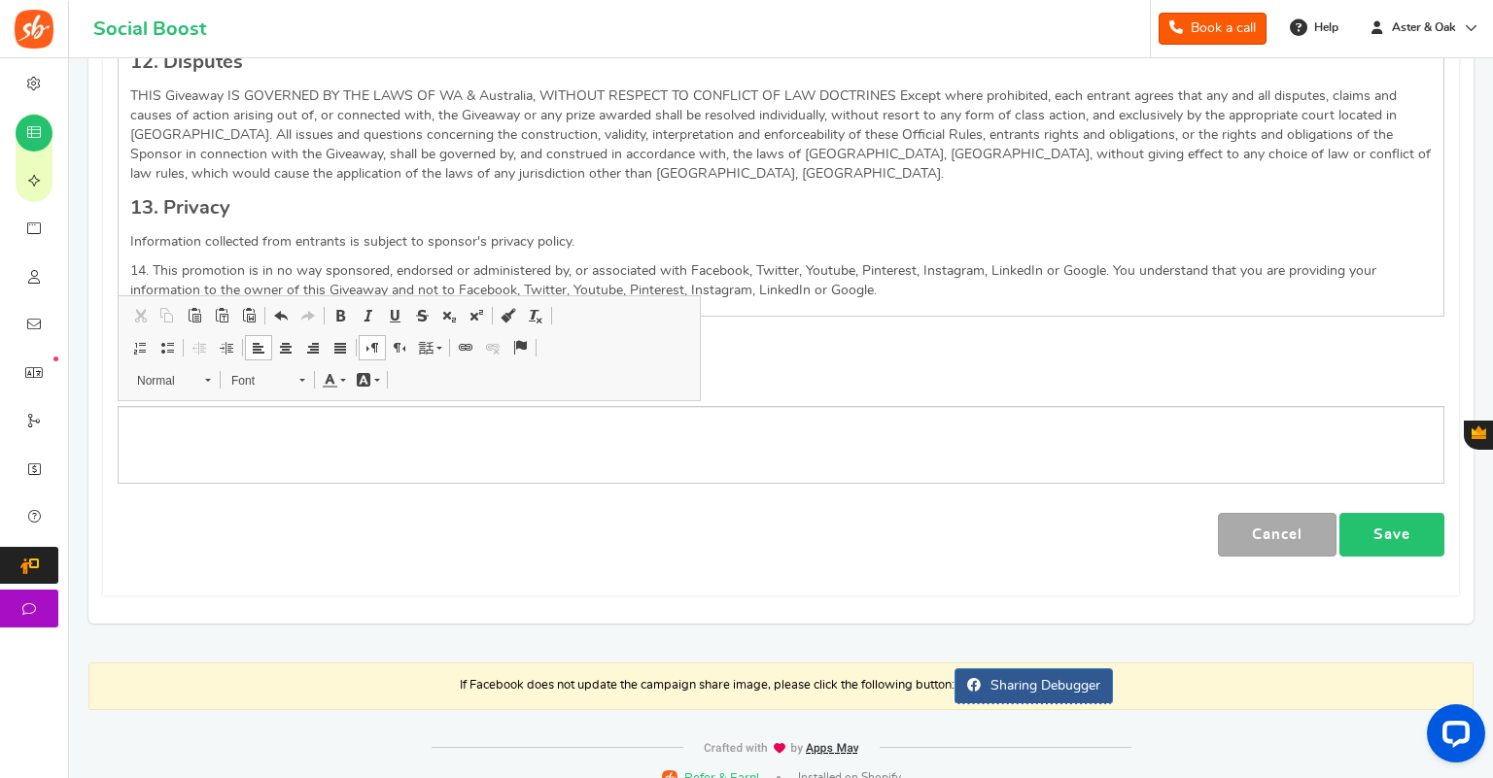
click at [1397, 513] on link "Save" at bounding box center [1391, 535] width 105 height 44
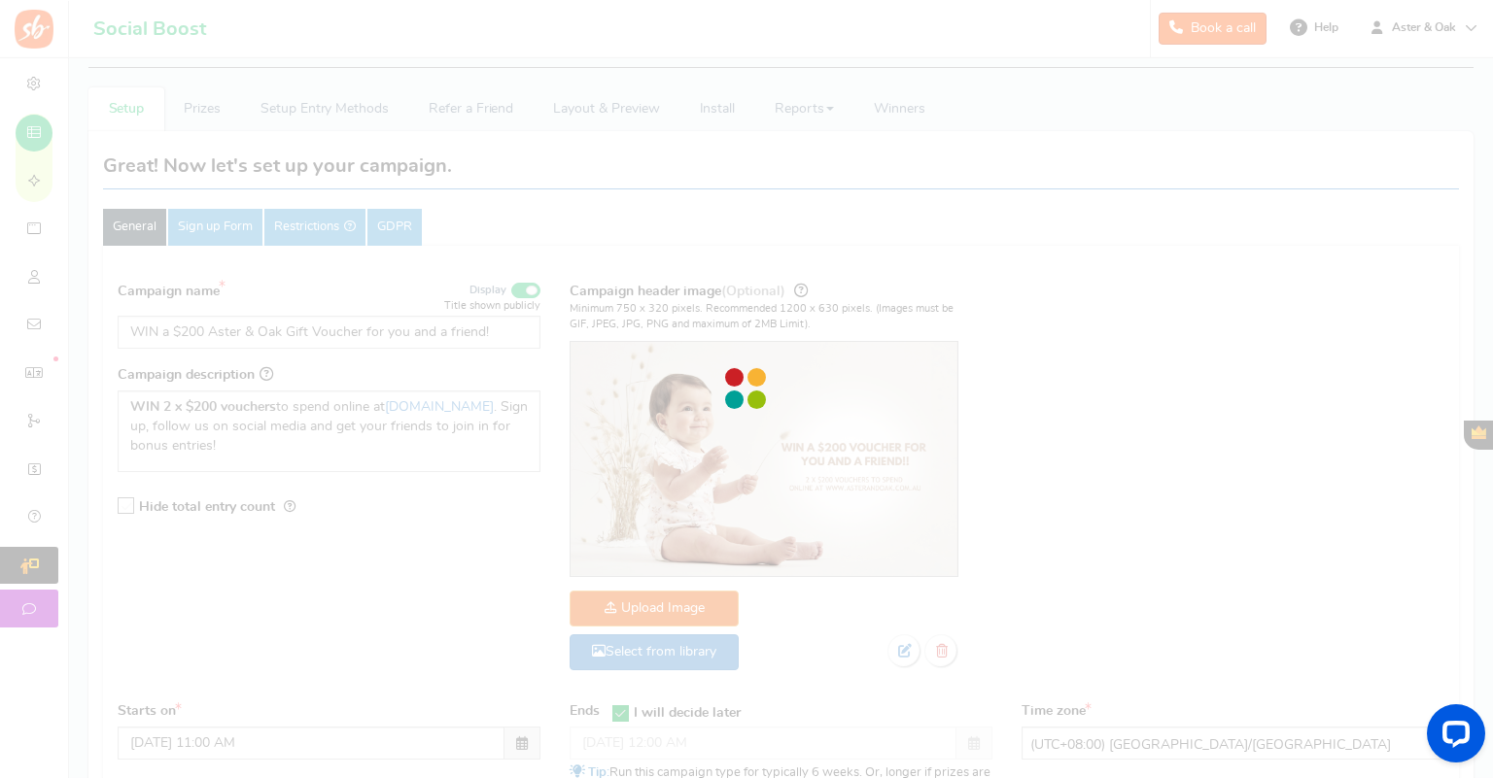
scroll to position [0, 0]
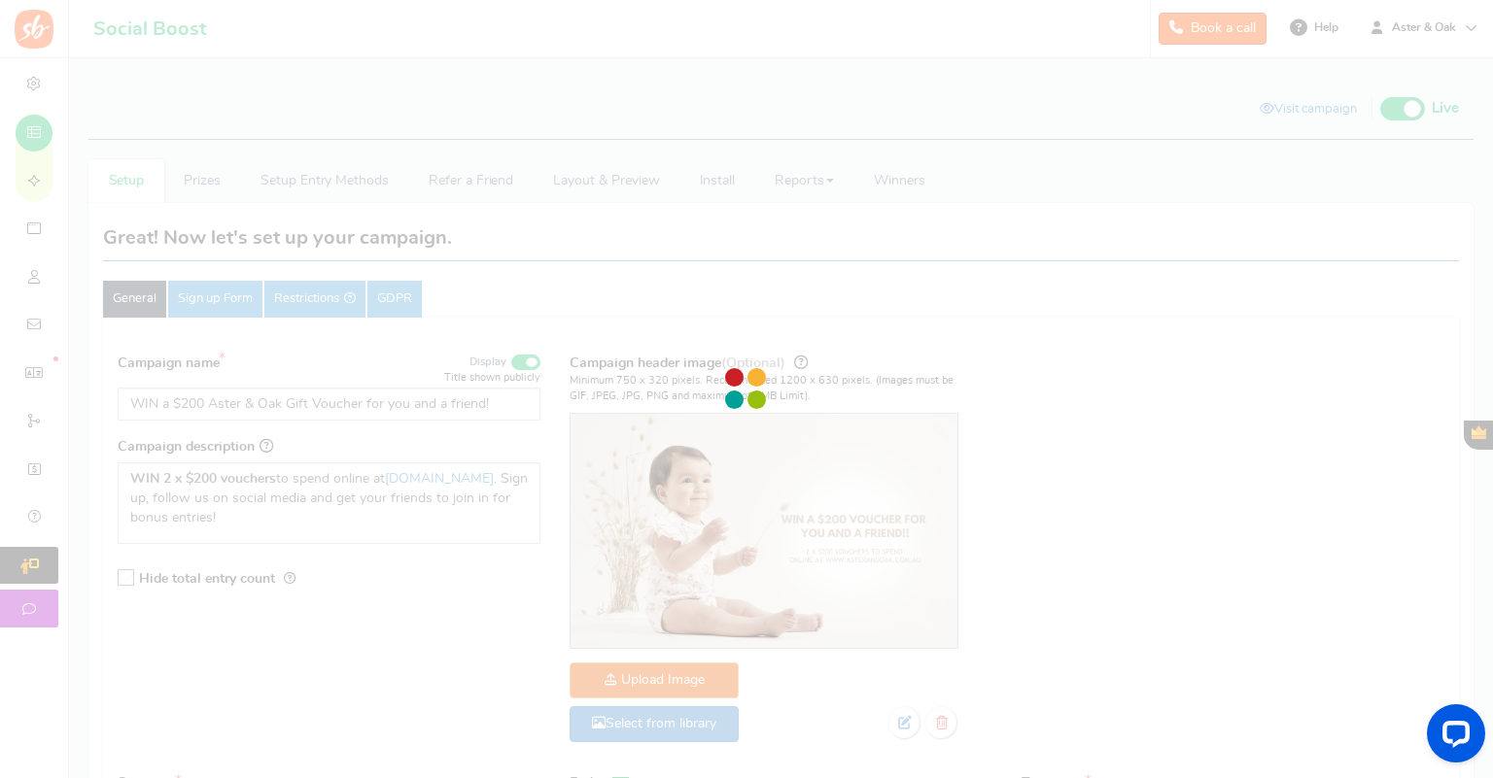
select select
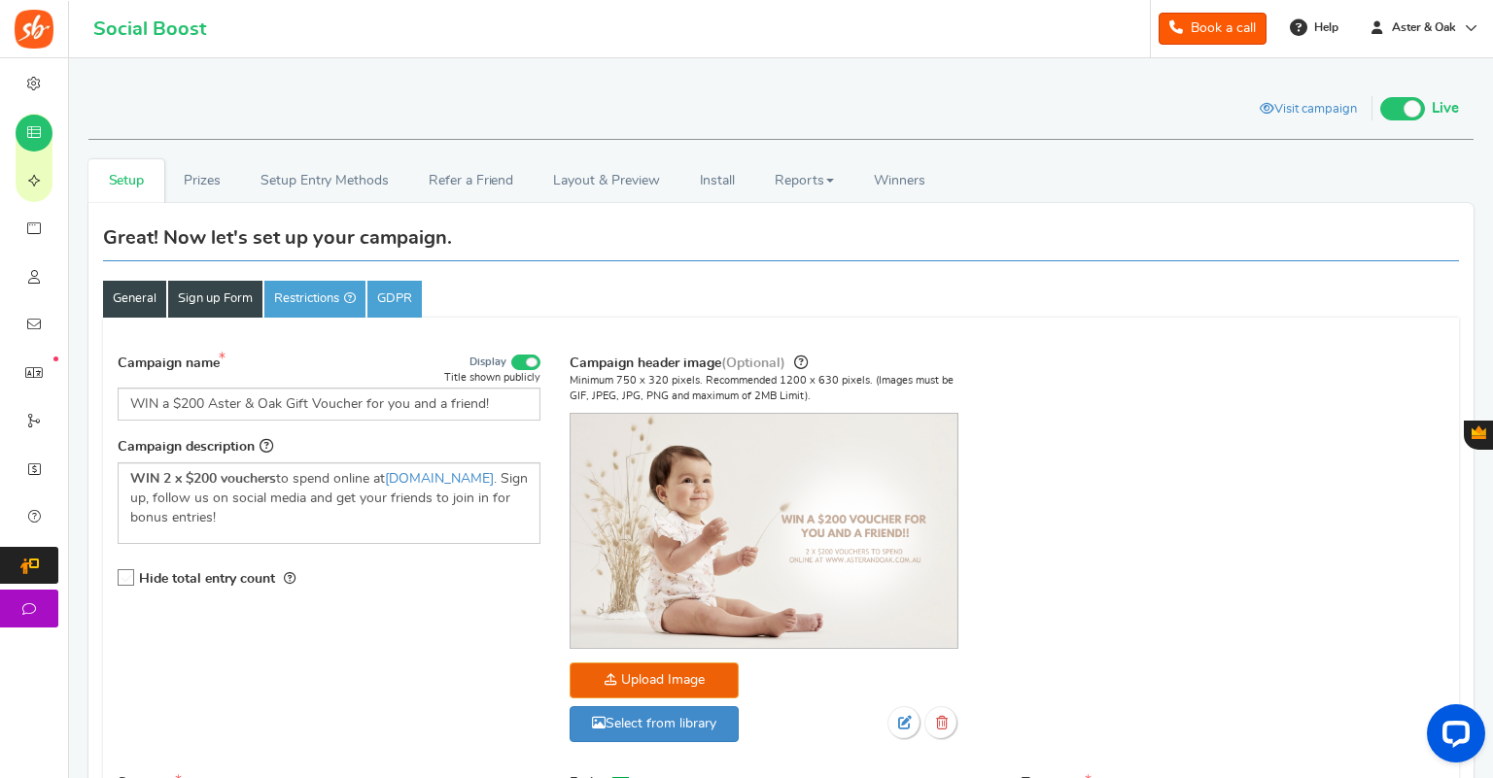
click at [219, 288] on link "Sign up Form" at bounding box center [215, 299] width 94 height 37
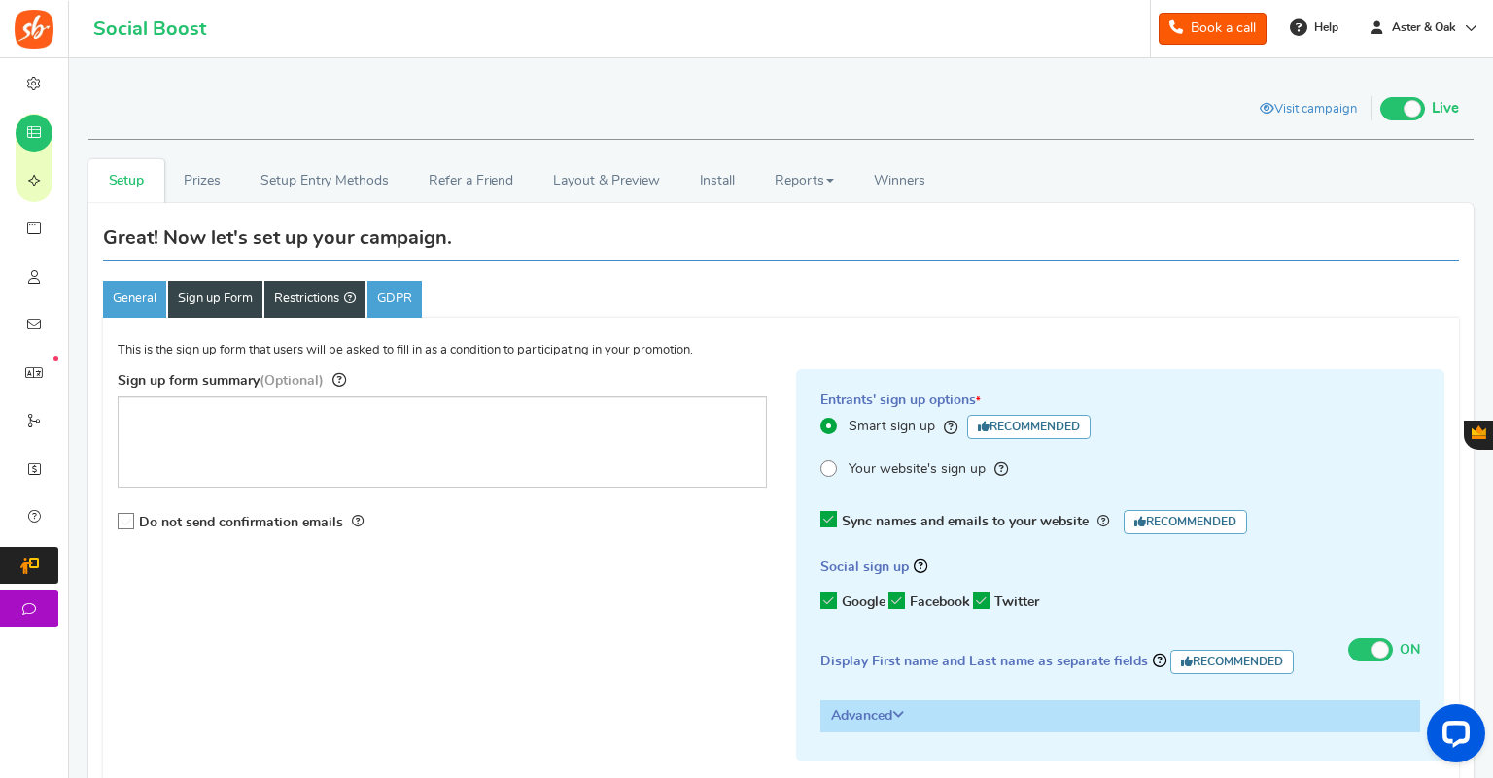
click at [316, 293] on link "Restrictions" at bounding box center [314, 299] width 101 height 37
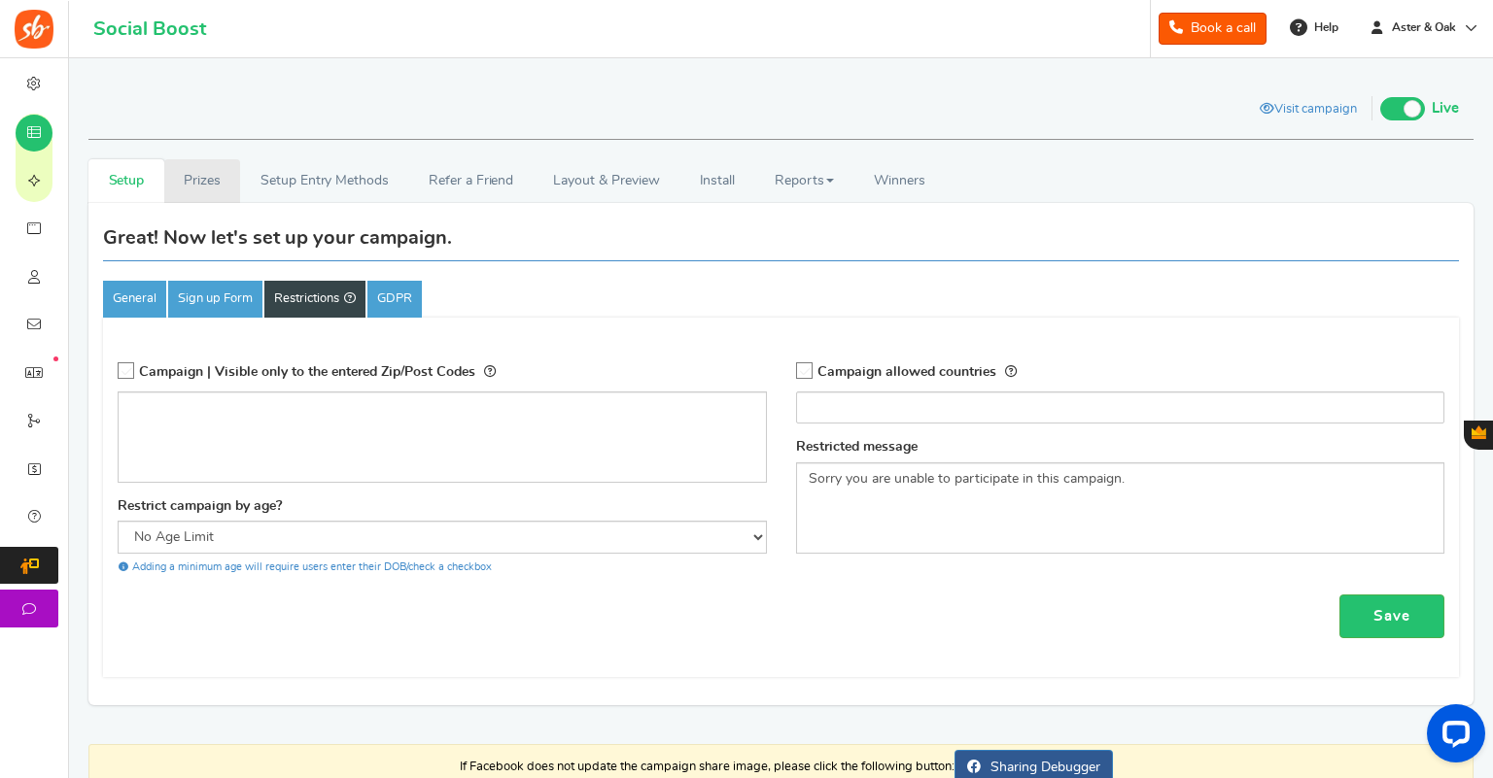
click at [200, 182] on link "Prizes" at bounding box center [202, 181] width 77 height 44
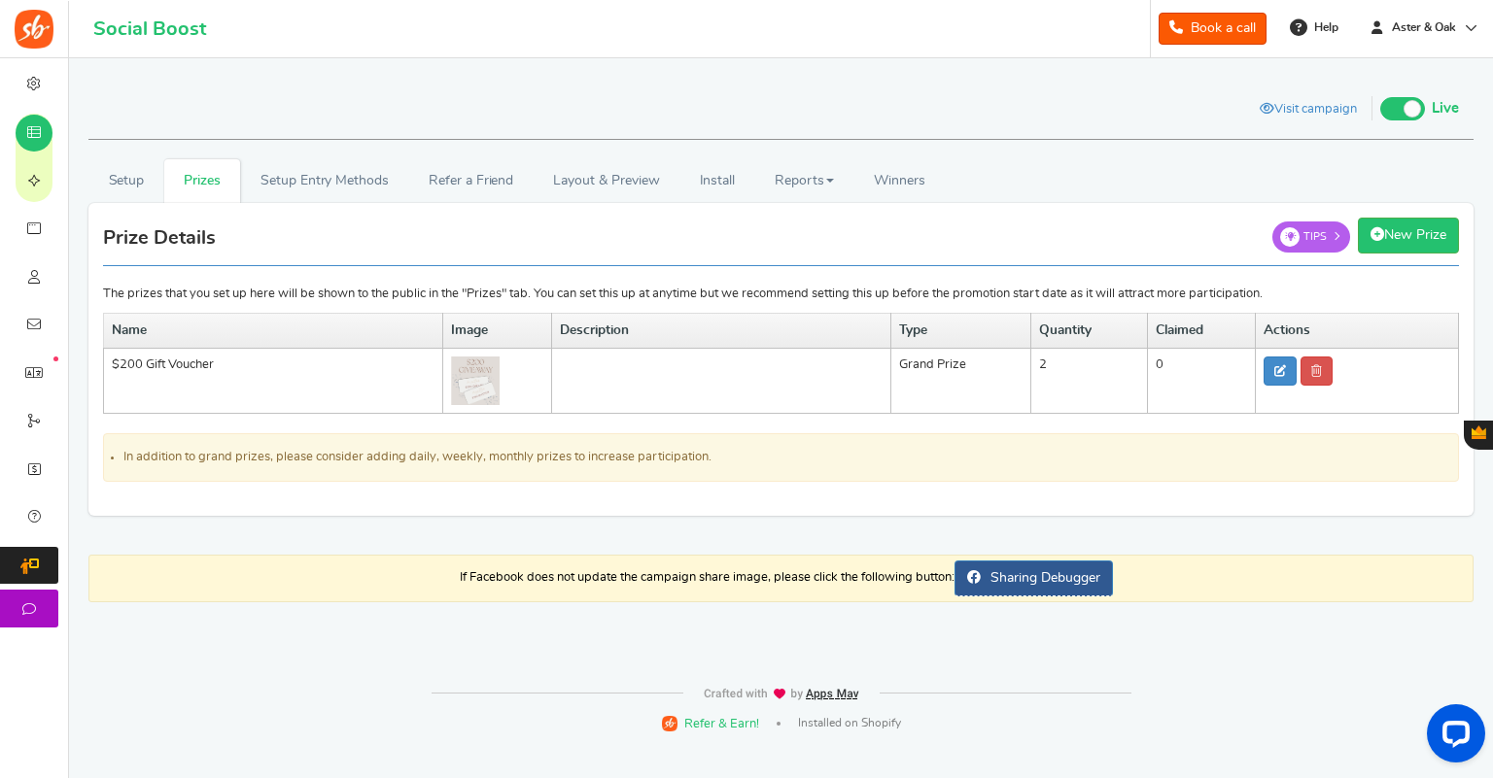
click at [476, 383] on img at bounding box center [475, 381] width 49 height 49
click at [189, 364] on td "$200 Gift Voucher" at bounding box center [273, 381] width 339 height 65
click at [487, 393] on img at bounding box center [475, 381] width 49 height 49
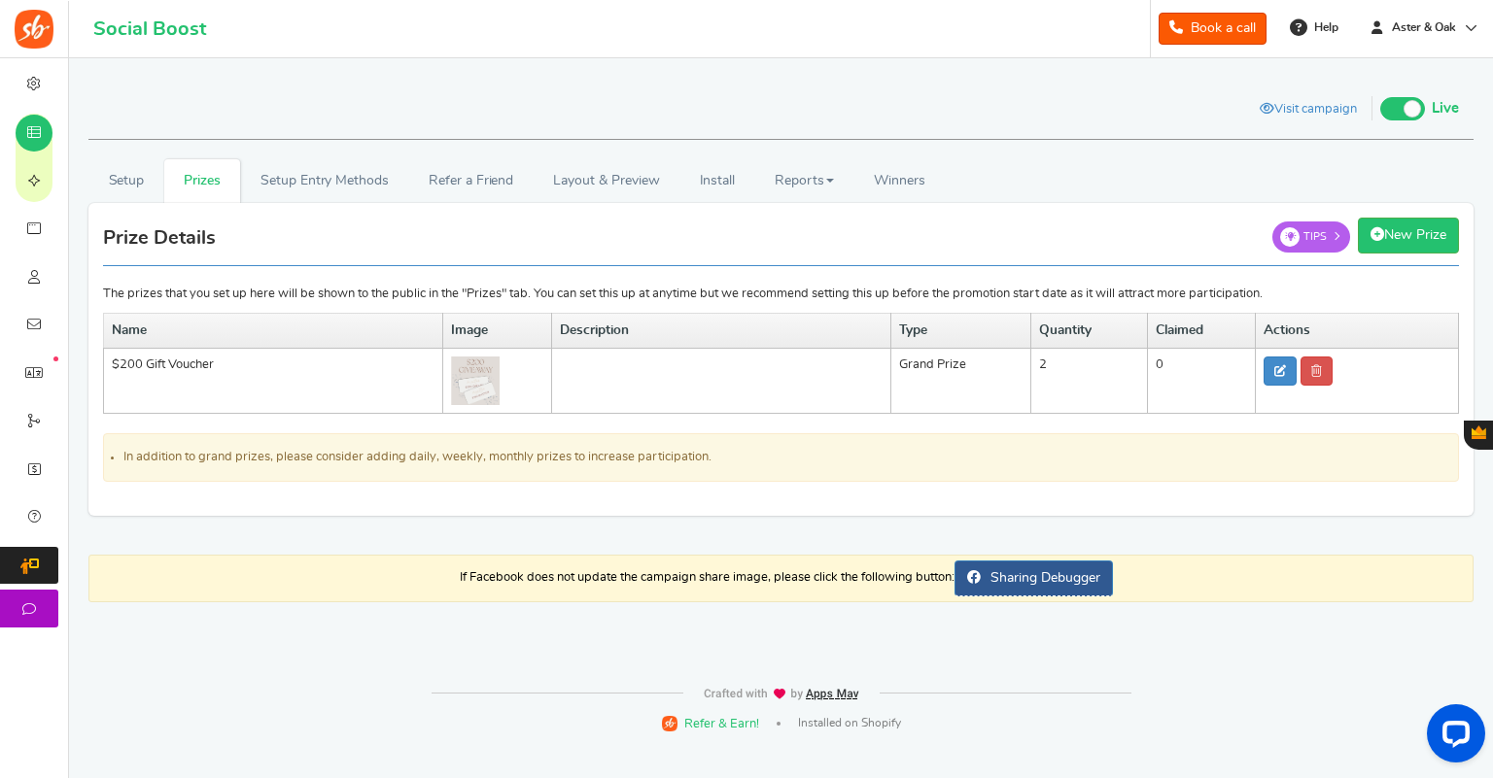
click at [490, 377] on img at bounding box center [475, 381] width 49 height 49
click at [490, 379] on img at bounding box center [475, 381] width 49 height 49
click at [330, 175] on link "Setup Entry Methods" at bounding box center [324, 181] width 168 height 44
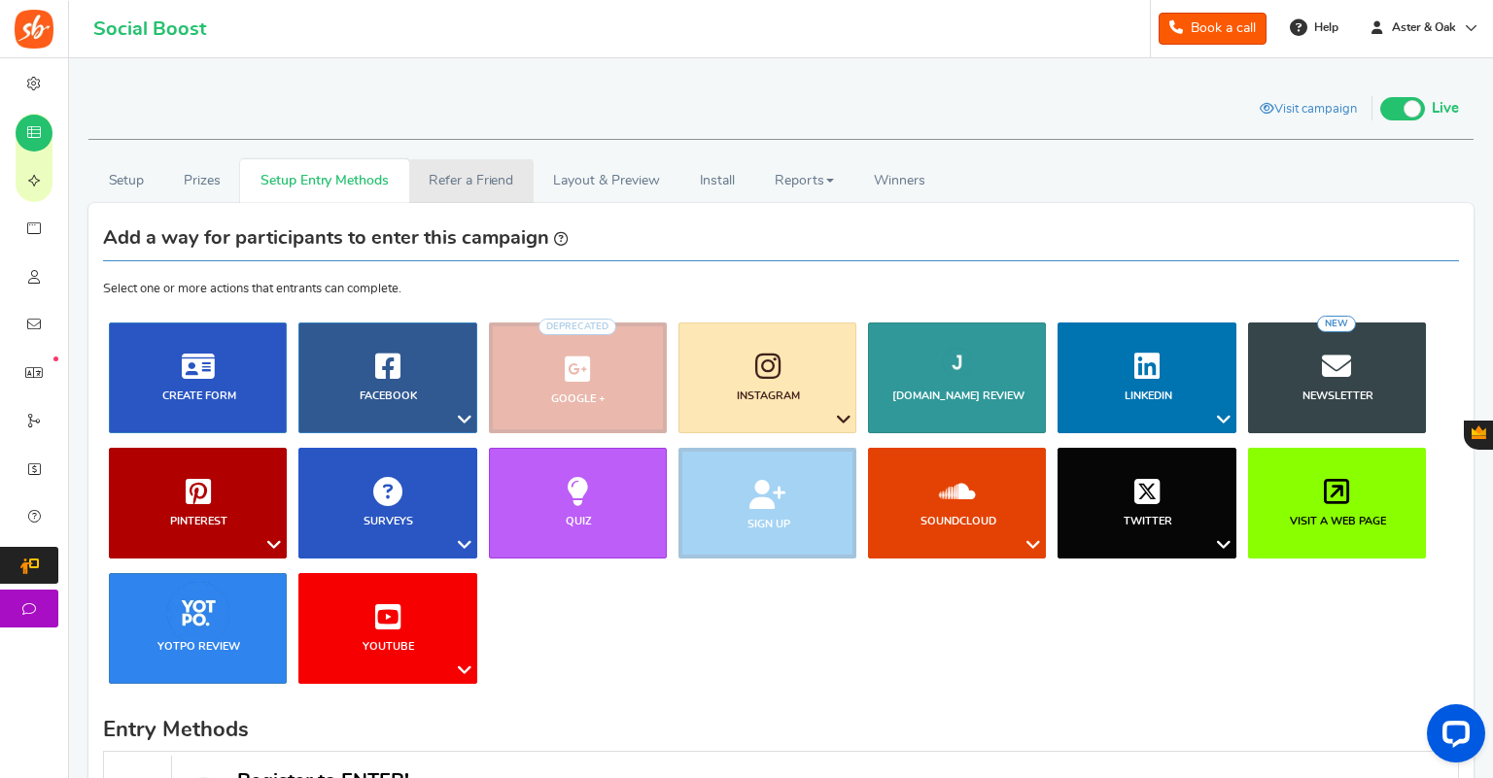
click at [486, 170] on link "Refer a Friend" at bounding box center [471, 181] width 124 height 44
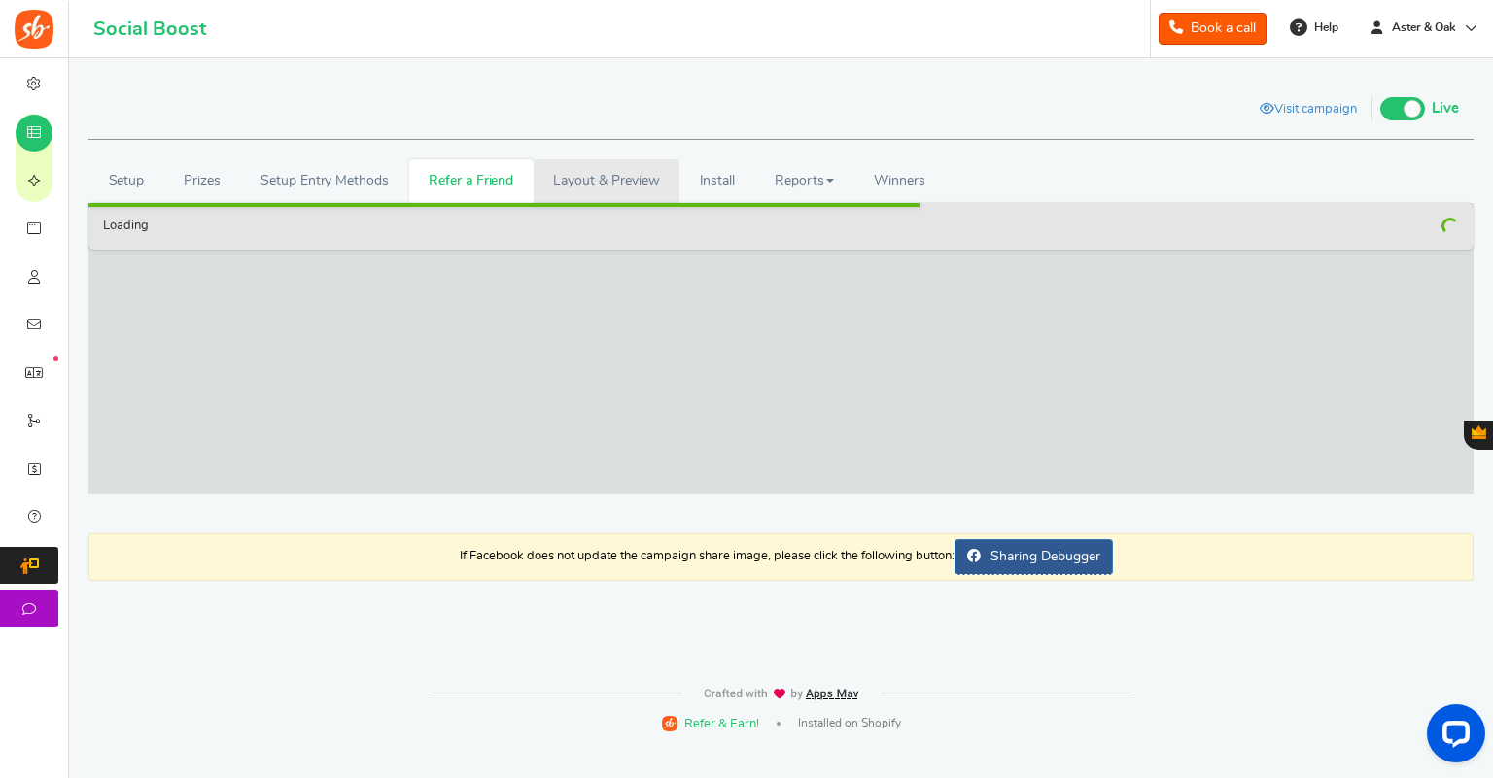
click at [574, 174] on link "Layout & Preview" at bounding box center [607, 181] width 146 height 44
click at [708, 176] on link "Install" at bounding box center [717, 181] width 76 height 44
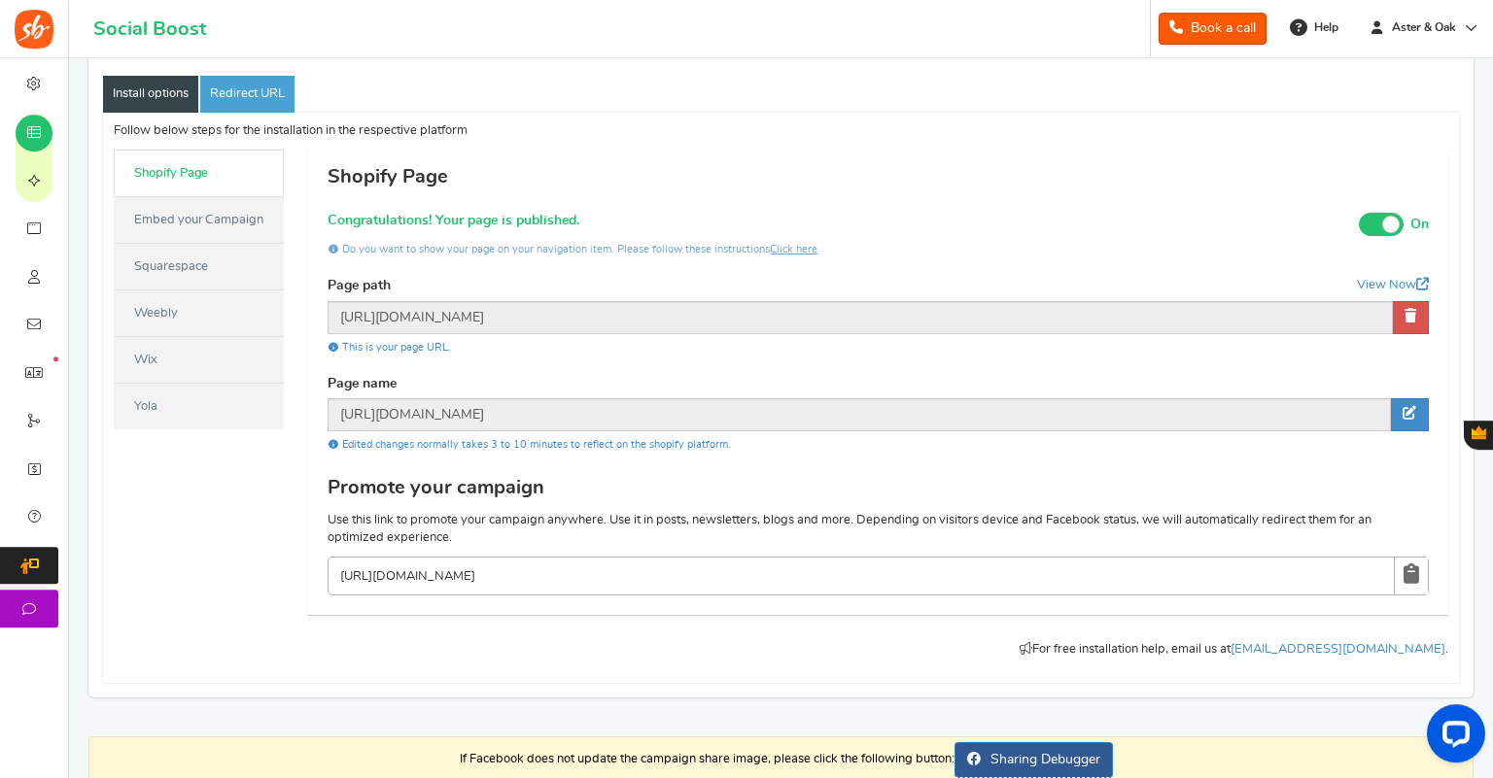
scroll to position [208, 0]
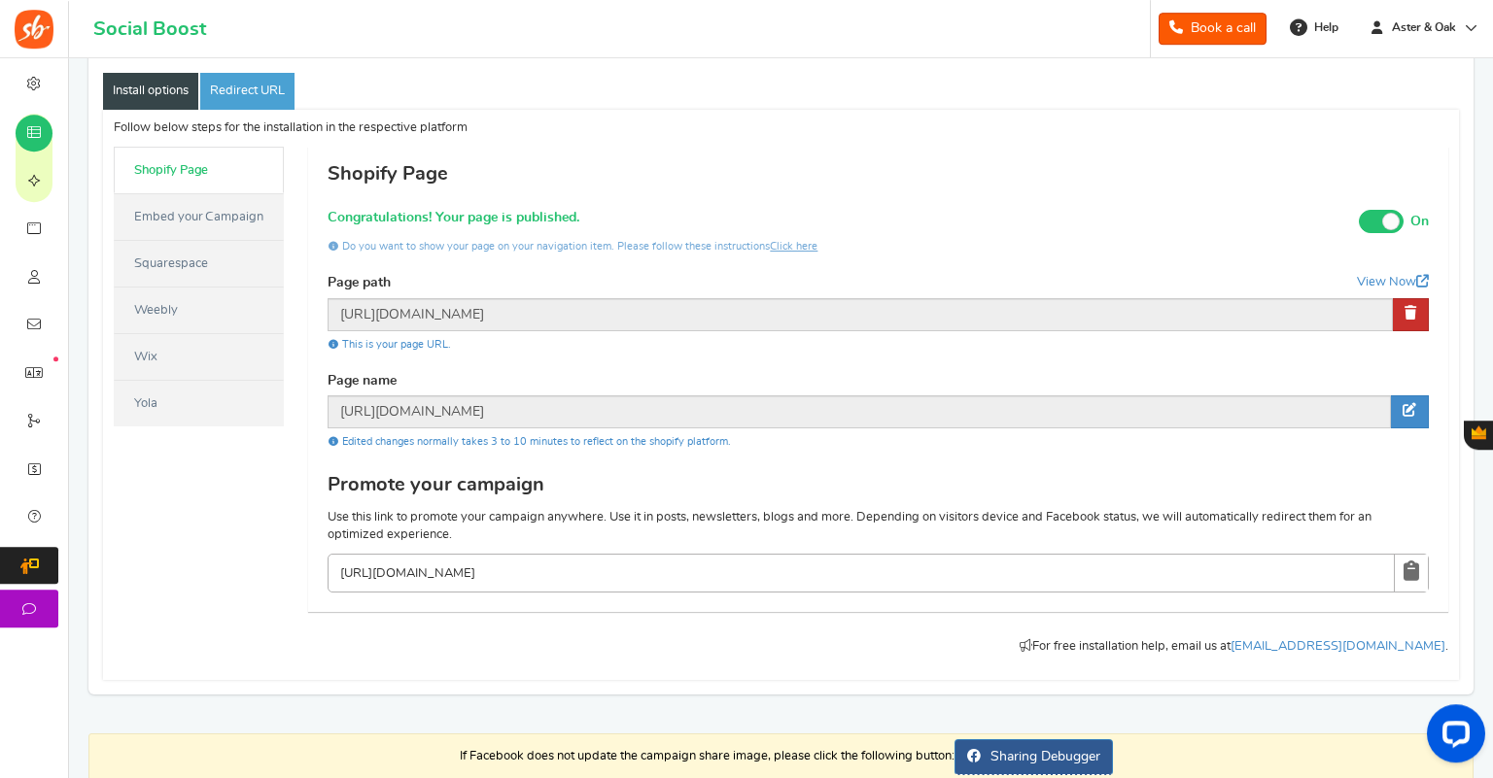
click at [1400, 315] on link at bounding box center [1411, 314] width 36 height 33
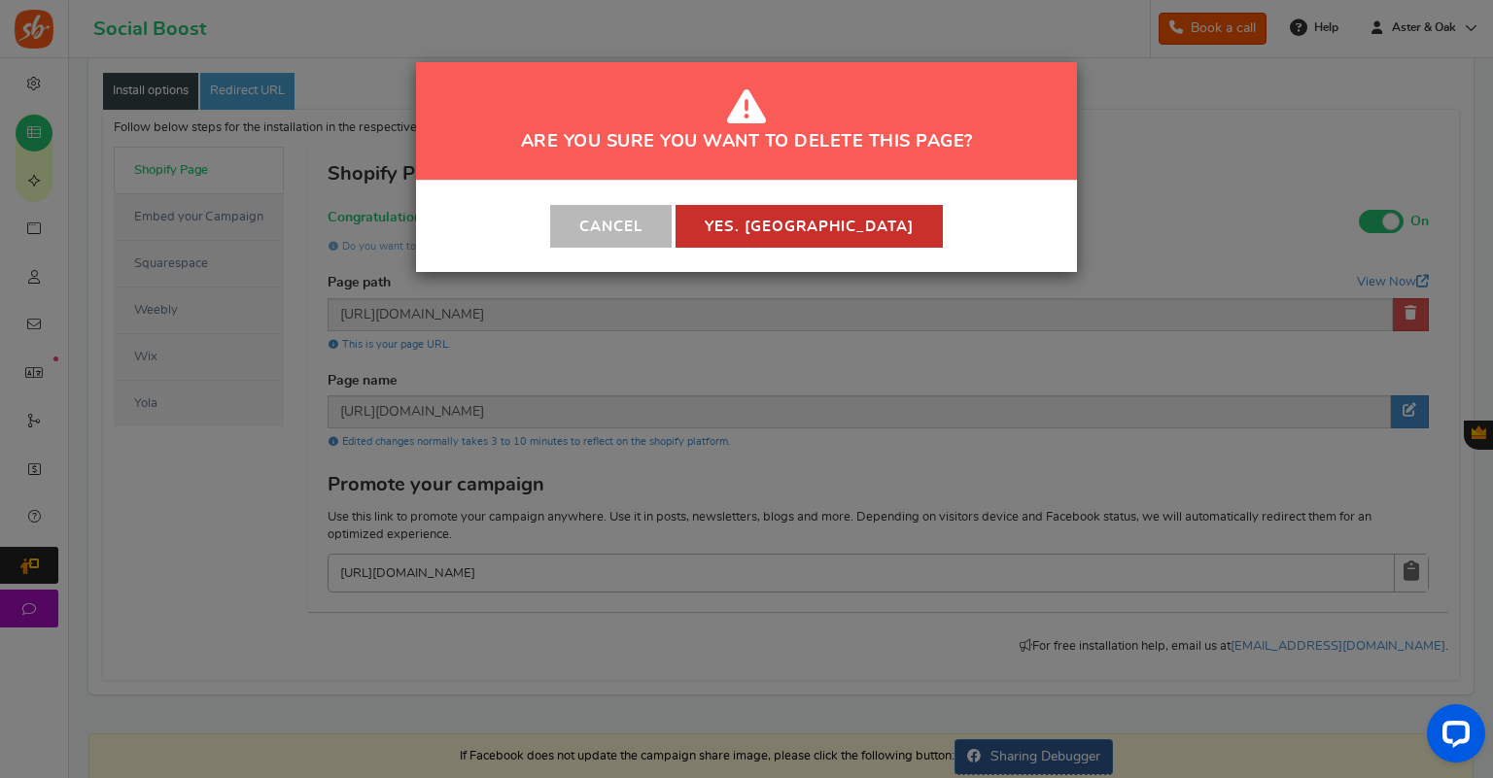
click at [791, 236] on button "Yes. Delete" at bounding box center [808, 226] width 267 height 43
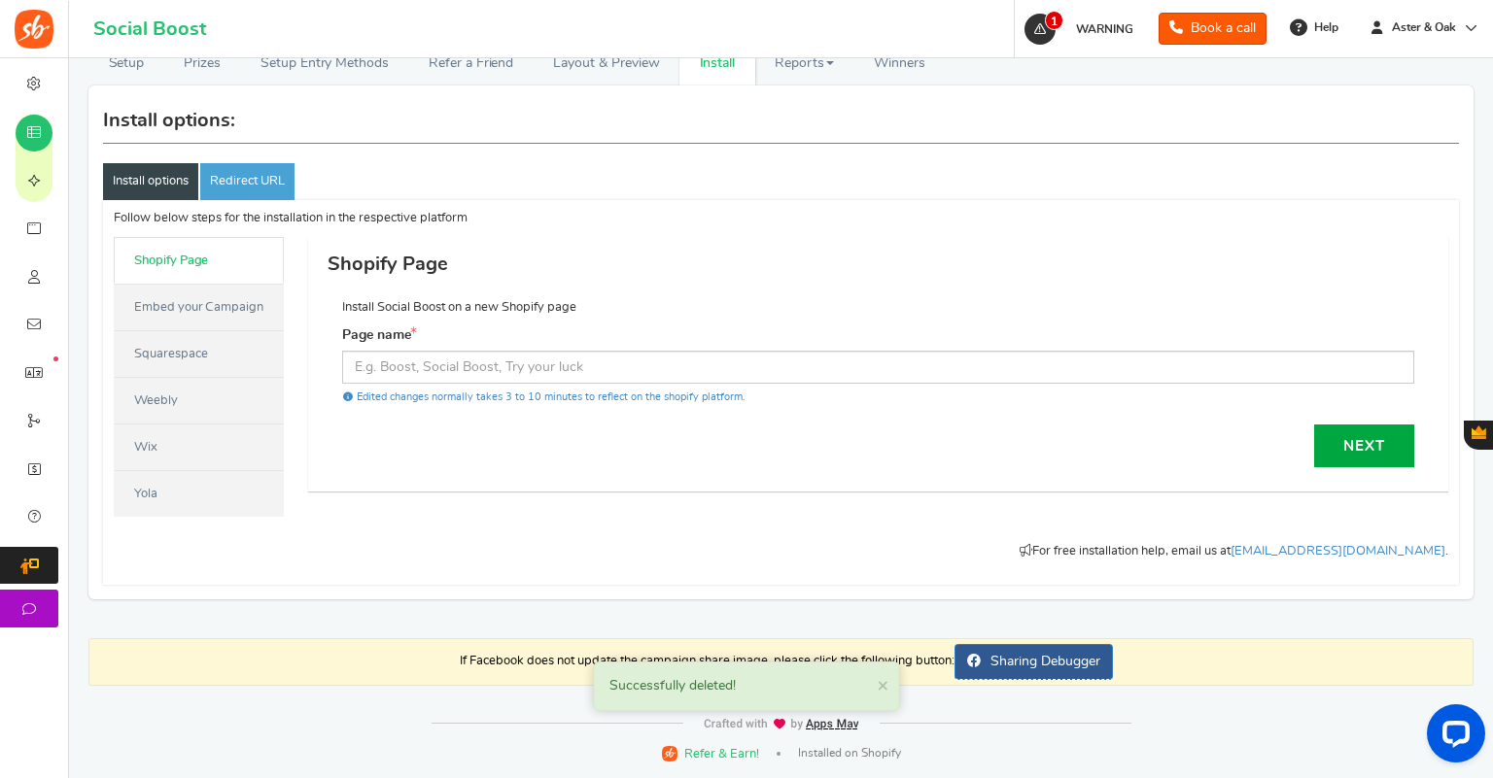
scroll to position [113, 0]
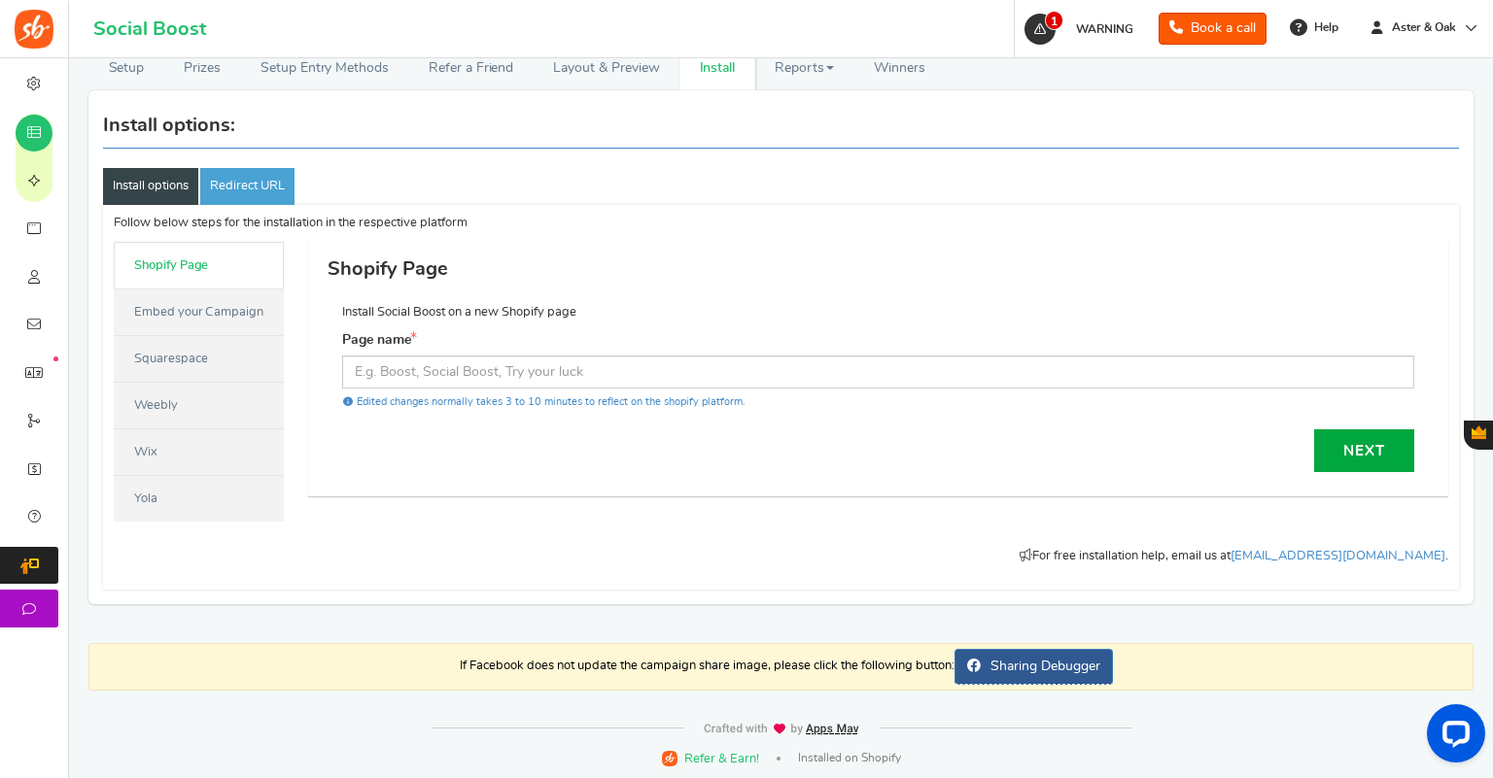
click at [222, 313] on link "Embed your Campaign" at bounding box center [199, 312] width 170 height 47
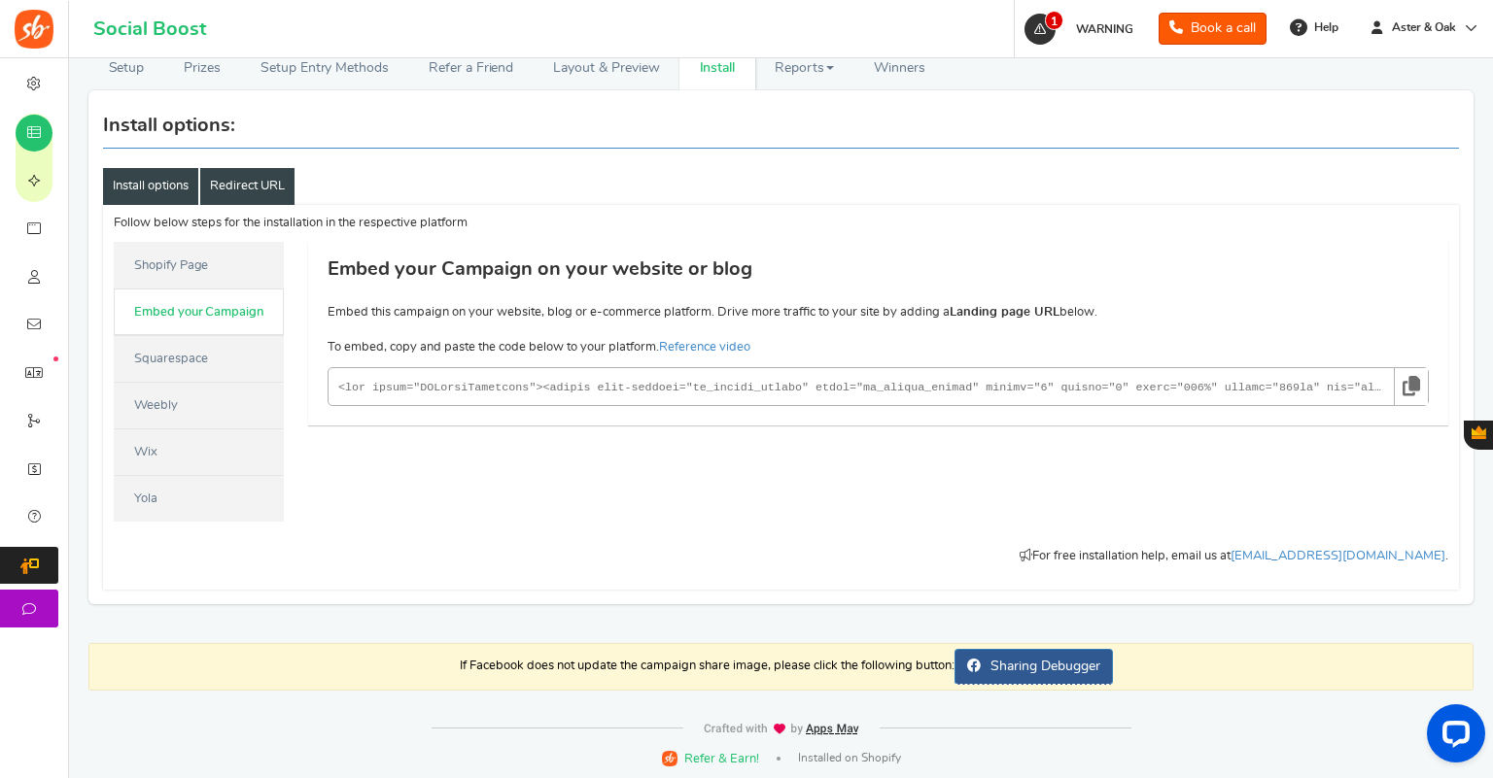
click at [268, 183] on link "Redirect URL" at bounding box center [247, 186] width 94 height 37
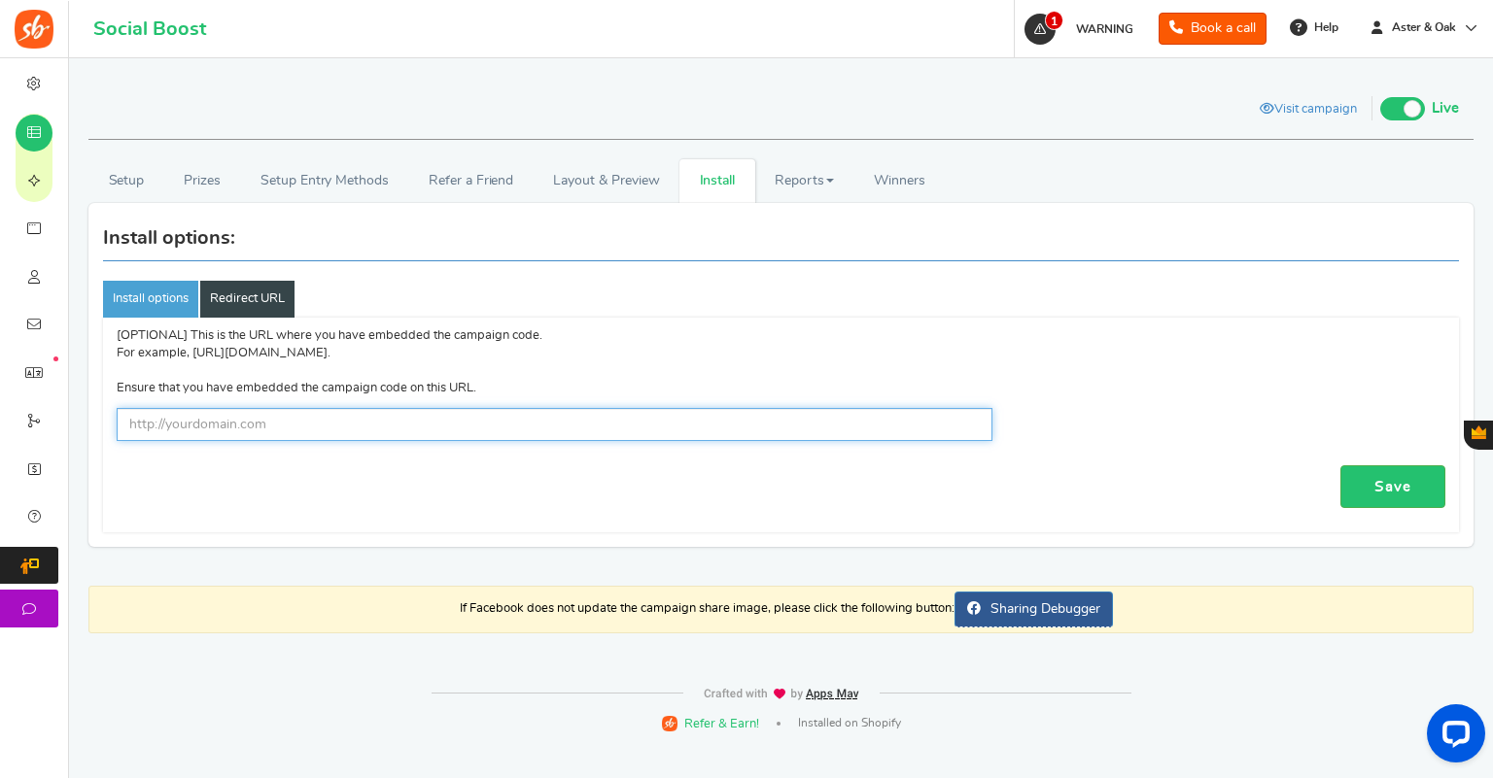
click at [266, 428] on input "text" at bounding box center [555, 424] width 876 height 33
paste input "https://www.asterandoak.com.au/pages/giveaway"
type input "https://www.asterandoak.com.au/pages/giveaway"
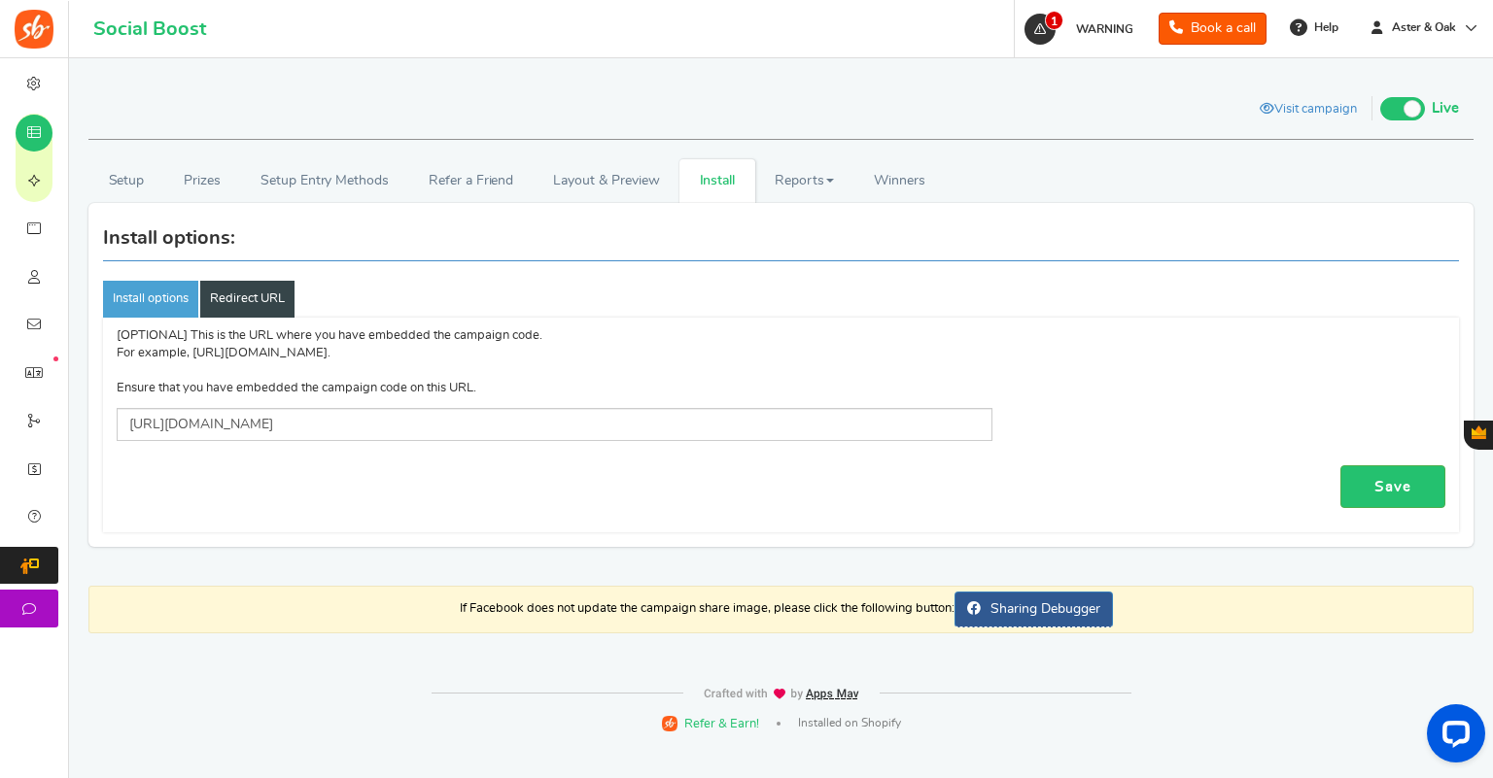
drag, startPoint x: 1378, startPoint y: 482, endPoint x: 1356, endPoint y: 475, distance: 23.4
click at [1380, 480] on link "Save" at bounding box center [1392, 487] width 105 height 44
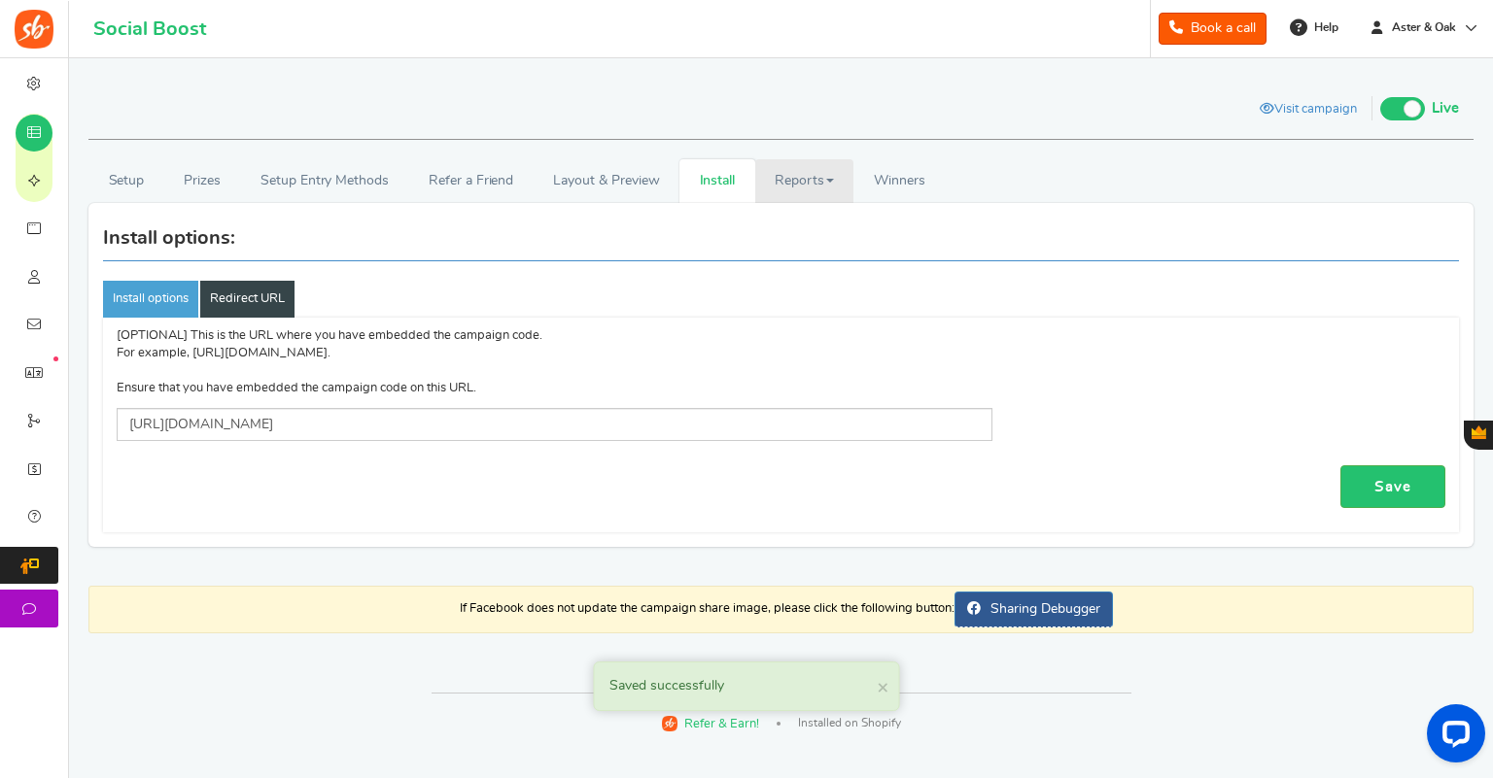
drag, startPoint x: 775, startPoint y: 173, endPoint x: 798, endPoint y: 178, distance: 23.8
click at [775, 173] on link "Reports" at bounding box center [804, 181] width 99 height 44
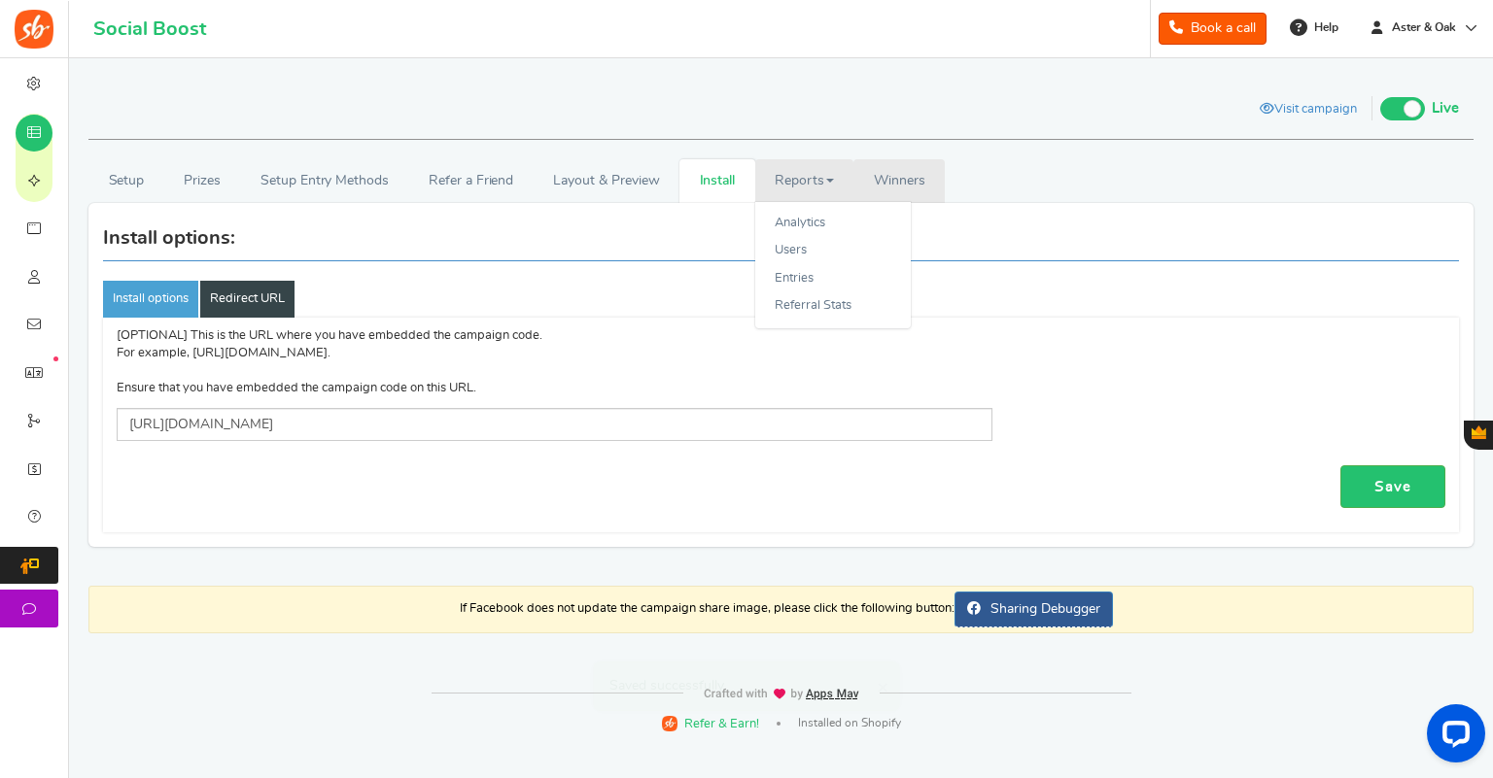
drag, startPoint x: 884, startPoint y: 188, endPoint x: 992, endPoint y: 175, distance: 108.6
click at [884, 189] on link "Winners Winner Draw" at bounding box center [898, 181] width 91 height 44
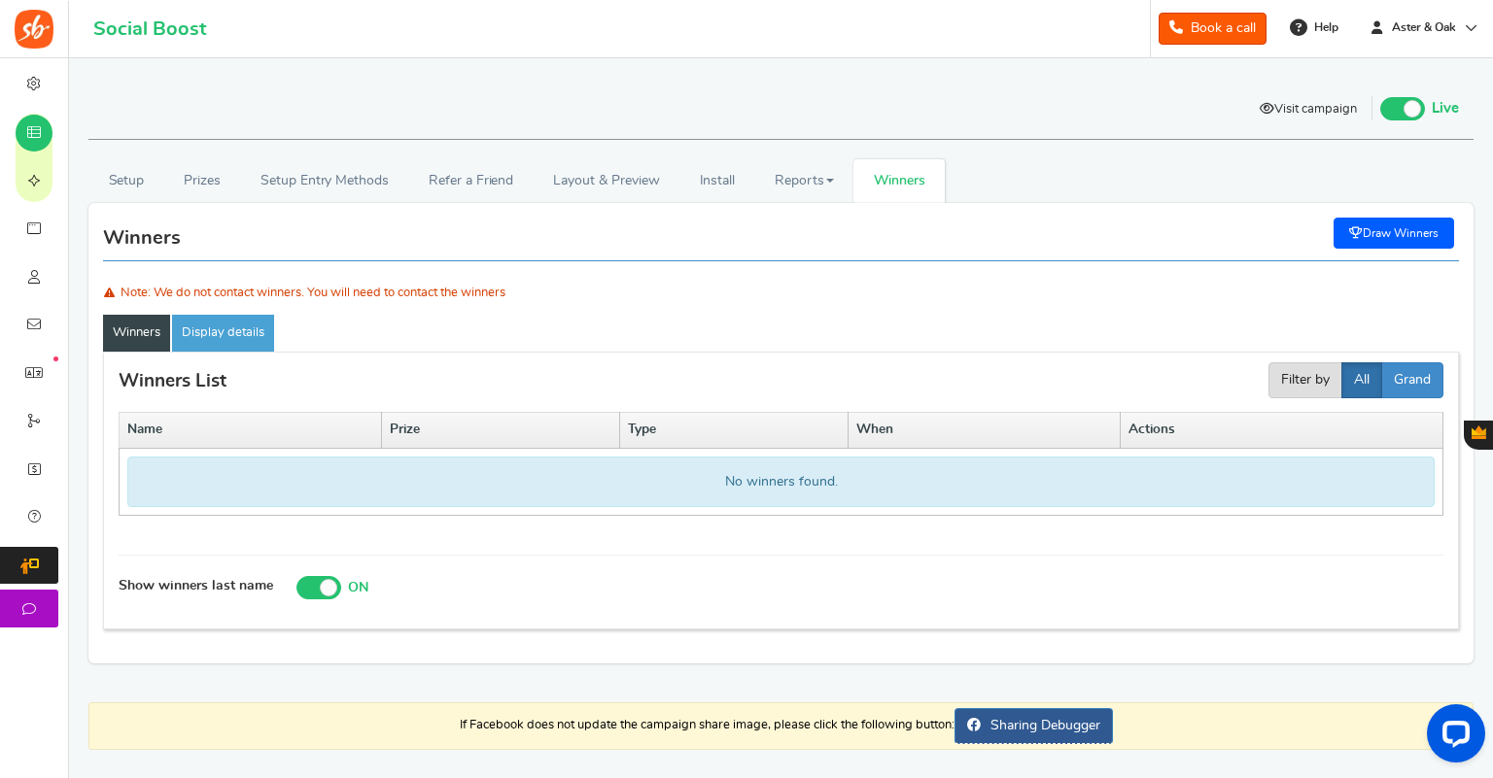
click at [1289, 115] on link "Visit campaign" at bounding box center [1308, 110] width 126 height 33
click at [231, 323] on link "Display details" at bounding box center [223, 333] width 102 height 37
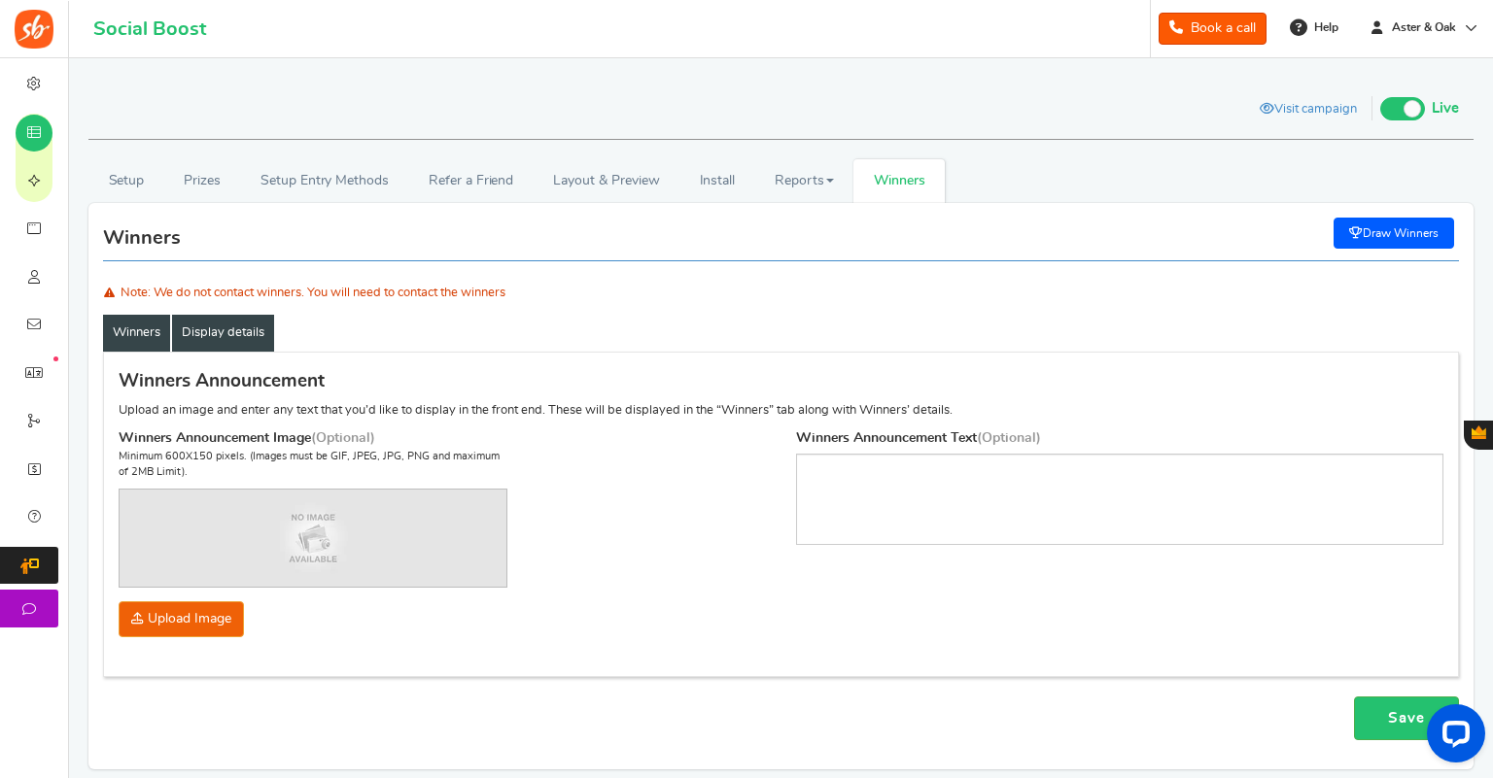
click at [136, 335] on link "Winners" at bounding box center [136, 333] width 67 height 37
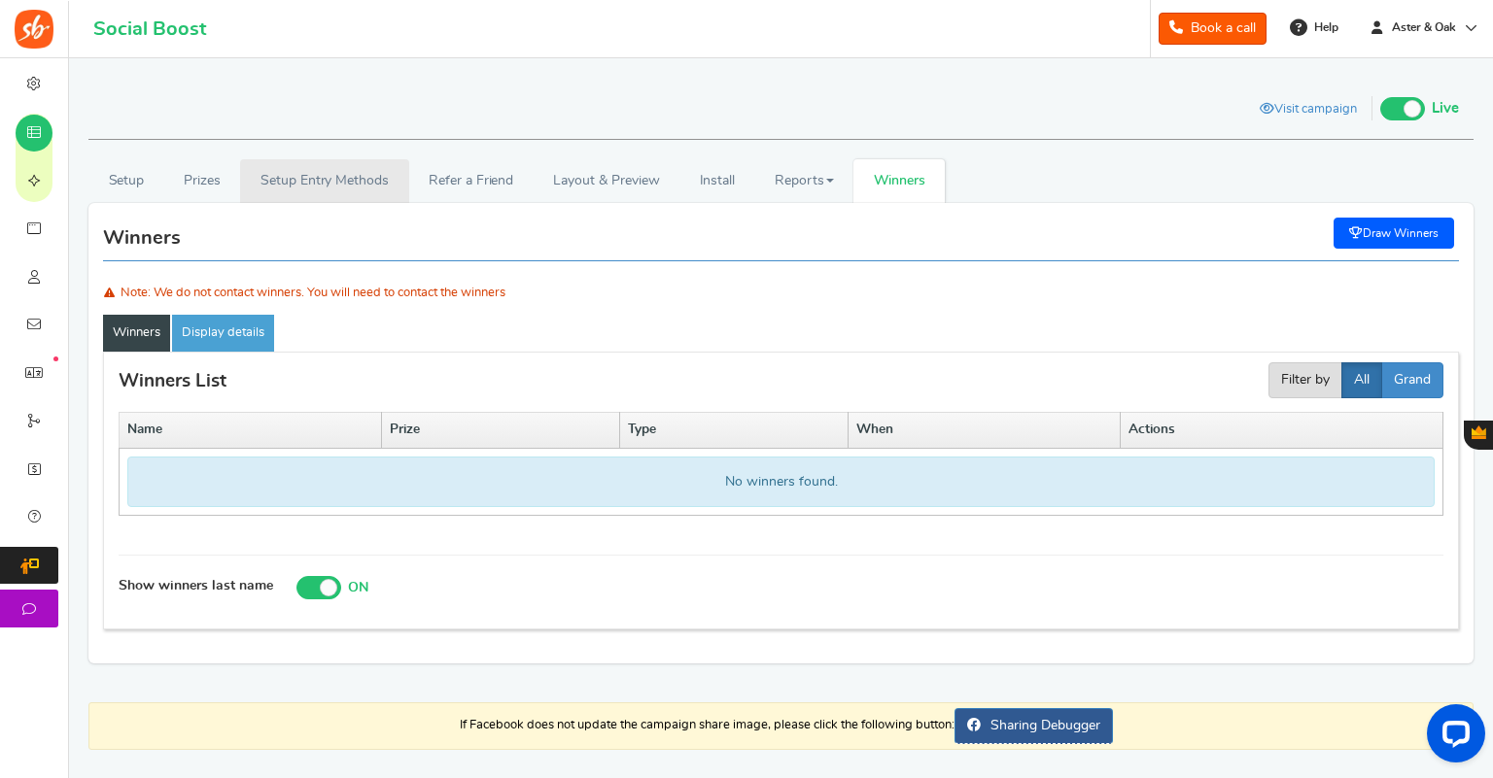
click at [295, 185] on link "Setup Entry Methods" at bounding box center [324, 181] width 168 height 44
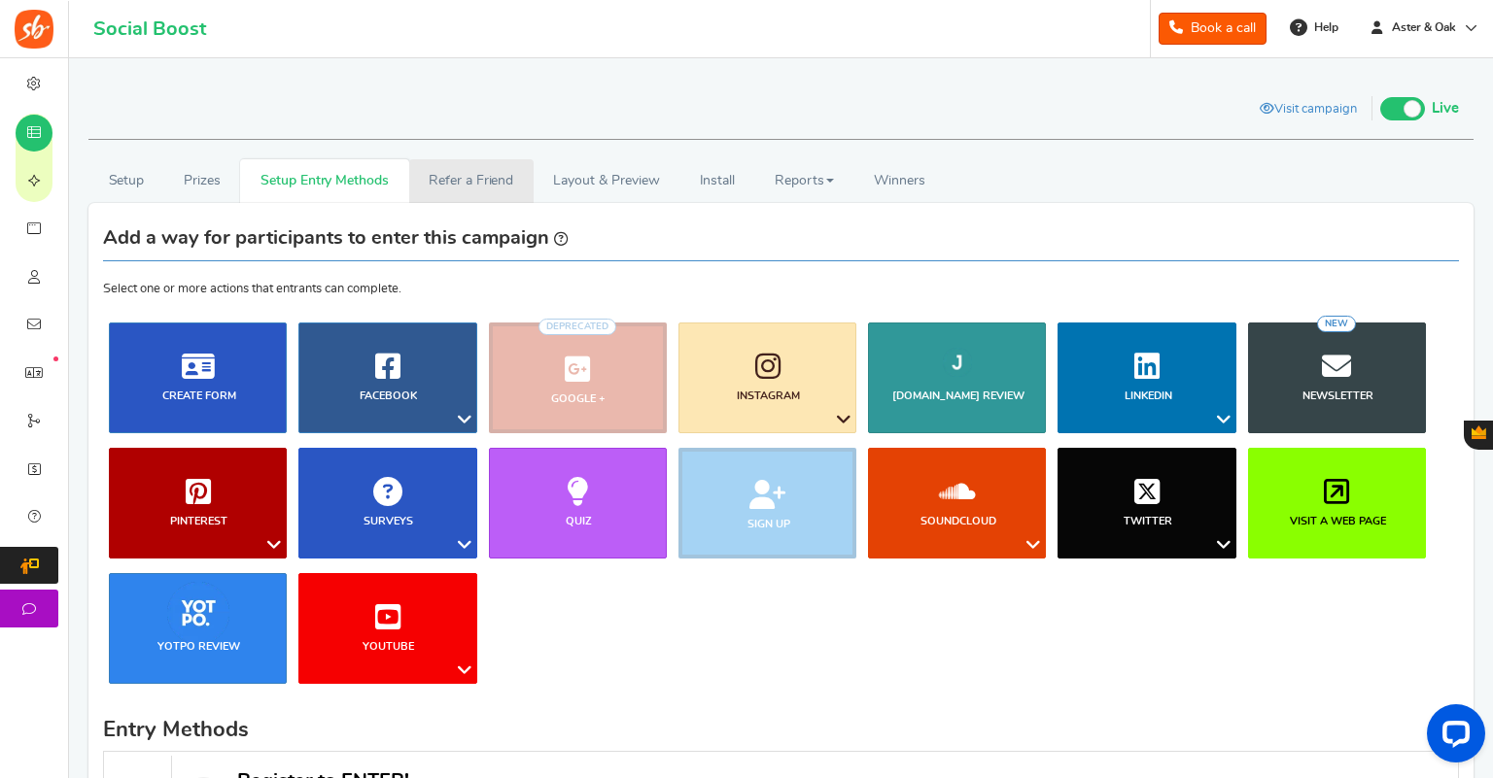
click at [453, 163] on link "Refer a Friend" at bounding box center [471, 181] width 124 height 44
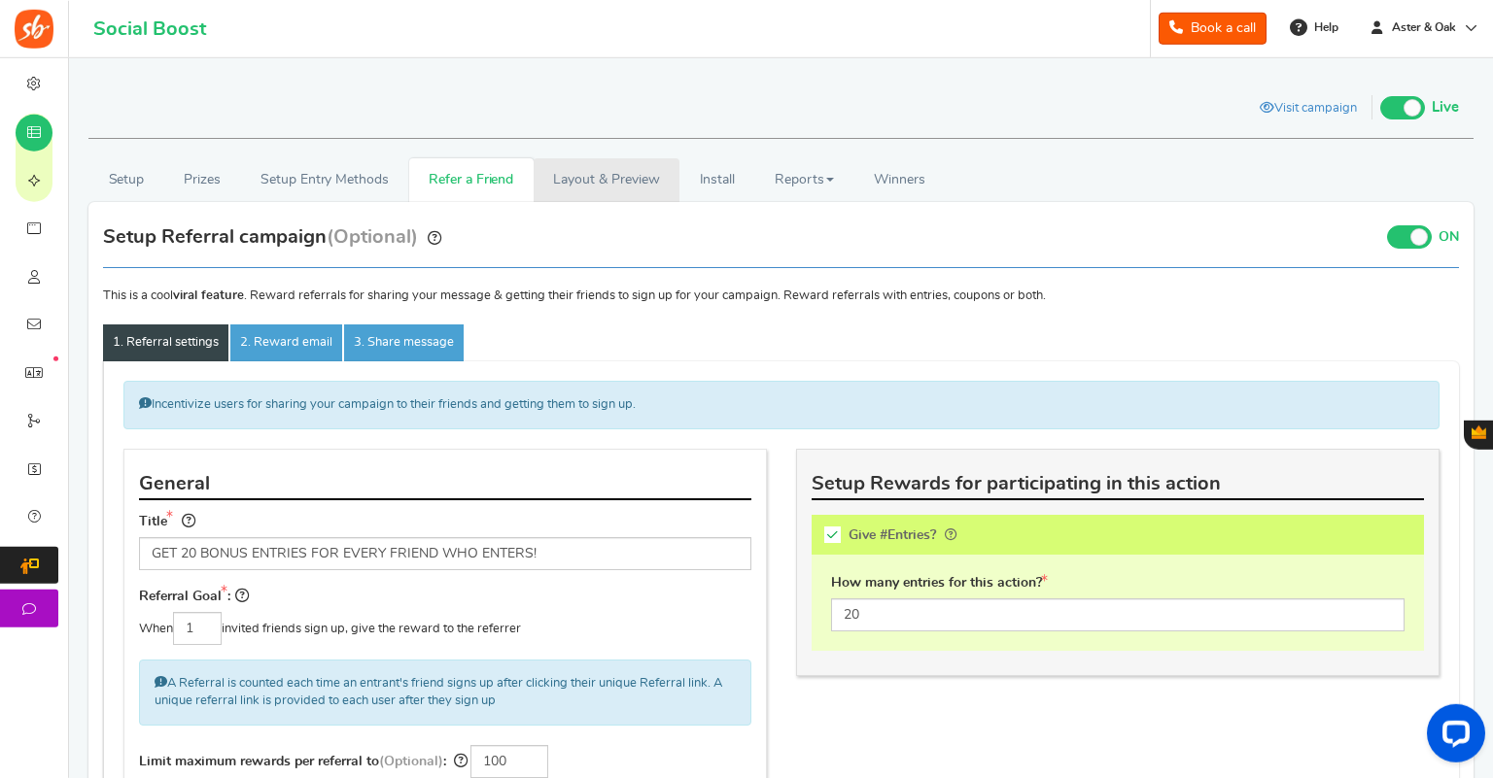
scroll to position [2, 0]
click at [636, 180] on link "Layout & Preview" at bounding box center [607, 179] width 146 height 44
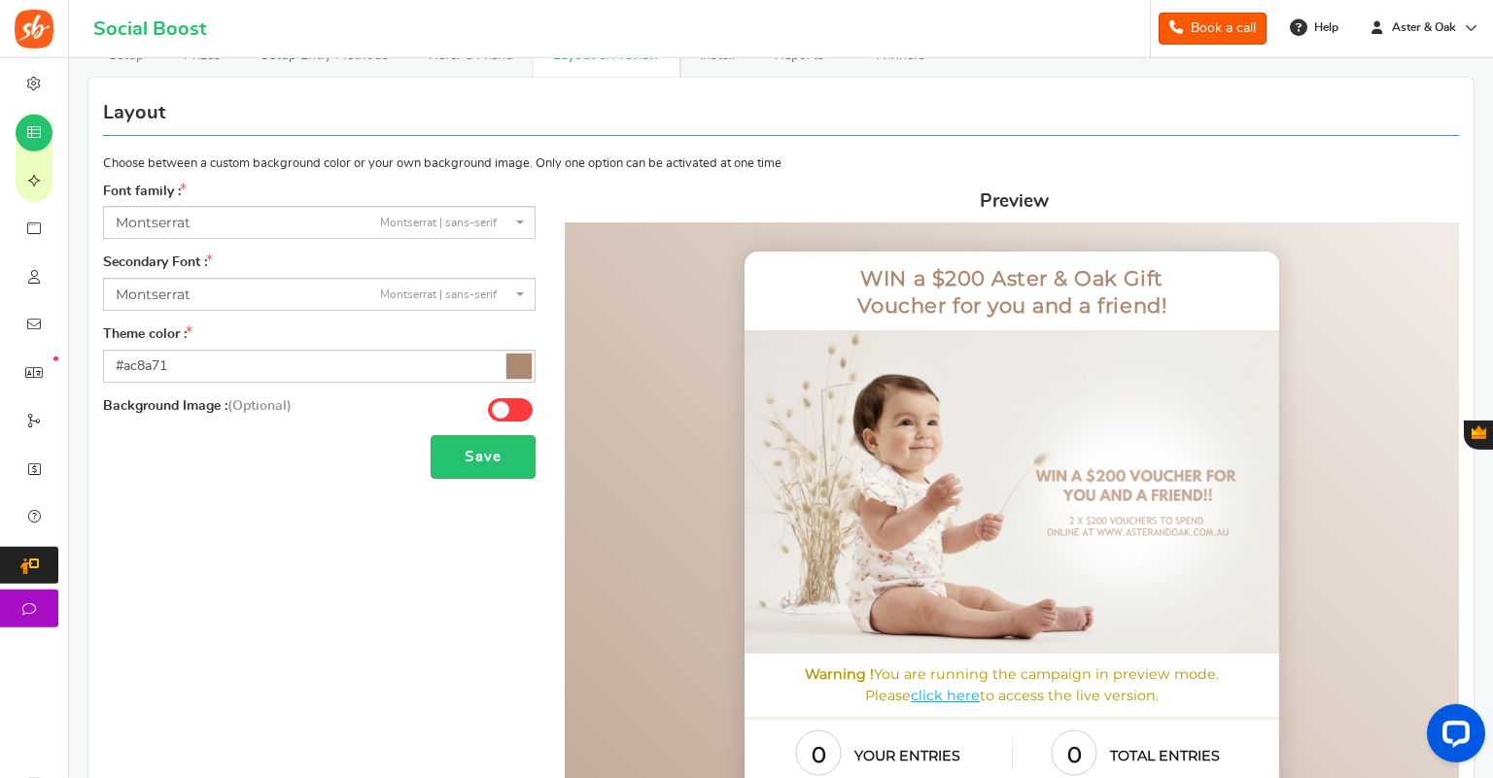
scroll to position [0, 0]
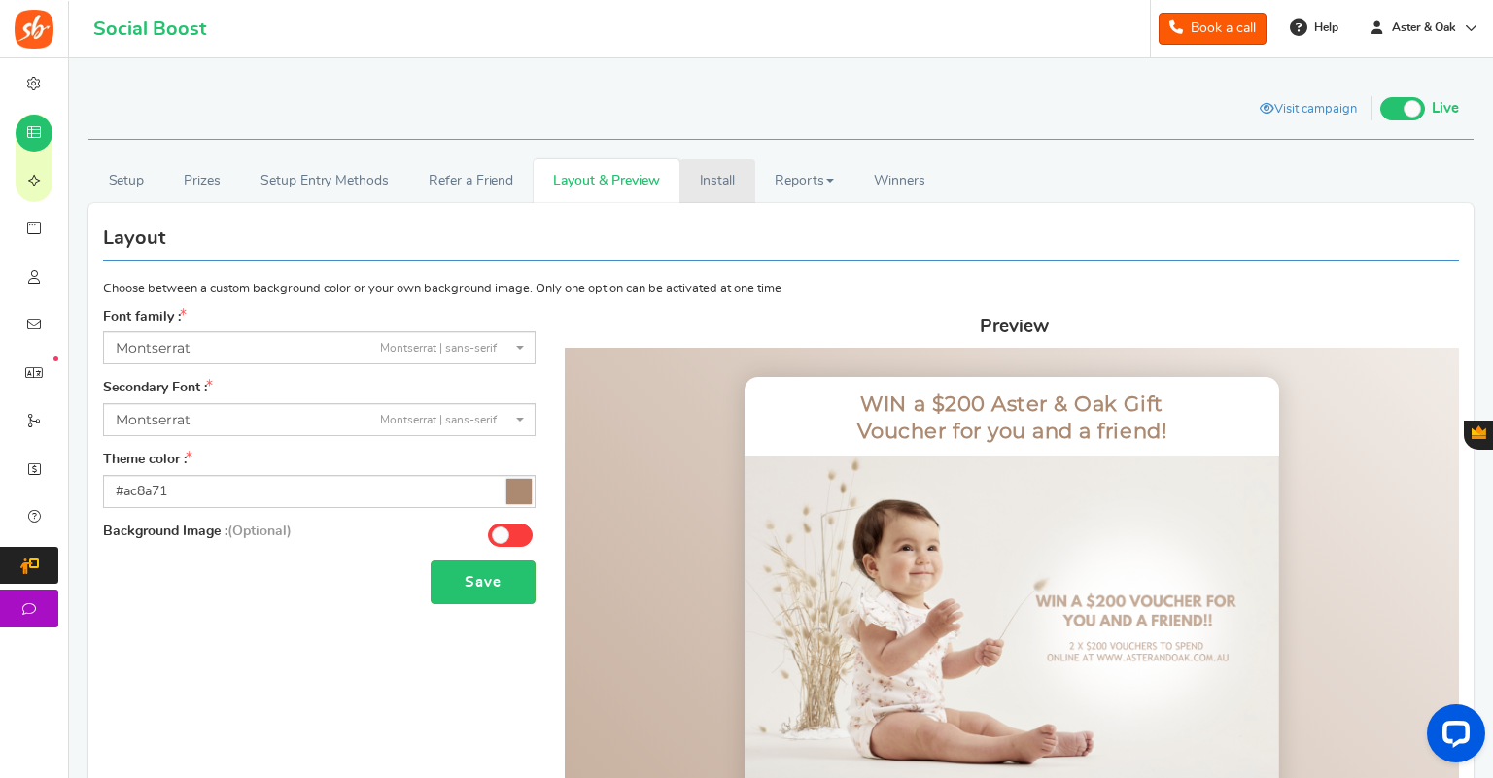
click at [717, 190] on link "Install" at bounding box center [717, 181] width 76 height 44
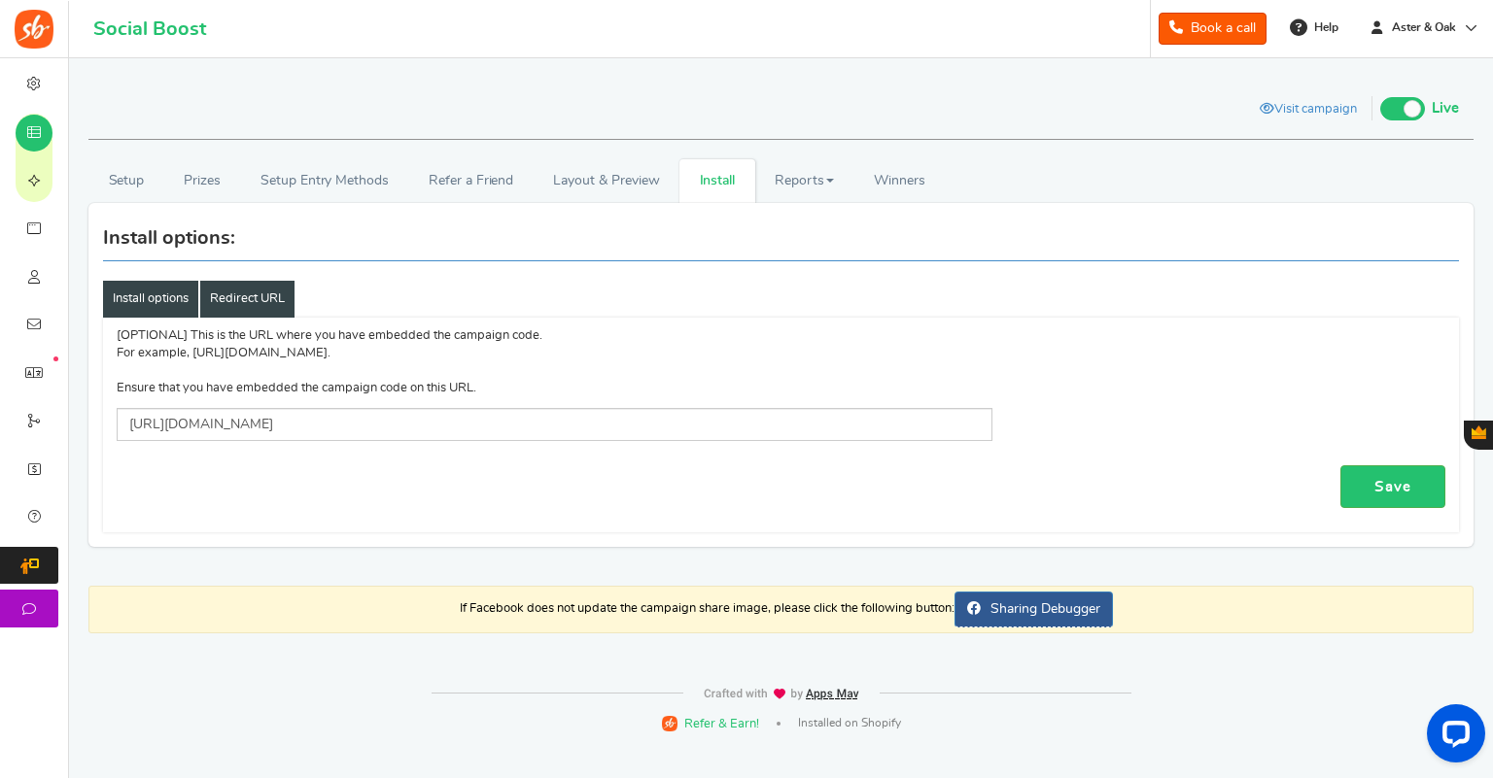
drag, startPoint x: 214, startPoint y: 297, endPoint x: 186, endPoint y: 297, distance: 28.2
click at [215, 297] on link "Redirect URL" at bounding box center [247, 299] width 94 height 37
click at [149, 298] on link "Install options" at bounding box center [150, 299] width 95 height 37
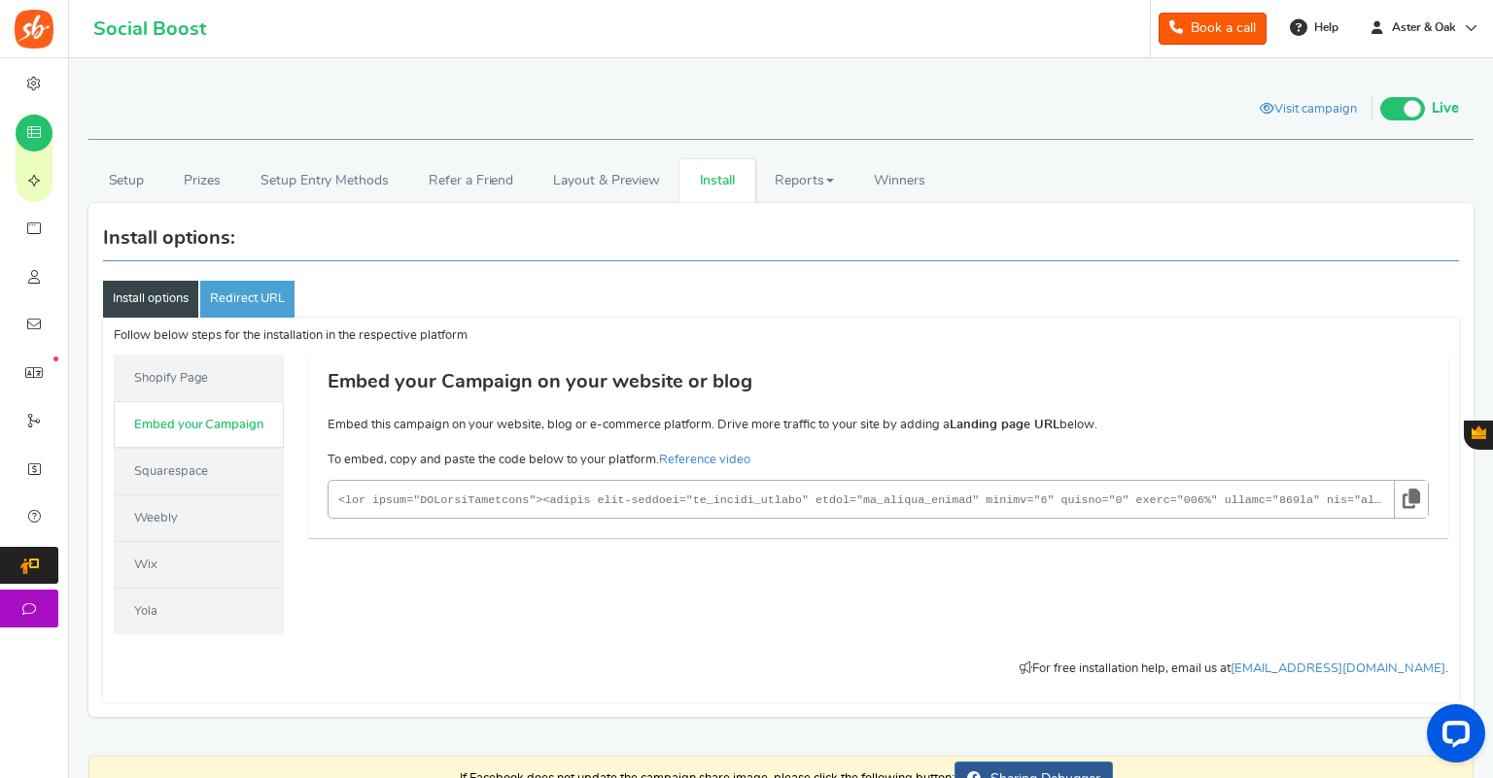
drag, startPoint x: 1339, startPoint y: 503, endPoint x: 1483, endPoint y: 494, distance: 144.2
click at [1386, 494] on code at bounding box center [862, 500] width 1048 height 23
click at [195, 379] on link "Shopify Page" at bounding box center [199, 378] width 170 height 47
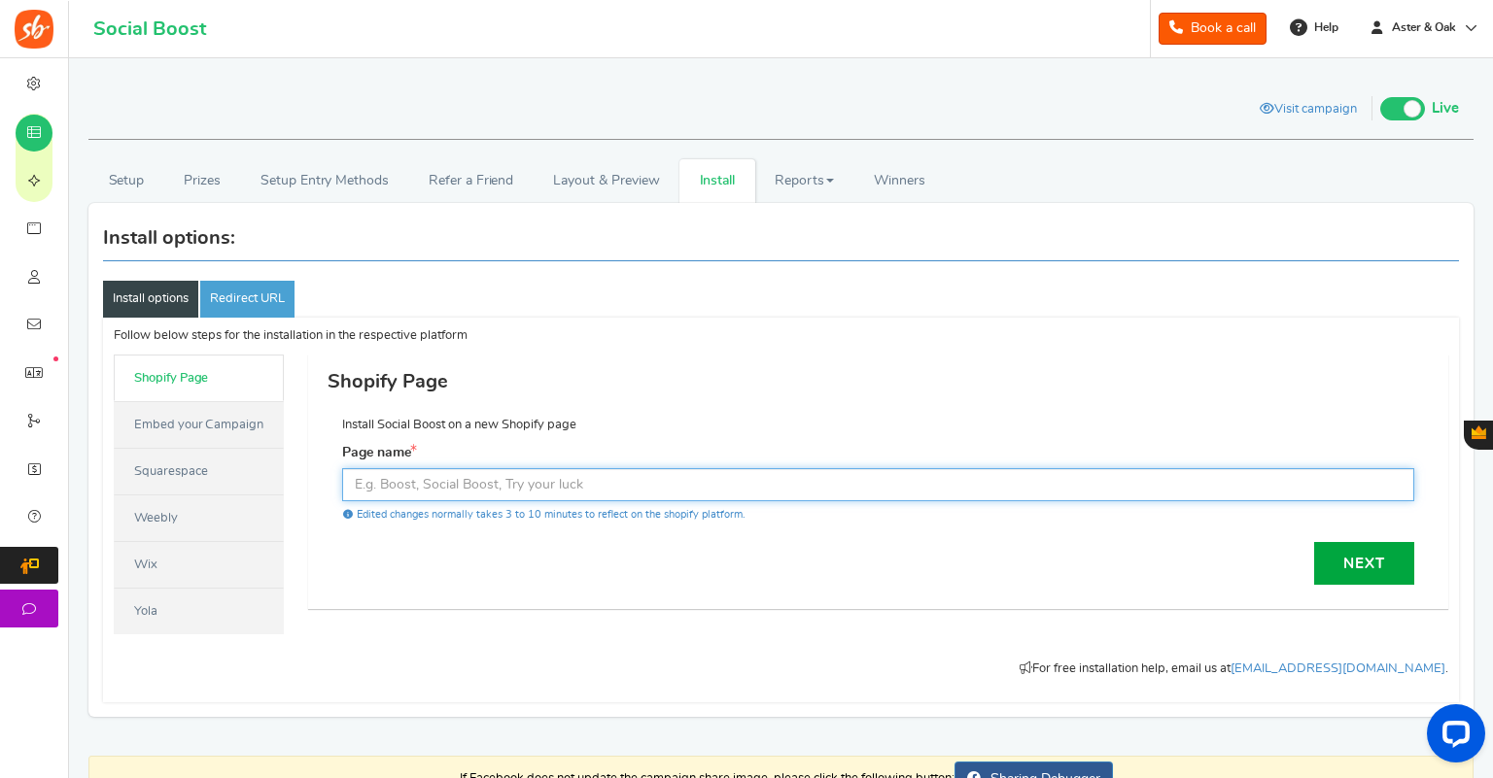
click at [421, 480] on input "text" at bounding box center [878, 484] width 1072 height 33
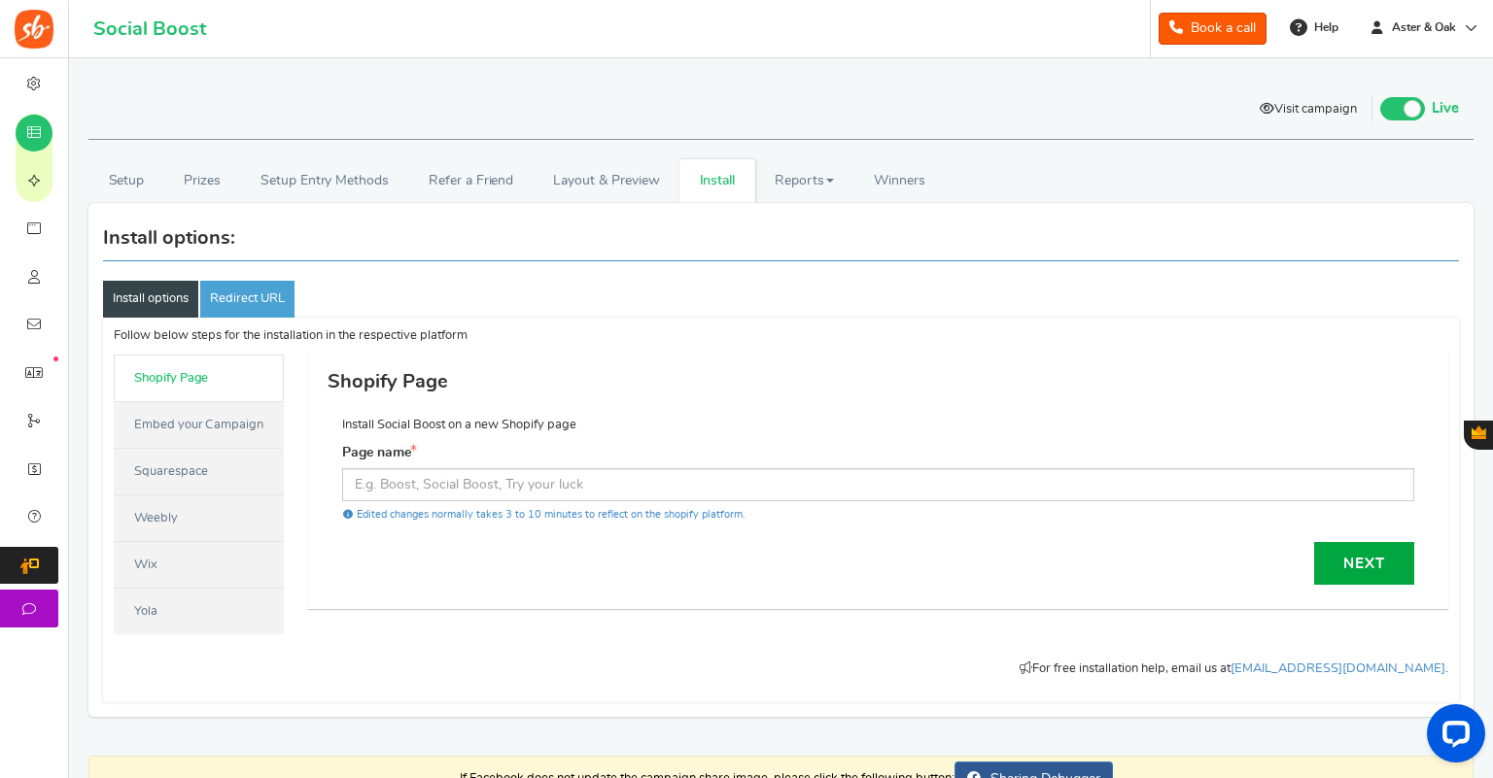
click at [1315, 116] on link "Visit campaign" at bounding box center [1308, 110] width 126 height 33
click at [237, 311] on link "Redirect URL" at bounding box center [247, 299] width 94 height 37
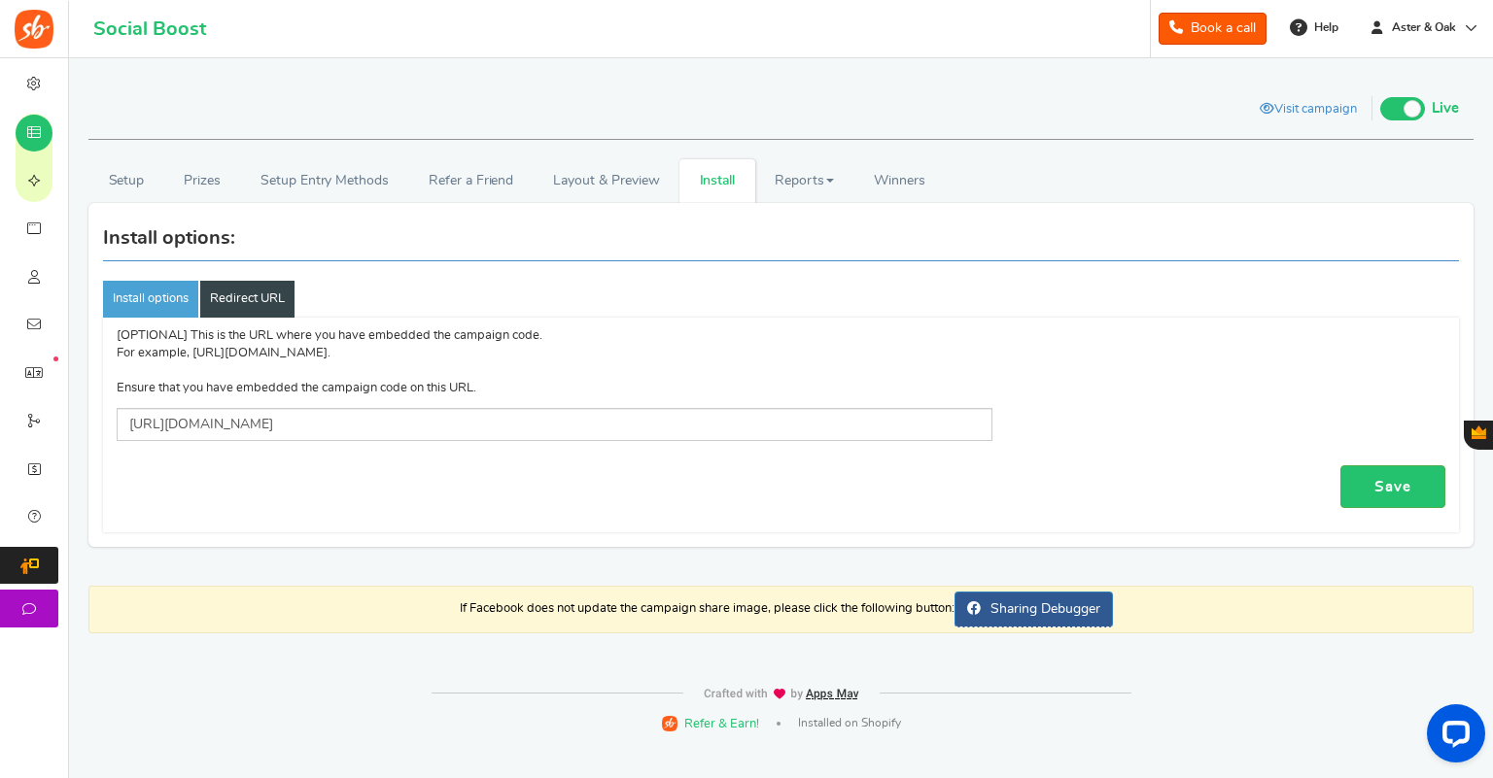
drag, startPoint x: 1396, startPoint y: 494, endPoint x: 1327, endPoint y: 465, distance: 74.5
click at [1396, 494] on link "Save" at bounding box center [1392, 487] width 105 height 44
click at [578, 193] on link "Layout & Preview" at bounding box center [607, 181] width 146 height 44
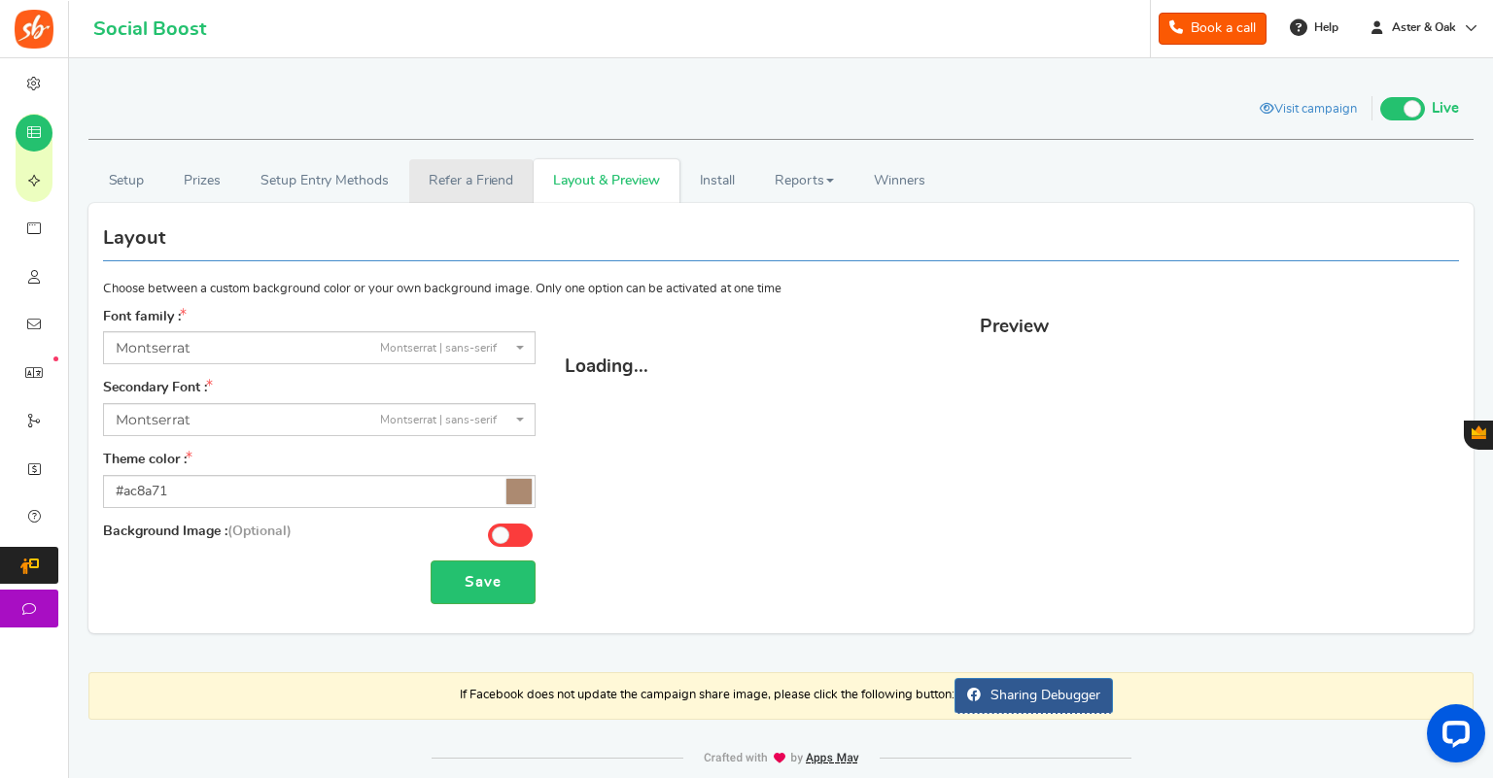
click at [472, 175] on link "Refer a Friend" at bounding box center [471, 181] width 124 height 44
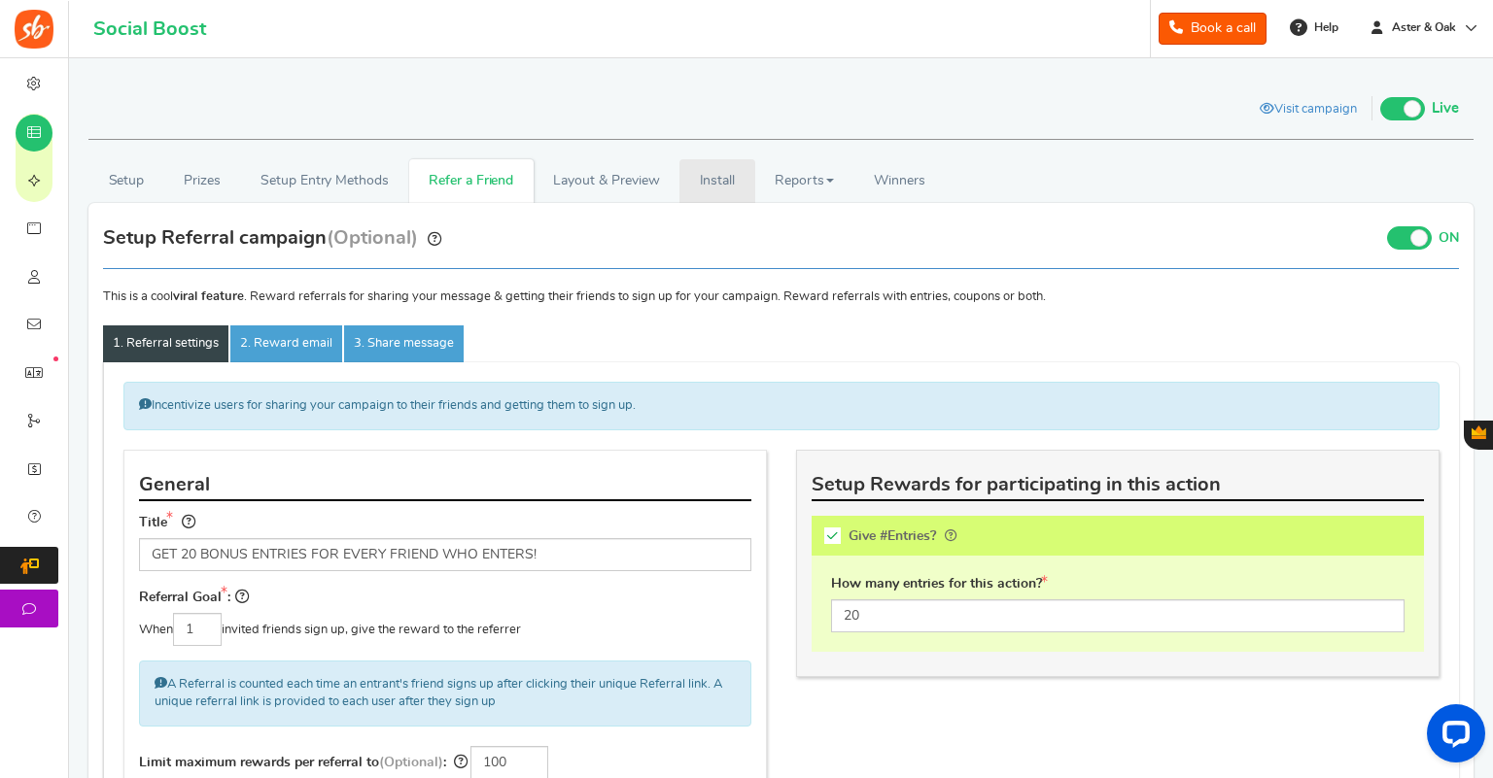
click at [685, 177] on link "Install" at bounding box center [717, 181] width 76 height 44
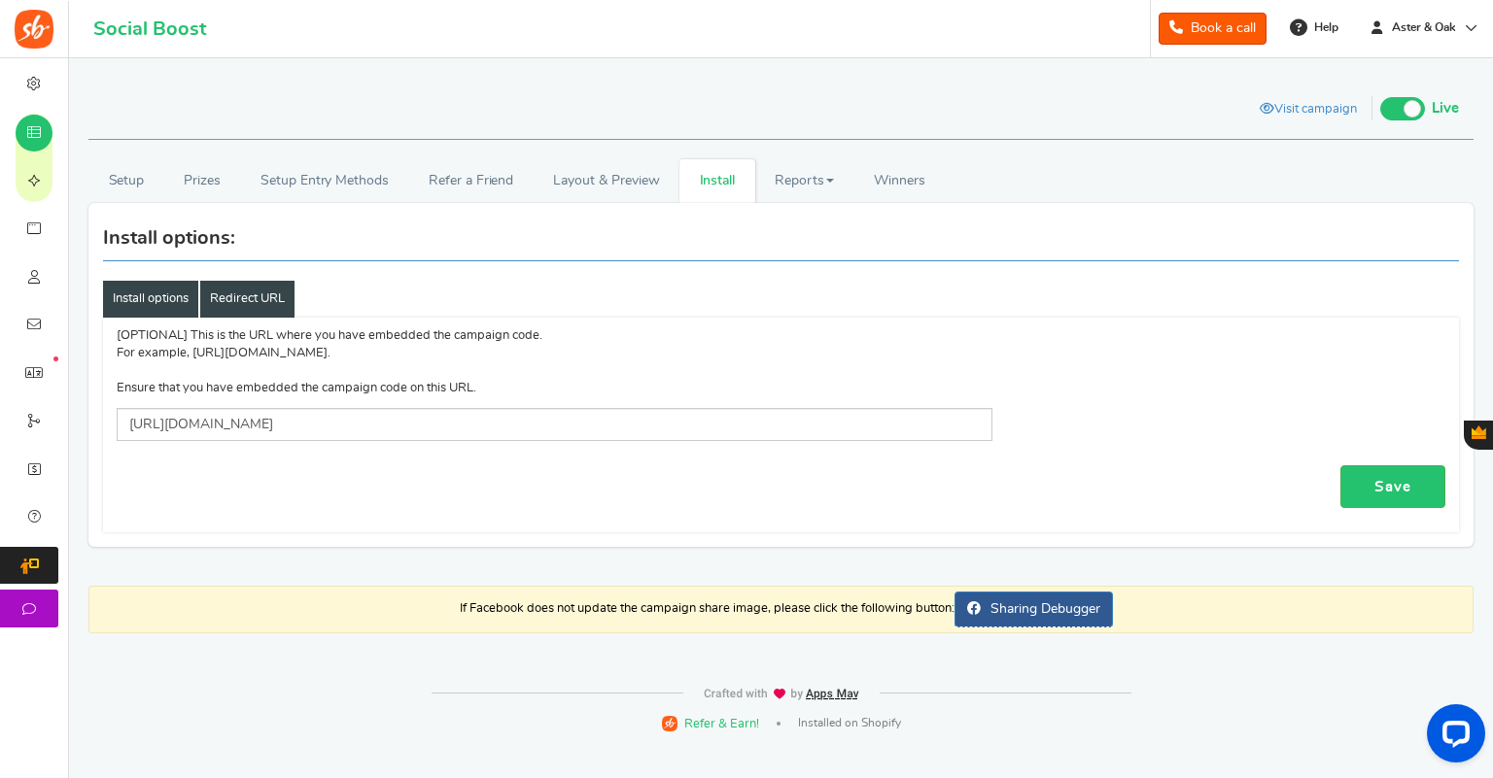
click at [188, 303] on link "Install options" at bounding box center [150, 299] width 95 height 37
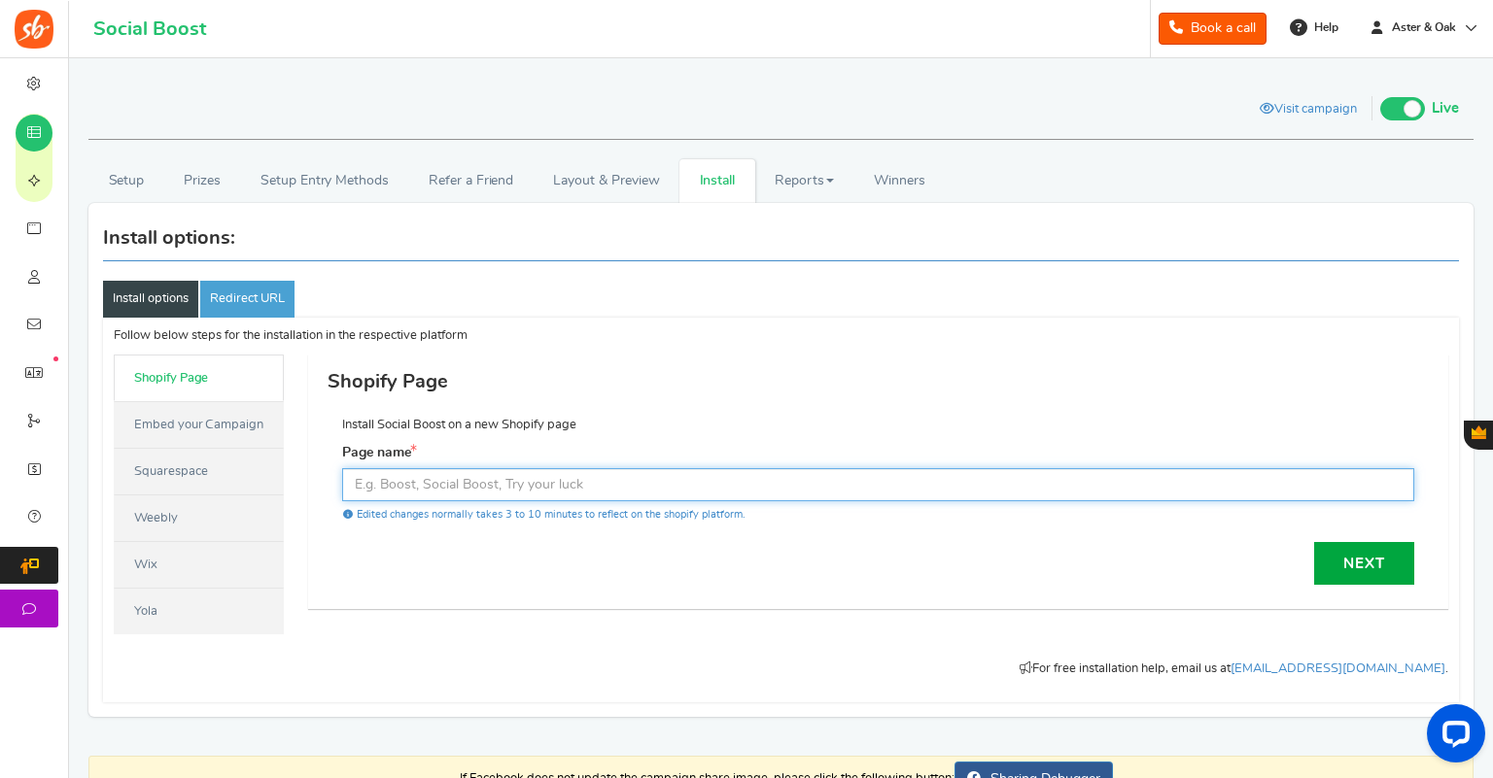
click at [399, 486] on input "text" at bounding box center [878, 484] width 1072 height 33
paste input "https://www.asterandoak.com.au/pages/giveaway"
drag, startPoint x: 597, startPoint y: 484, endPoint x: 345, endPoint y: 484, distance: 251.7
click at [347, 487] on input "https://www.asterandoak.com.au/pages/giveaway" at bounding box center [878, 484] width 1072 height 33
type input "giveaway"
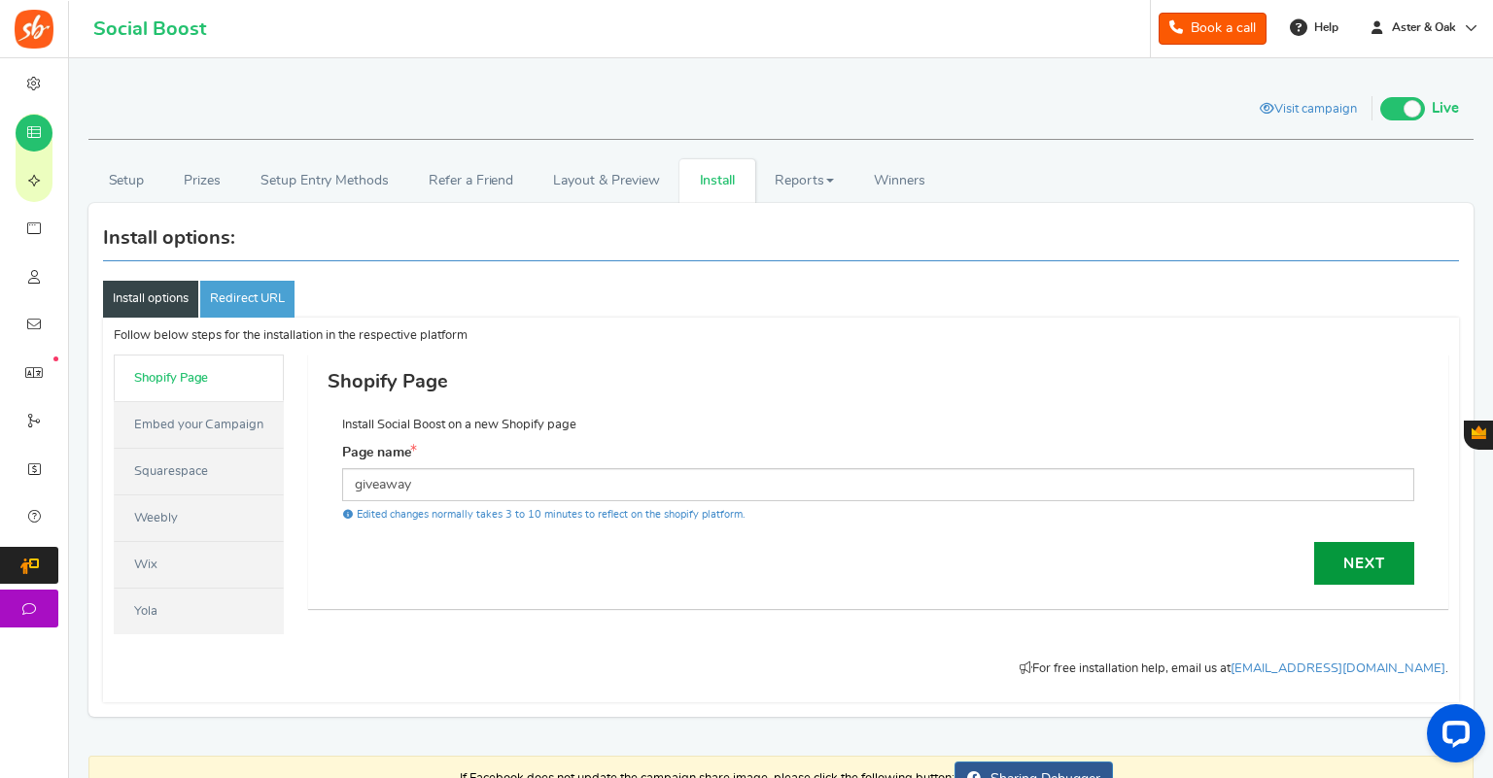
click at [1344, 558] on link "Next" at bounding box center [1364, 563] width 100 height 43
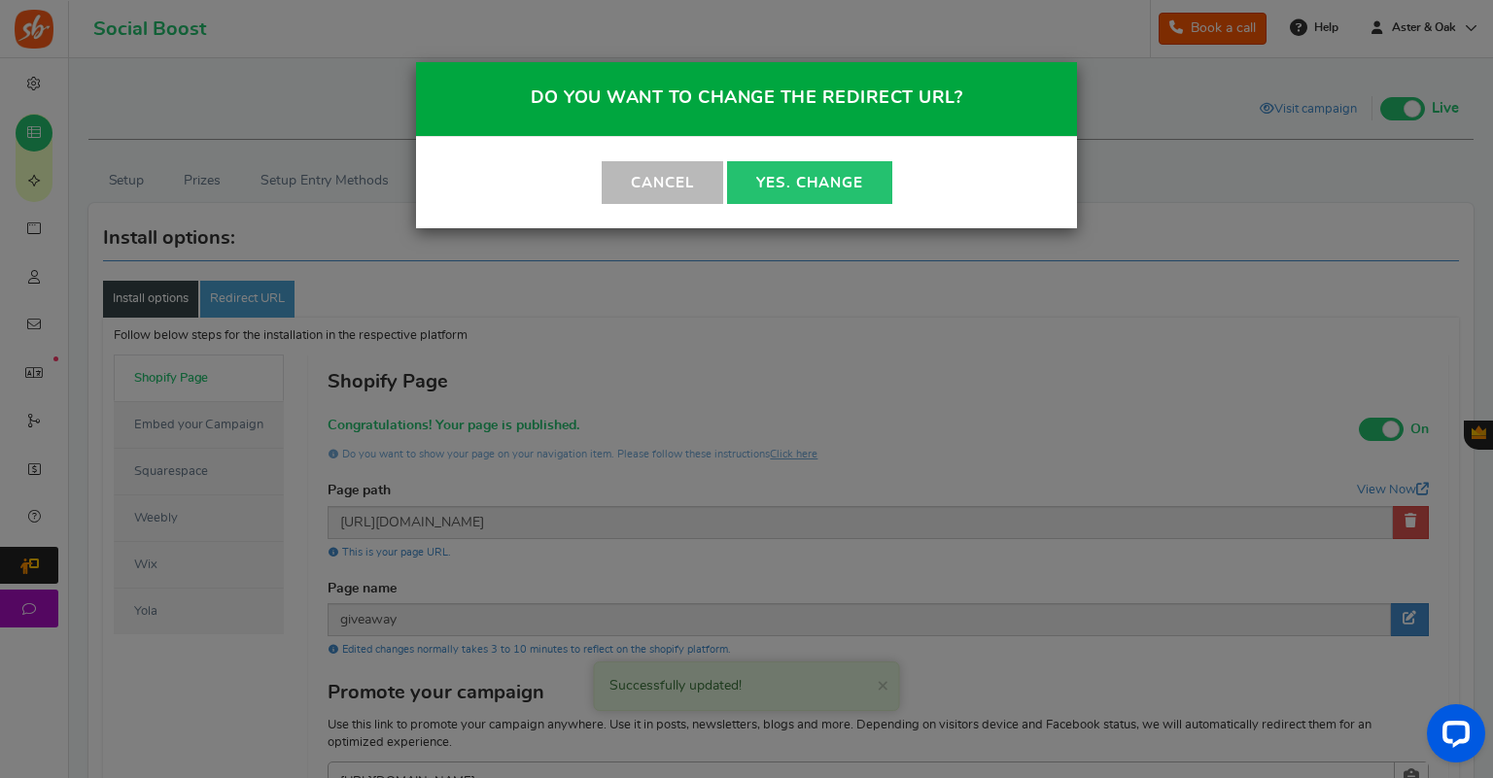
click at [819, 182] on button "Yes. Change" at bounding box center [809, 182] width 165 height 43
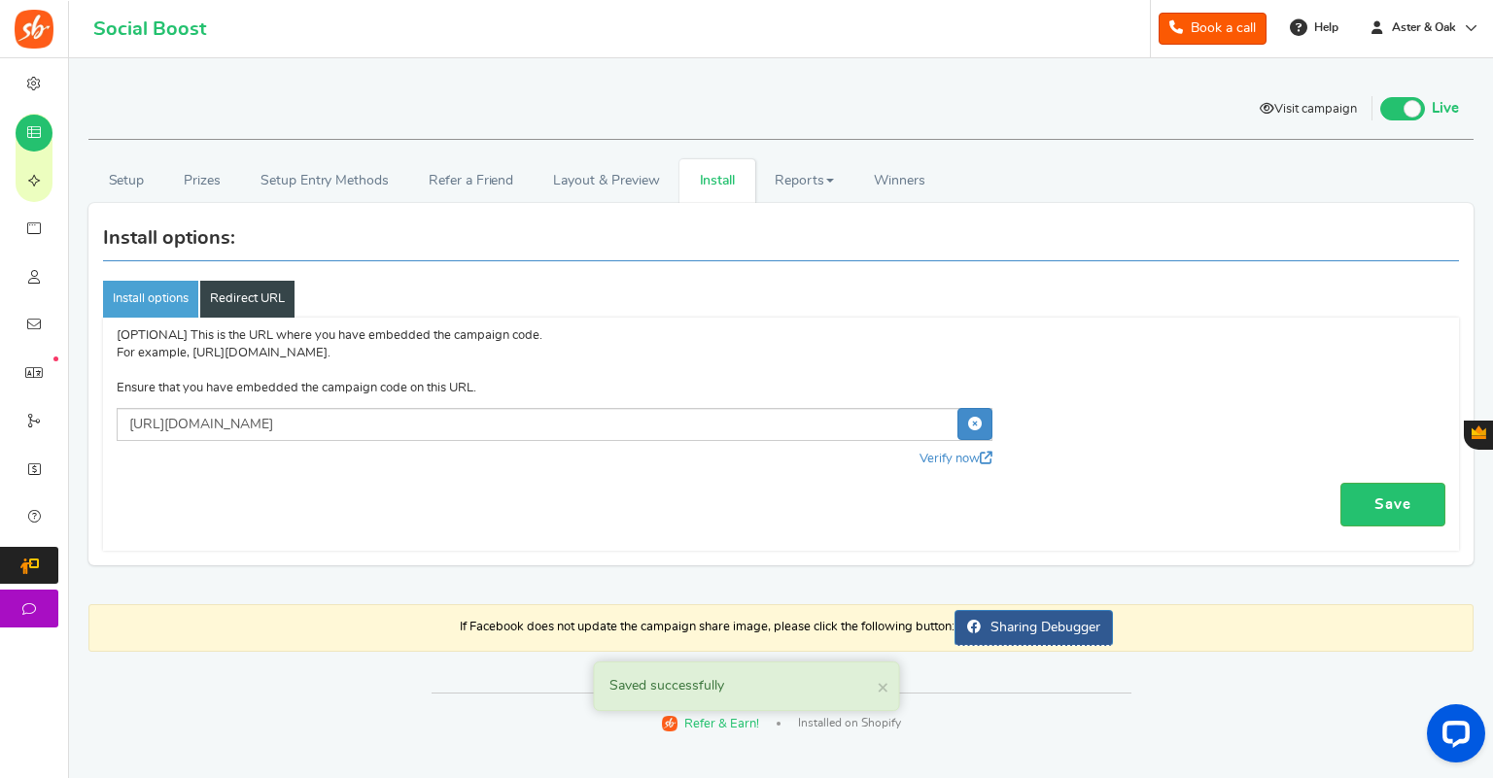
click at [1321, 118] on link "Visit campaign" at bounding box center [1308, 110] width 126 height 33
